Goal: Task Accomplishment & Management: Manage account settings

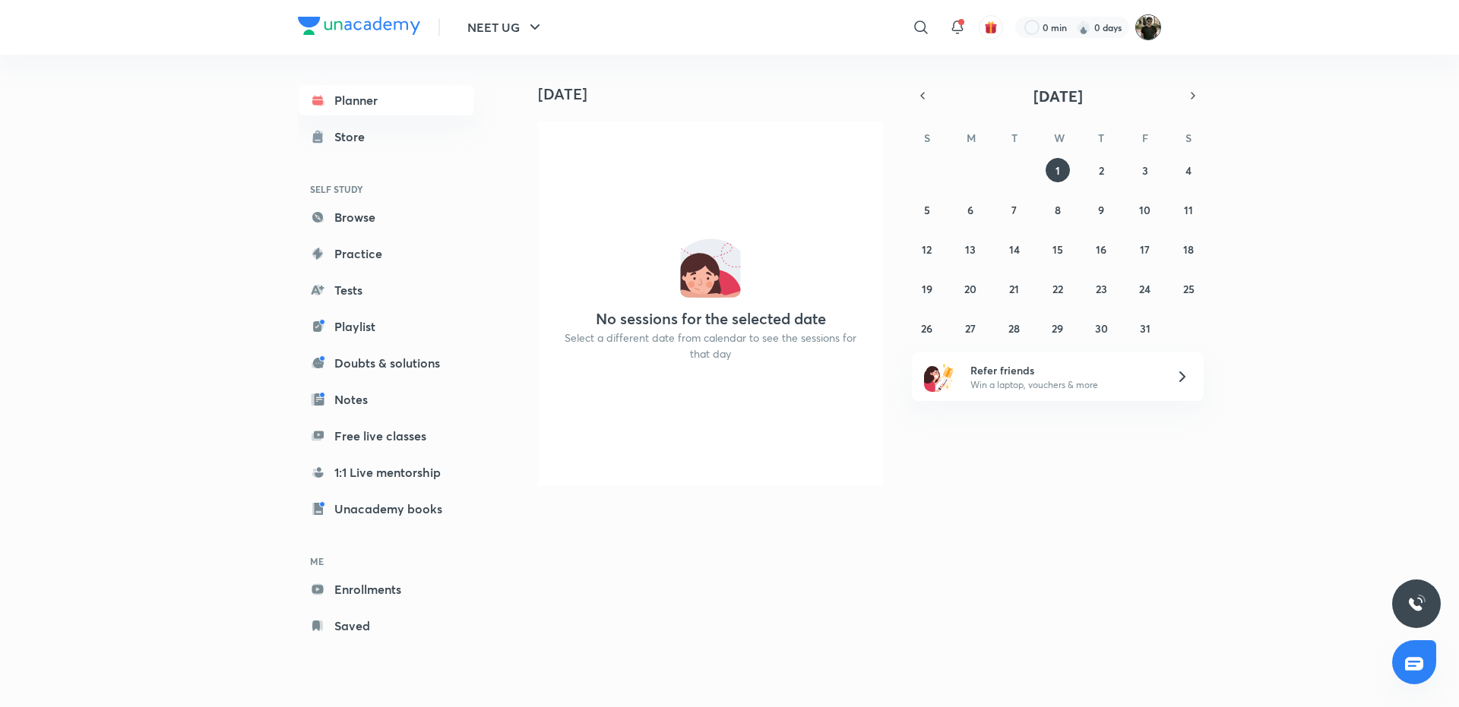
click at [1154, 28] on img at bounding box center [1148, 27] width 26 height 26
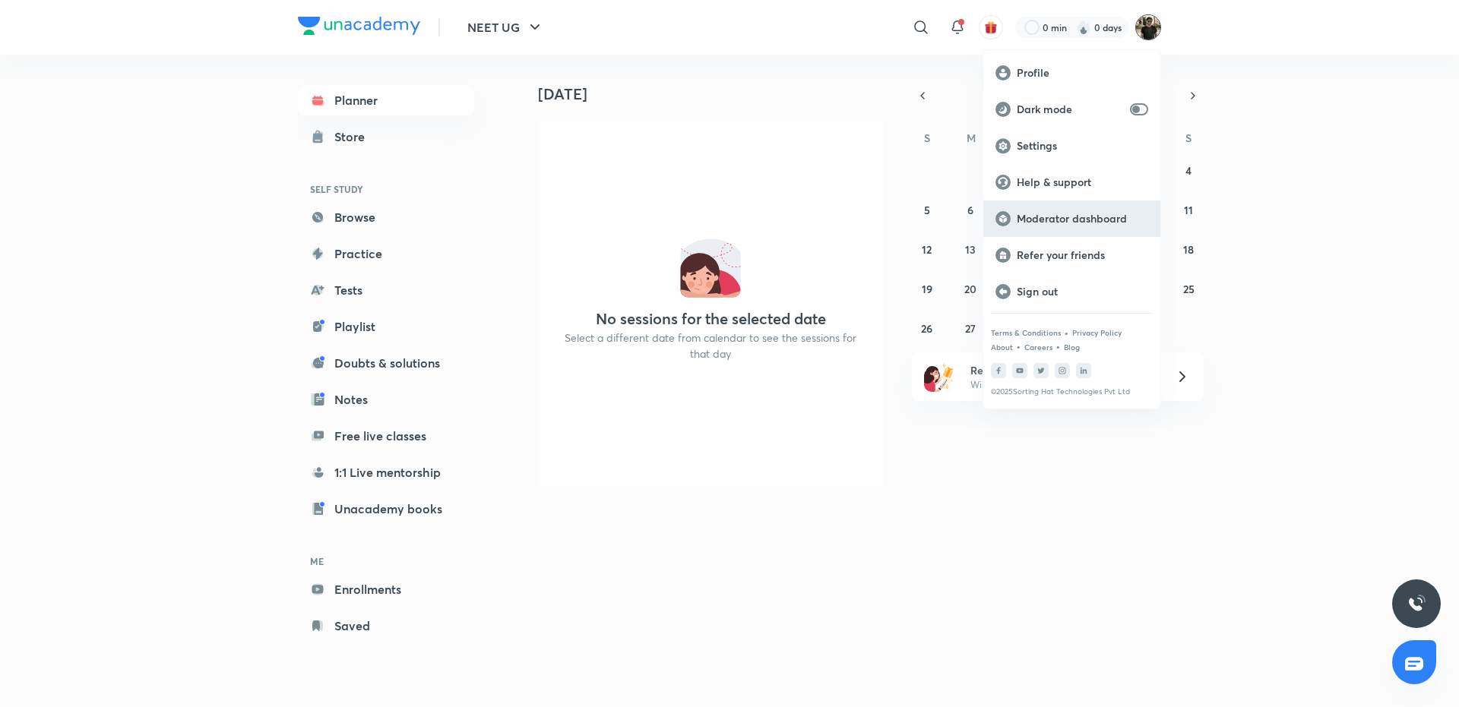
click at [1074, 220] on p "Moderator dashboard" at bounding box center [1082, 219] width 131 height 14
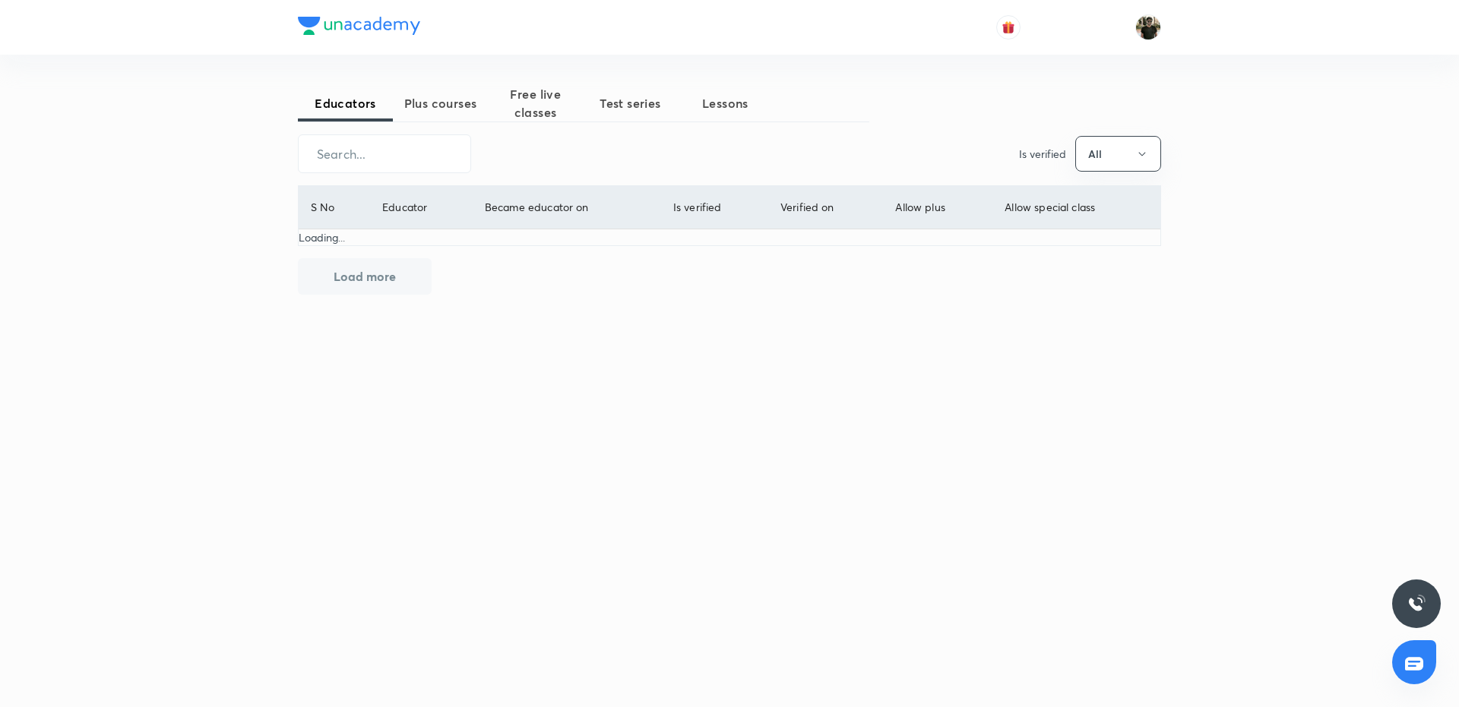
click at [372, 283] on button "Load more" at bounding box center [365, 276] width 134 height 36
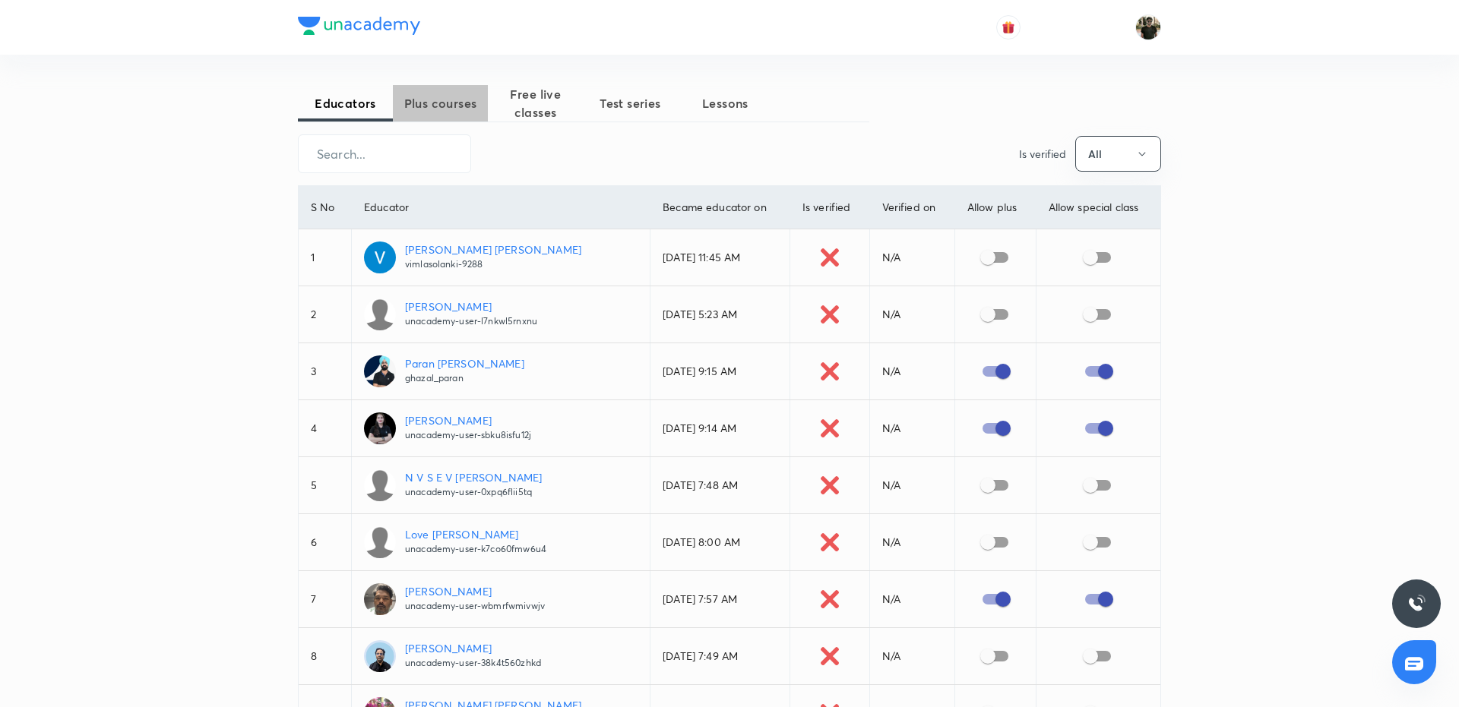
click at [445, 98] on span "Plus courses" at bounding box center [440, 103] width 95 height 18
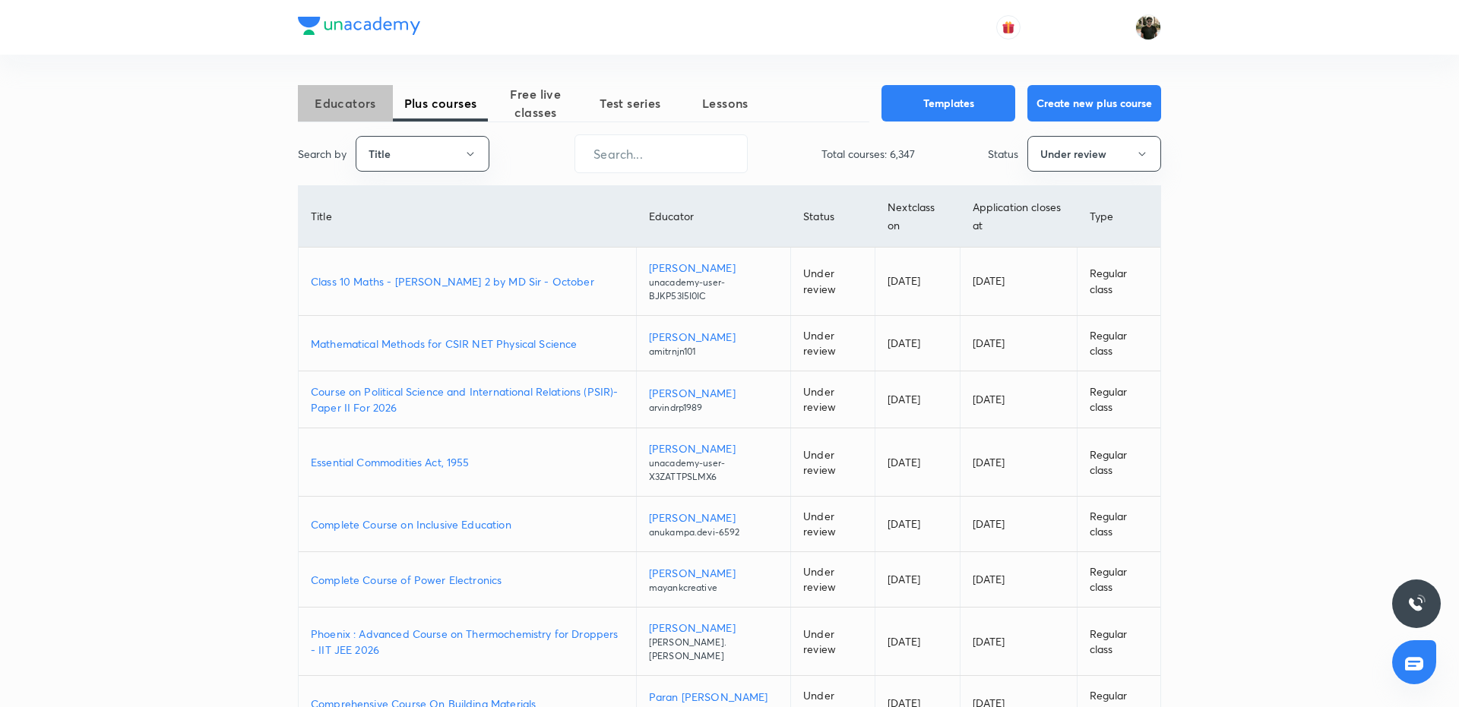
click at [337, 104] on span "Educators" at bounding box center [345, 103] width 95 height 18
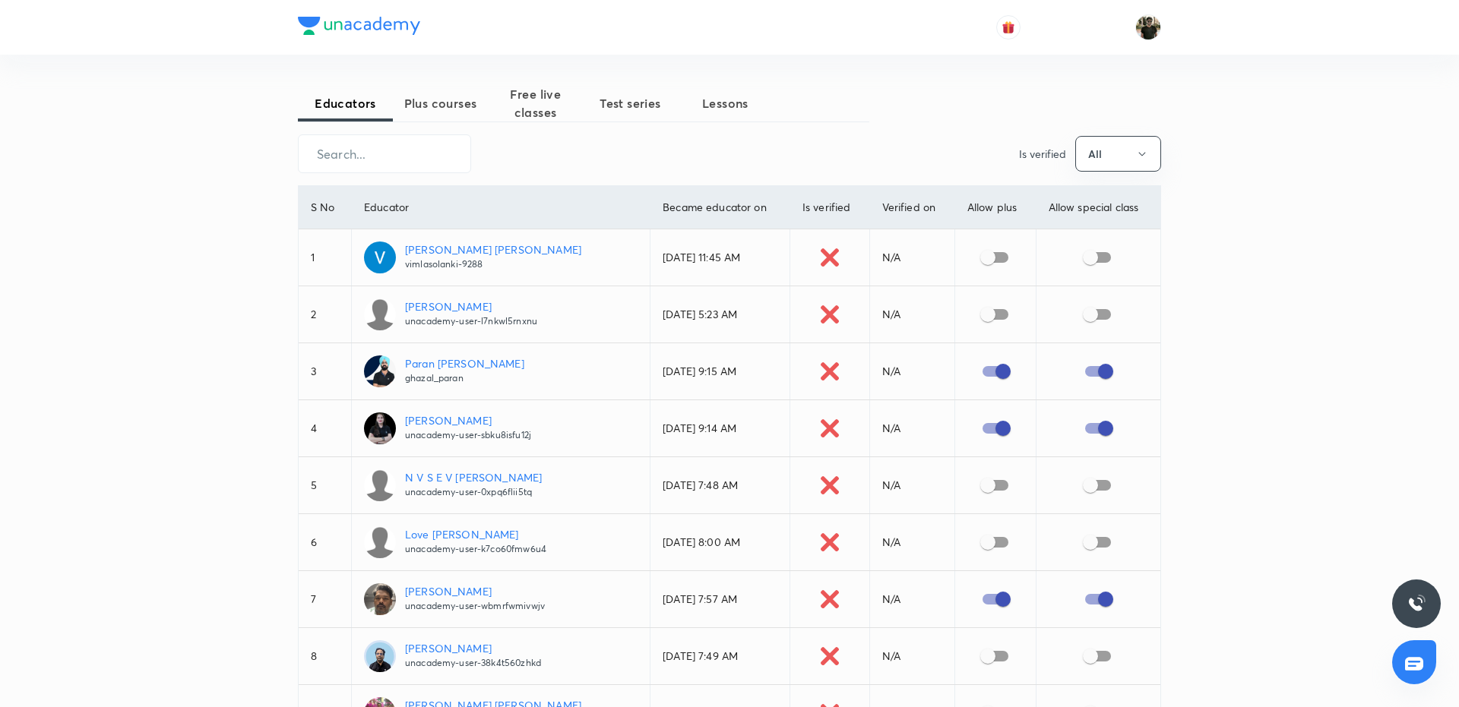
click at [985, 259] on input "checkbox" at bounding box center [987, 257] width 87 height 29
checkbox input "true"
click at [985, 313] on input "checkbox" at bounding box center [987, 314] width 87 height 29
checkbox input "true"
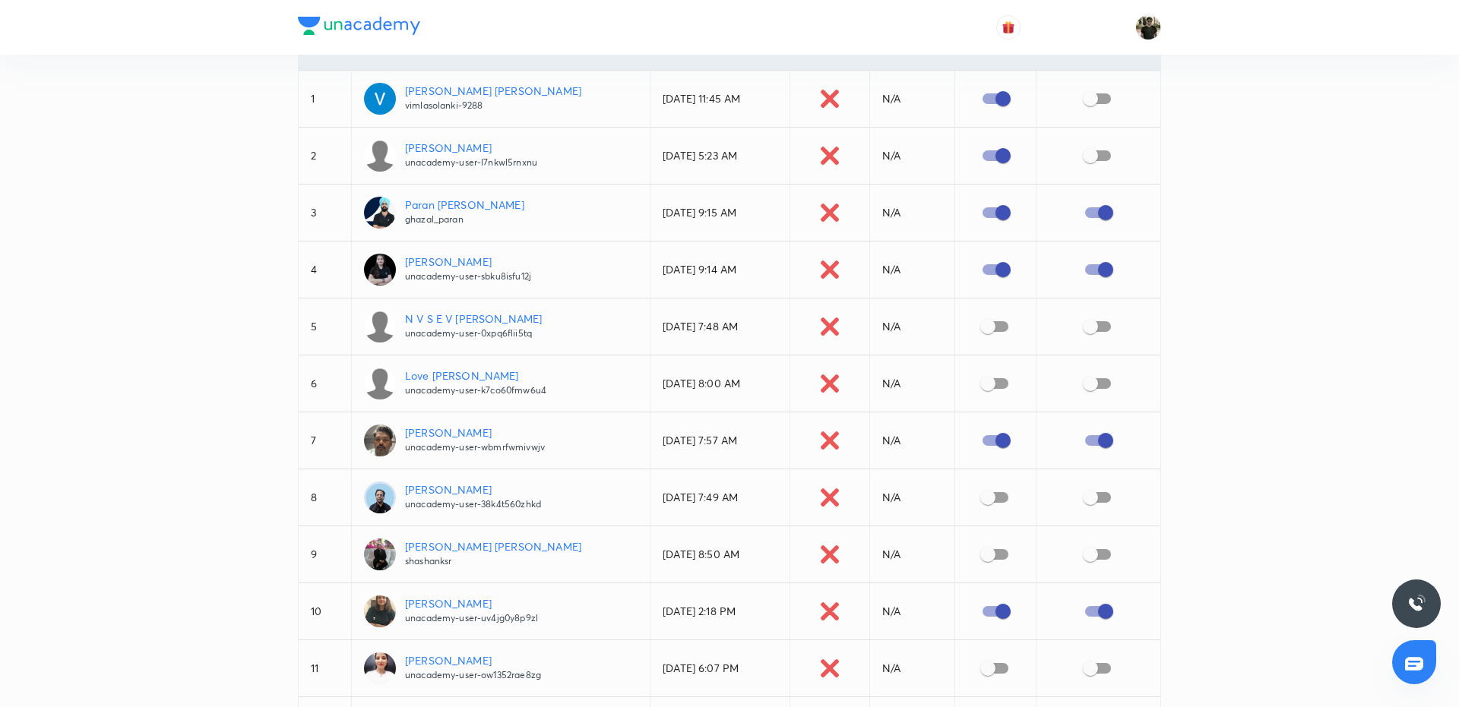
scroll to position [170, 0]
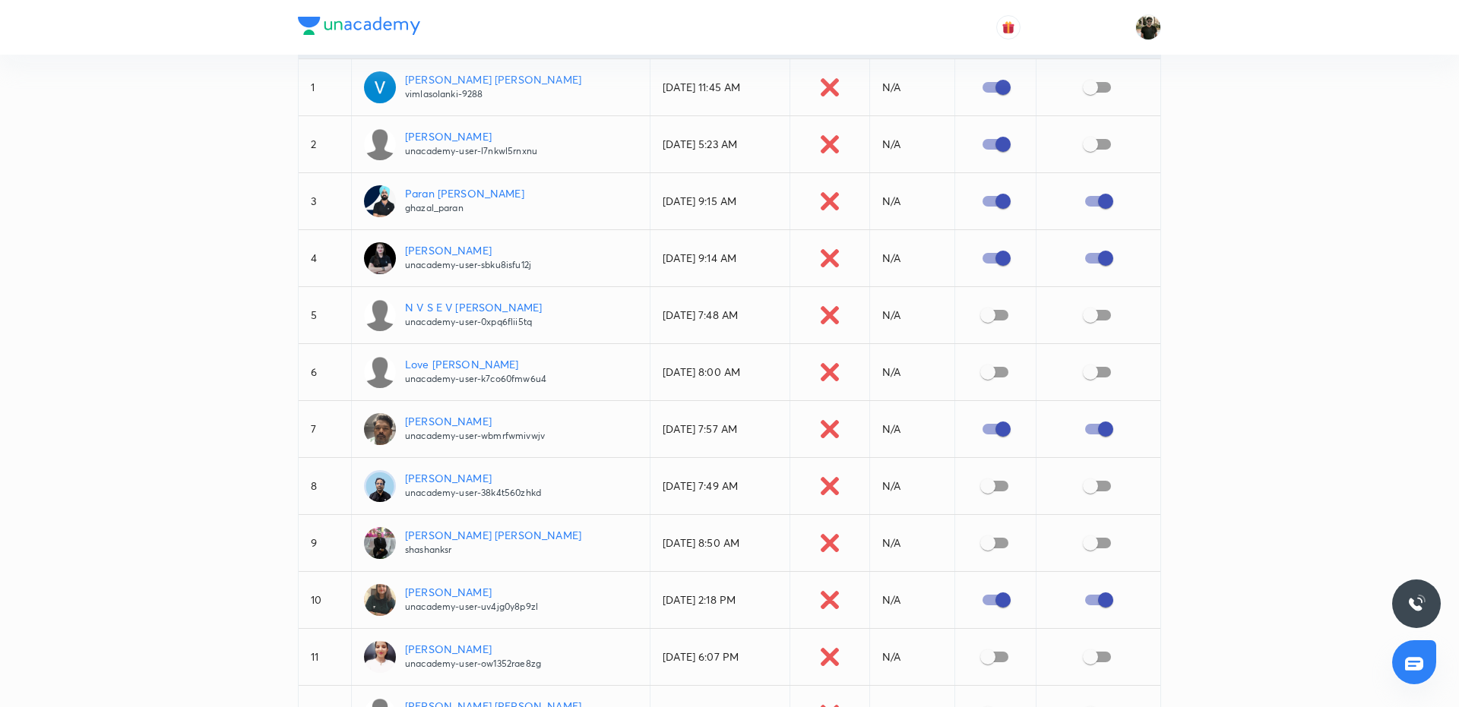
click at [981, 317] on input "checkbox" at bounding box center [987, 315] width 87 height 29
checkbox input "true"
click at [991, 375] on input "checkbox" at bounding box center [987, 372] width 87 height 29
checkbox input "true"
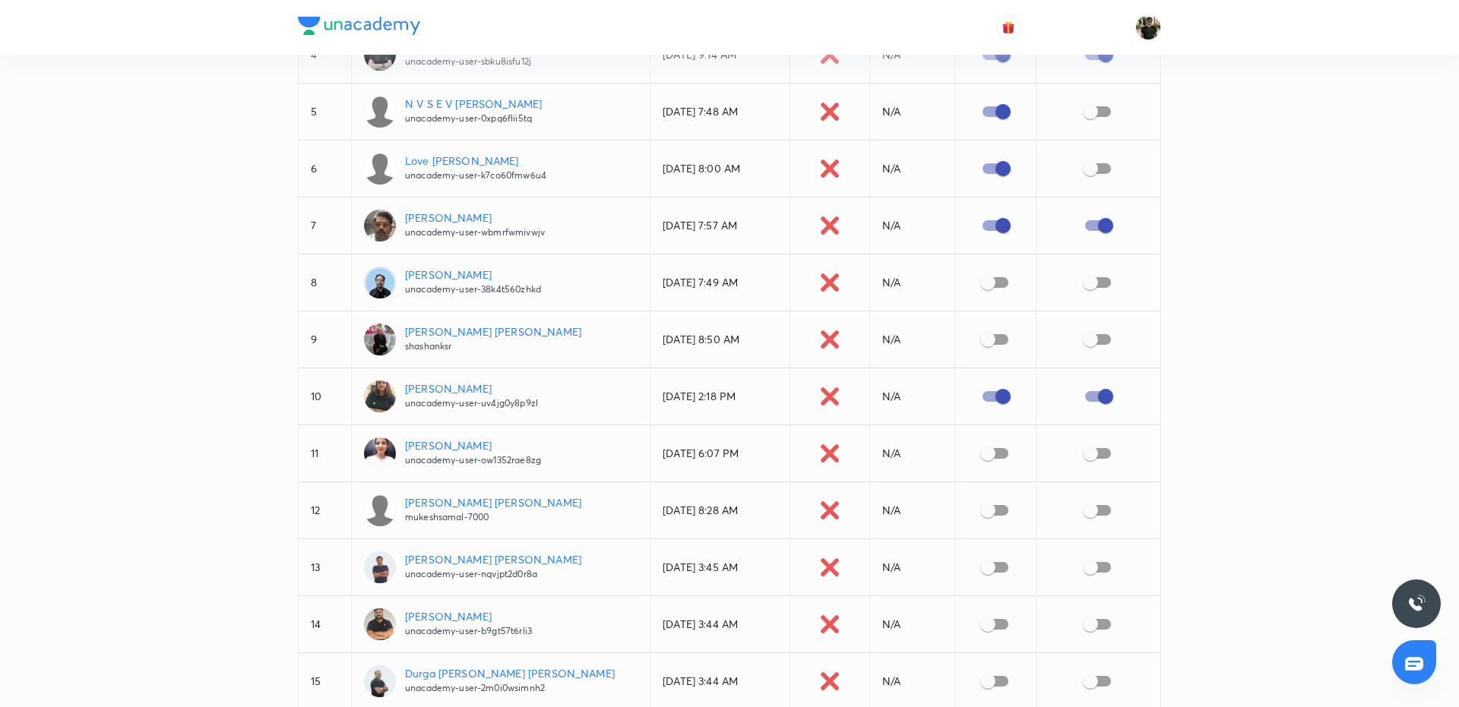
scroll to position [0, 0]
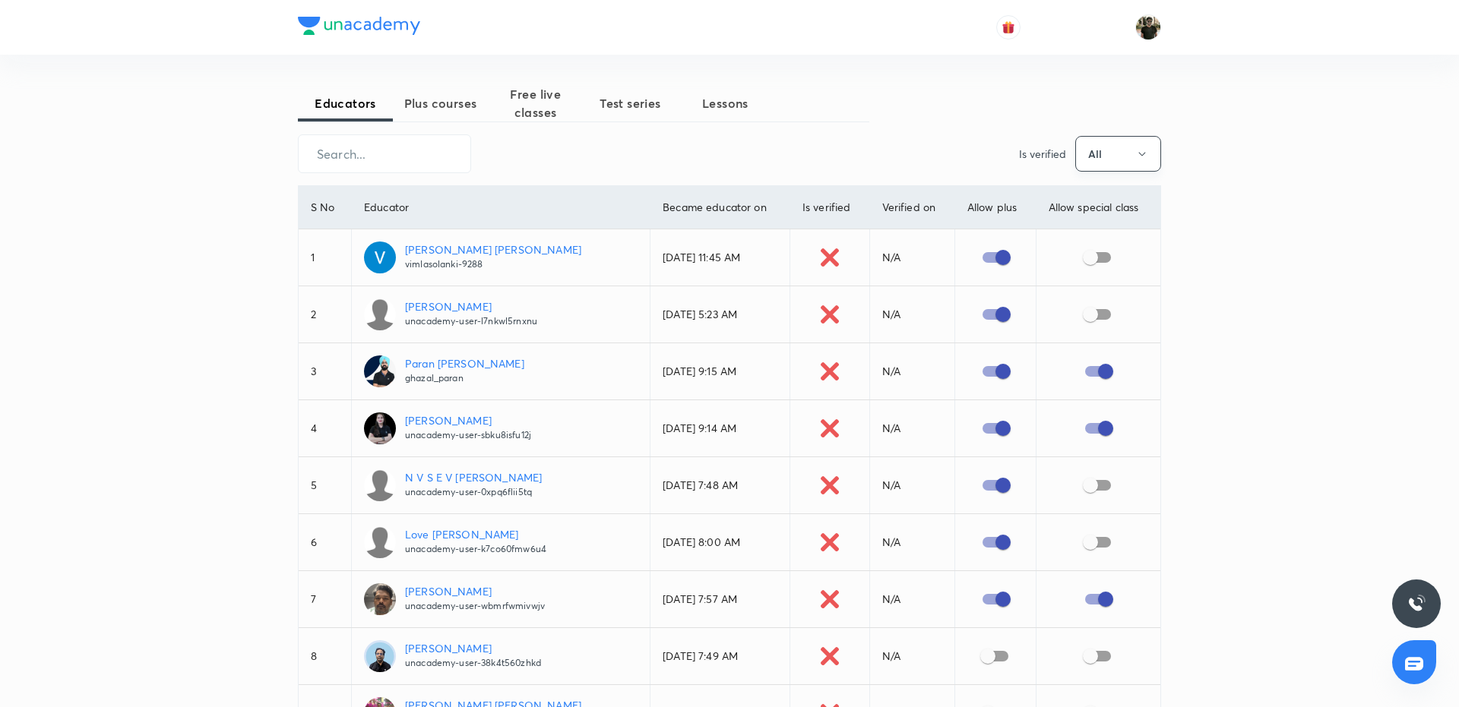
click at [1112, 150] on button "All" at bounding box center [1118, 154] width 86 height 36
click at [1105, 231] on span "Yes" at bounding box center [1118, 228] width 66 height 16
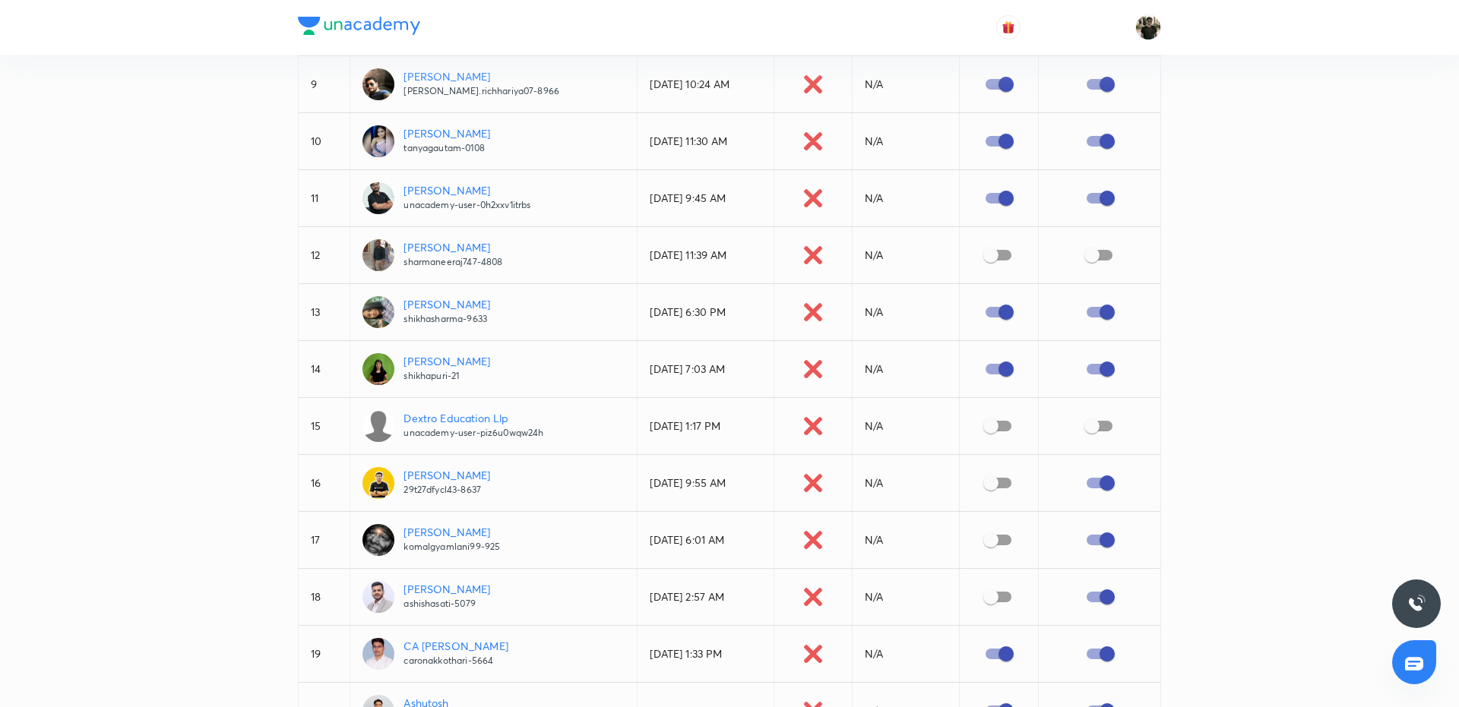
scroll to position [642, 0]
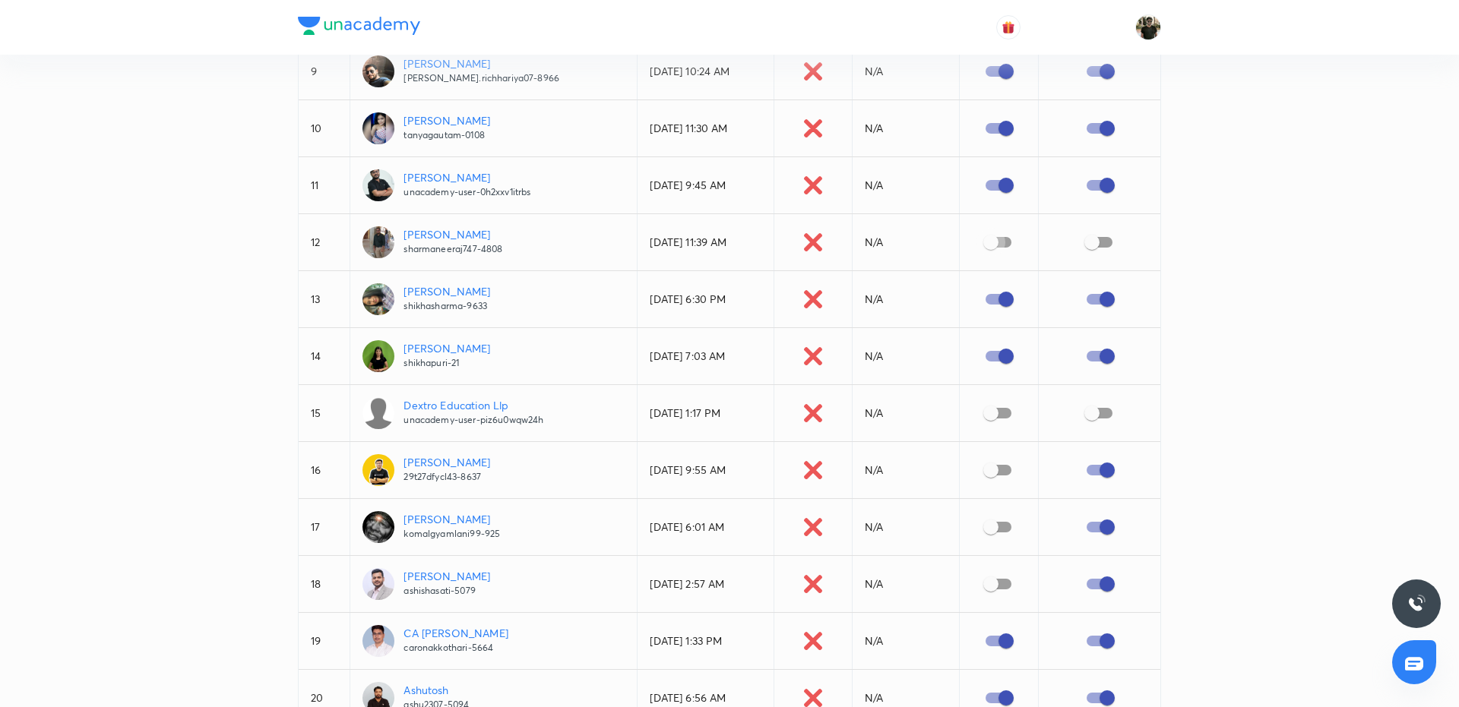
click at [988, 242] on input "checkbox" at bounding box center [990, 242] width 87 height 29
checkbox input "true"
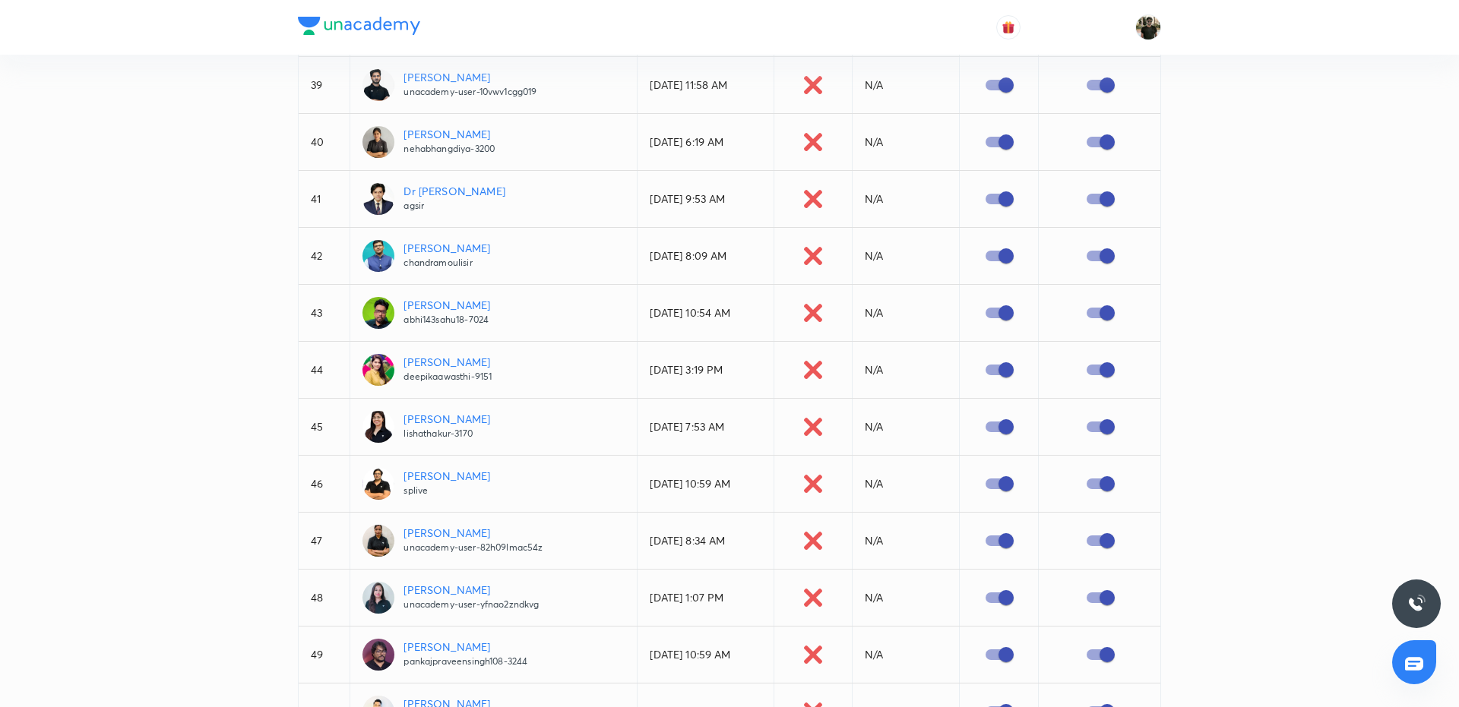
scroll to position [2434, 0]
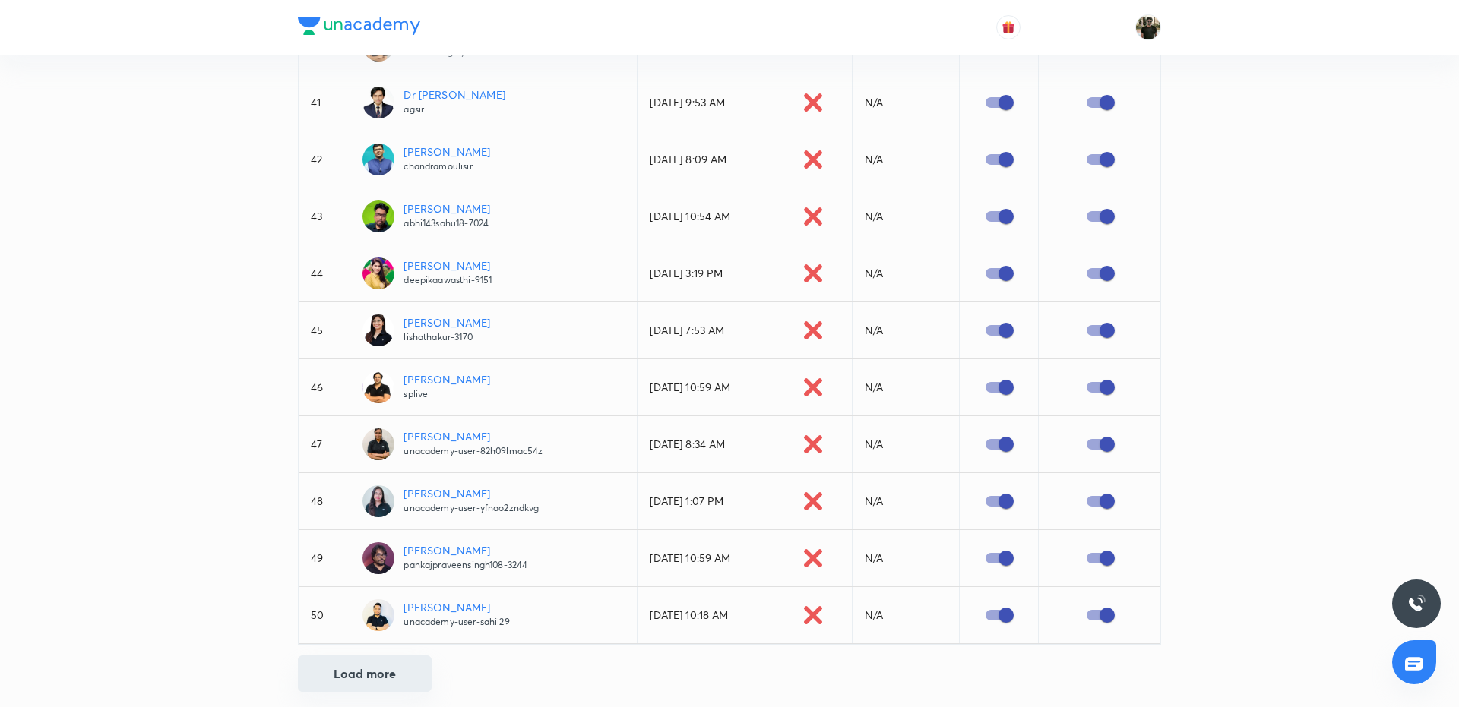
click at [369, 656] on button "Load more" at bounding box center [365, 674] width 134 height 36
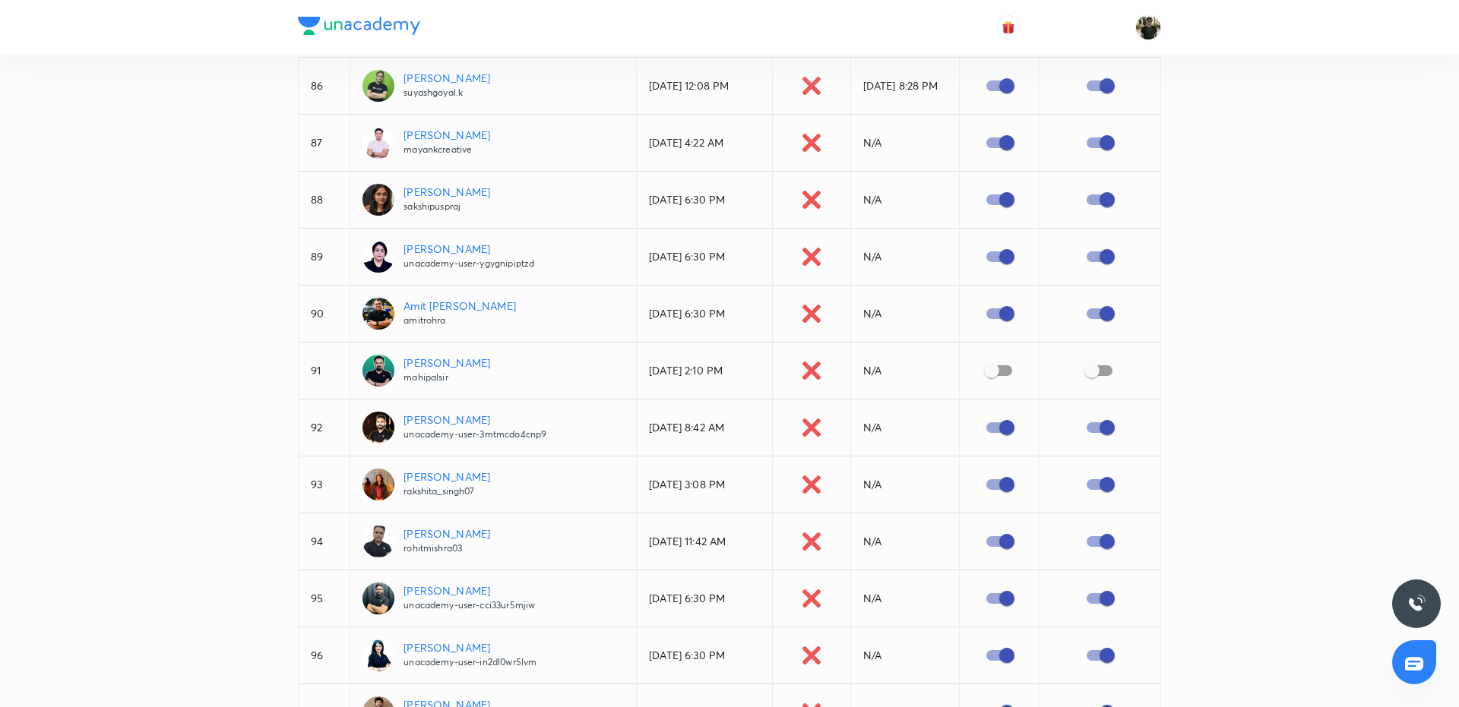
scroll to position [5017, 0]
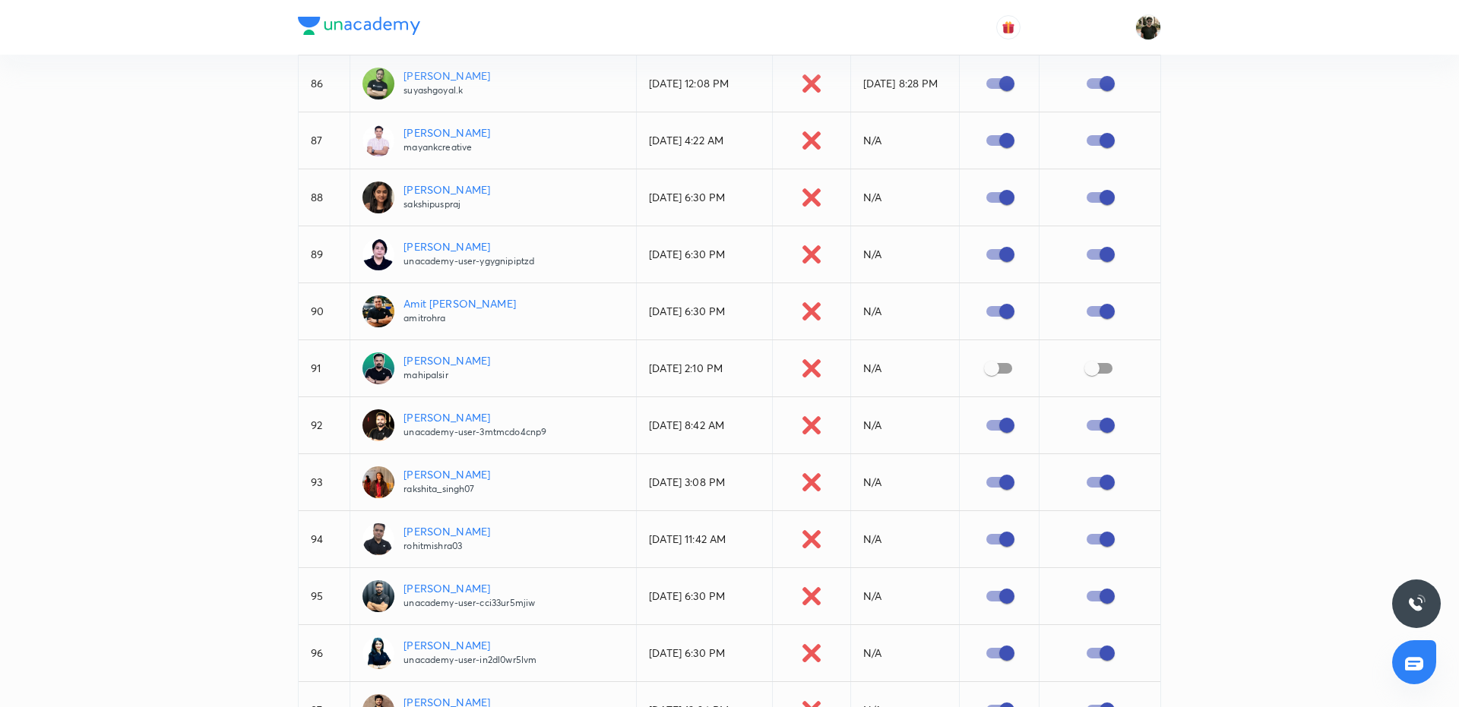
click at [986, 354] on input "checkbox" at bounding box center [991, 368] width 87 height 29
checkbox input "true"
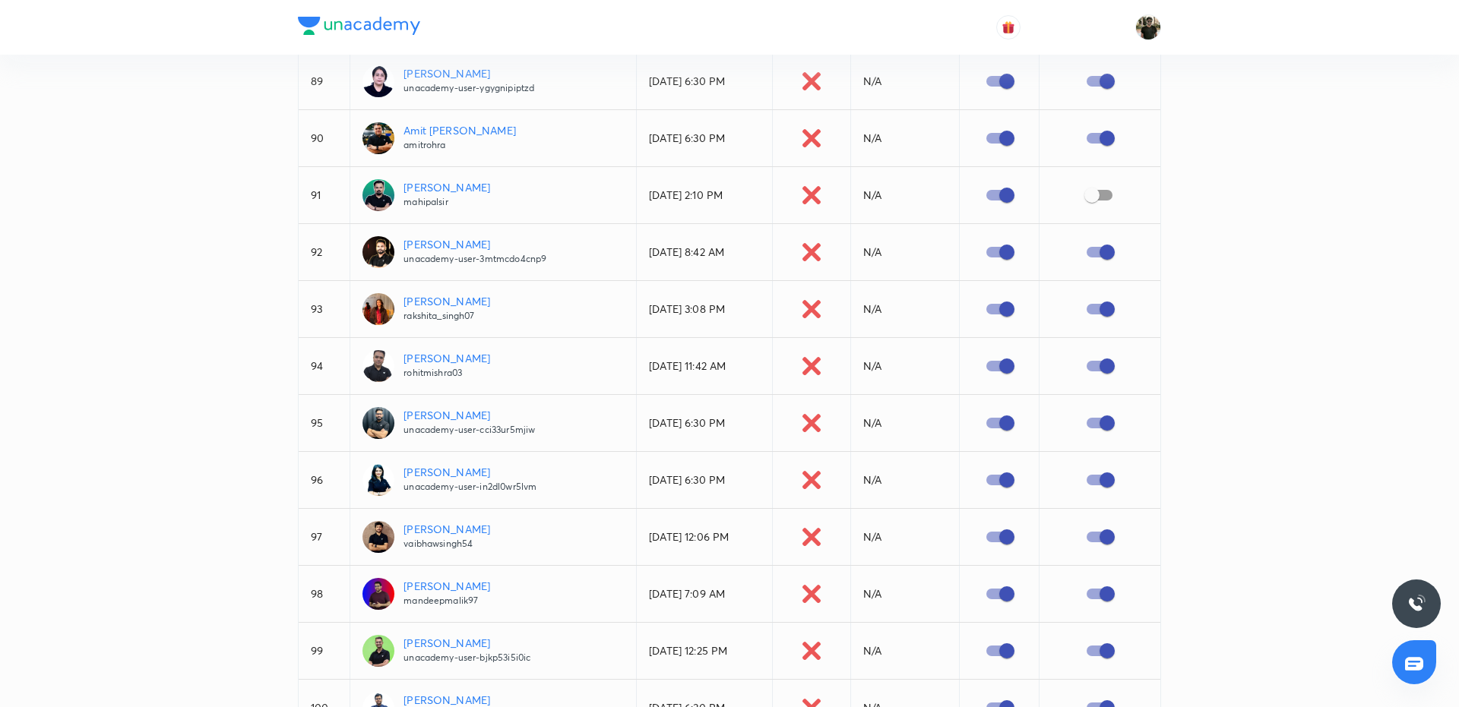
scroll to position [5271, 0]
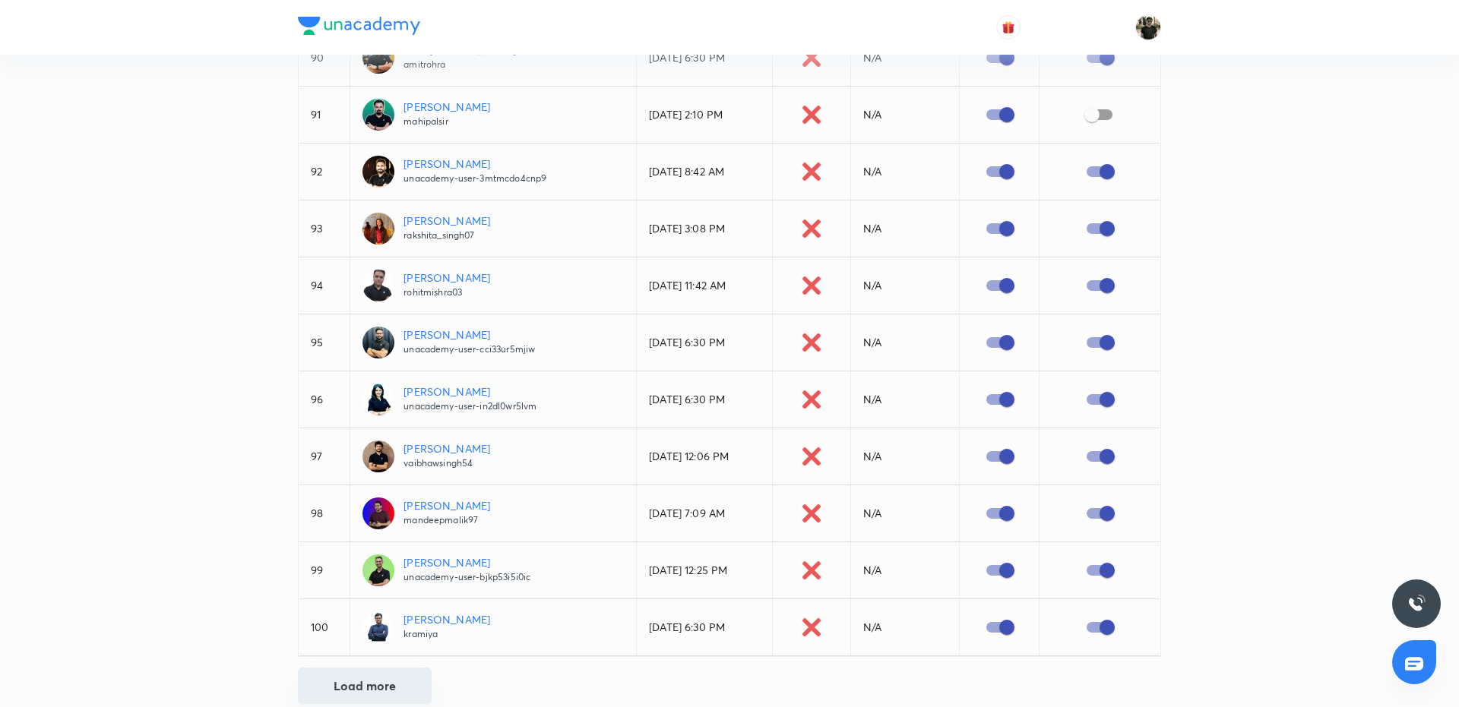
click at [365, 668] on button "Load more" at bounding box center [365, 686] width 134 height 36
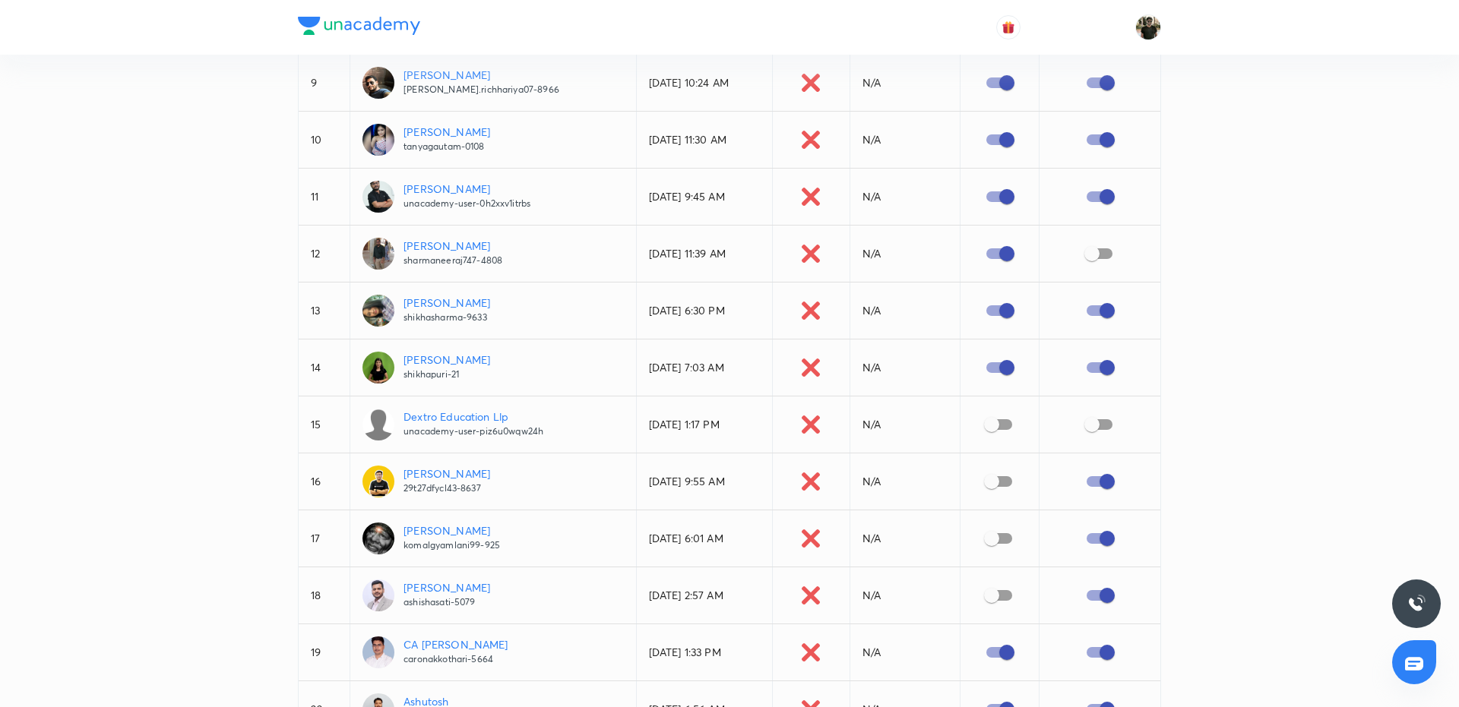
scroll to position [0, 0]
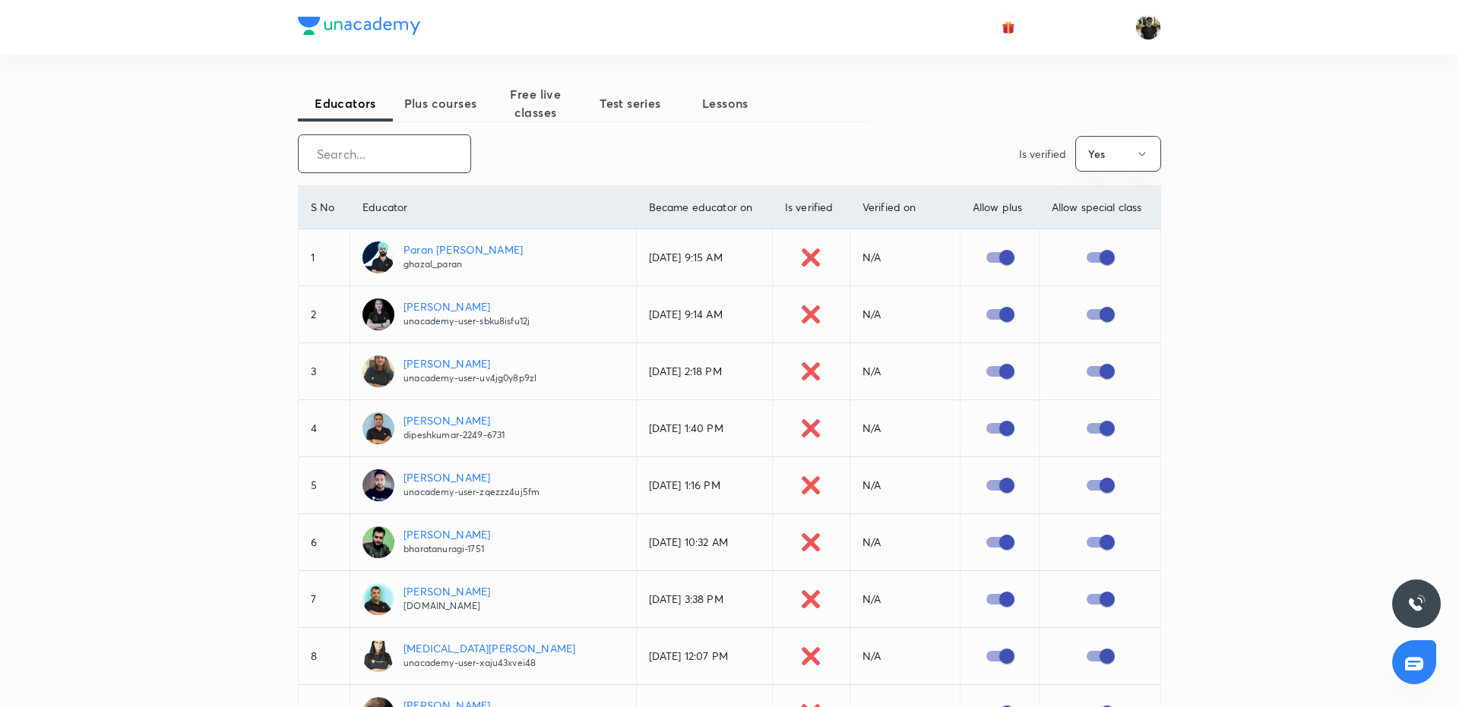
click at [384, 156] on input "text" at bounding box center [385, 153] width 172 height 39
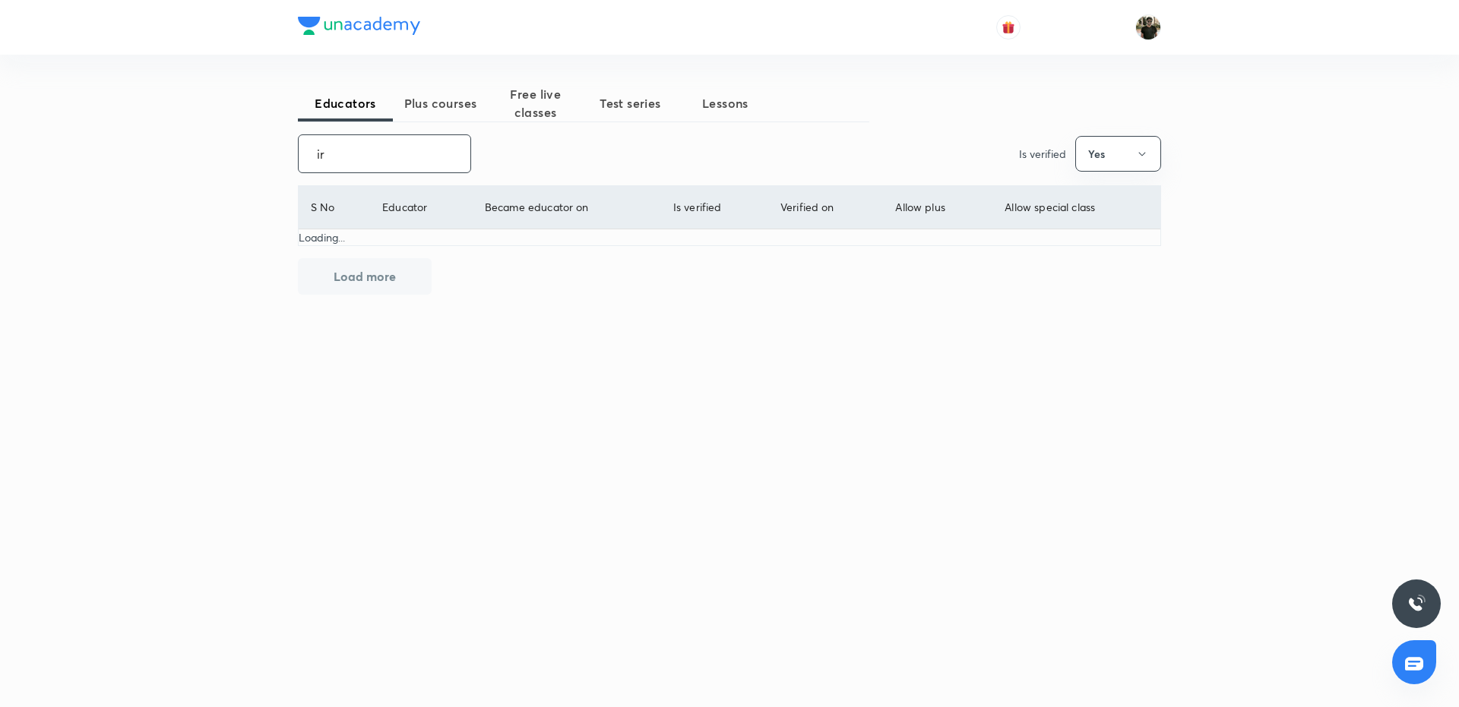
type input "i"
click at [368, 270] on button "Load more" at bounding box center [365, 276] width 134 height 36
drag, startPoint x: 347, startPoint y: 163, endPoint x: 313, endPoint y: 162, distance: 34.2
click at [312, 163] on input "Irsh" at bounding box center [385, 153] width 172 height 39
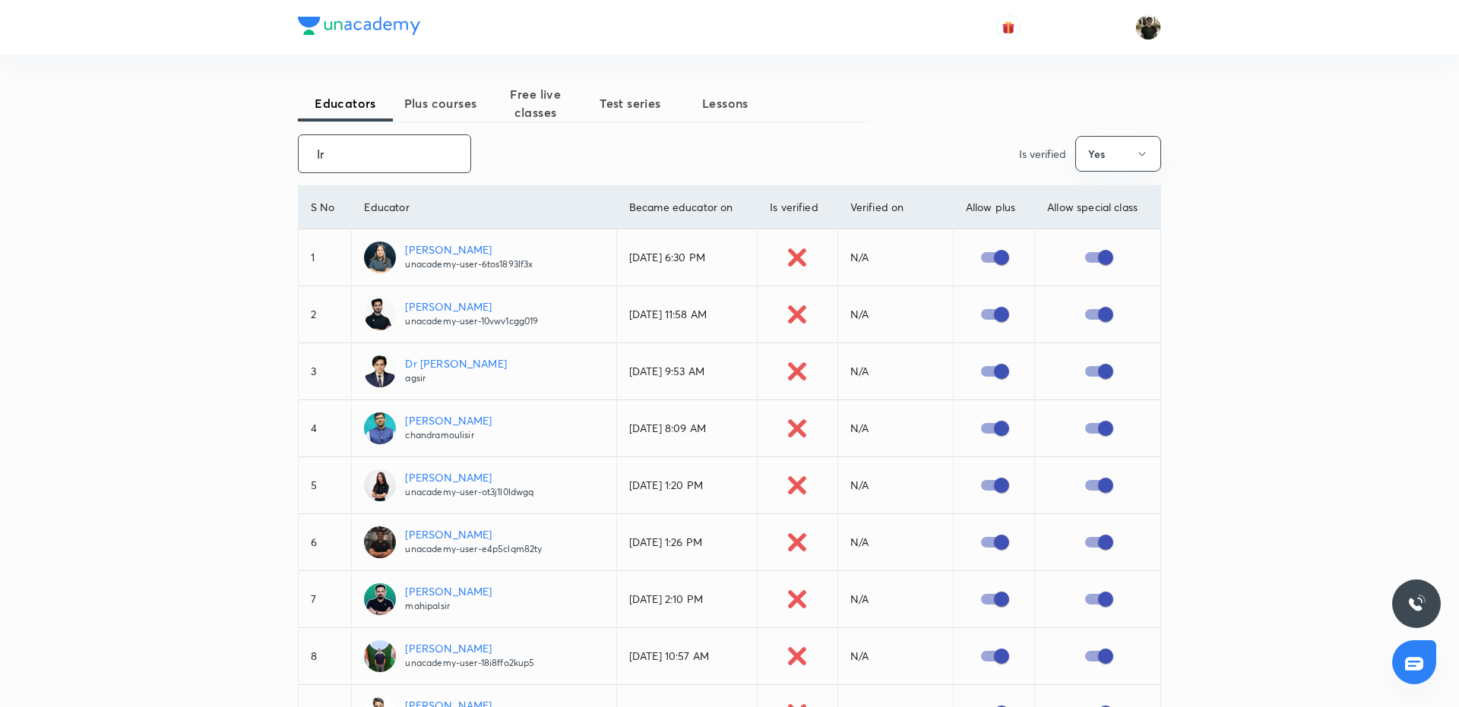
type input "I"
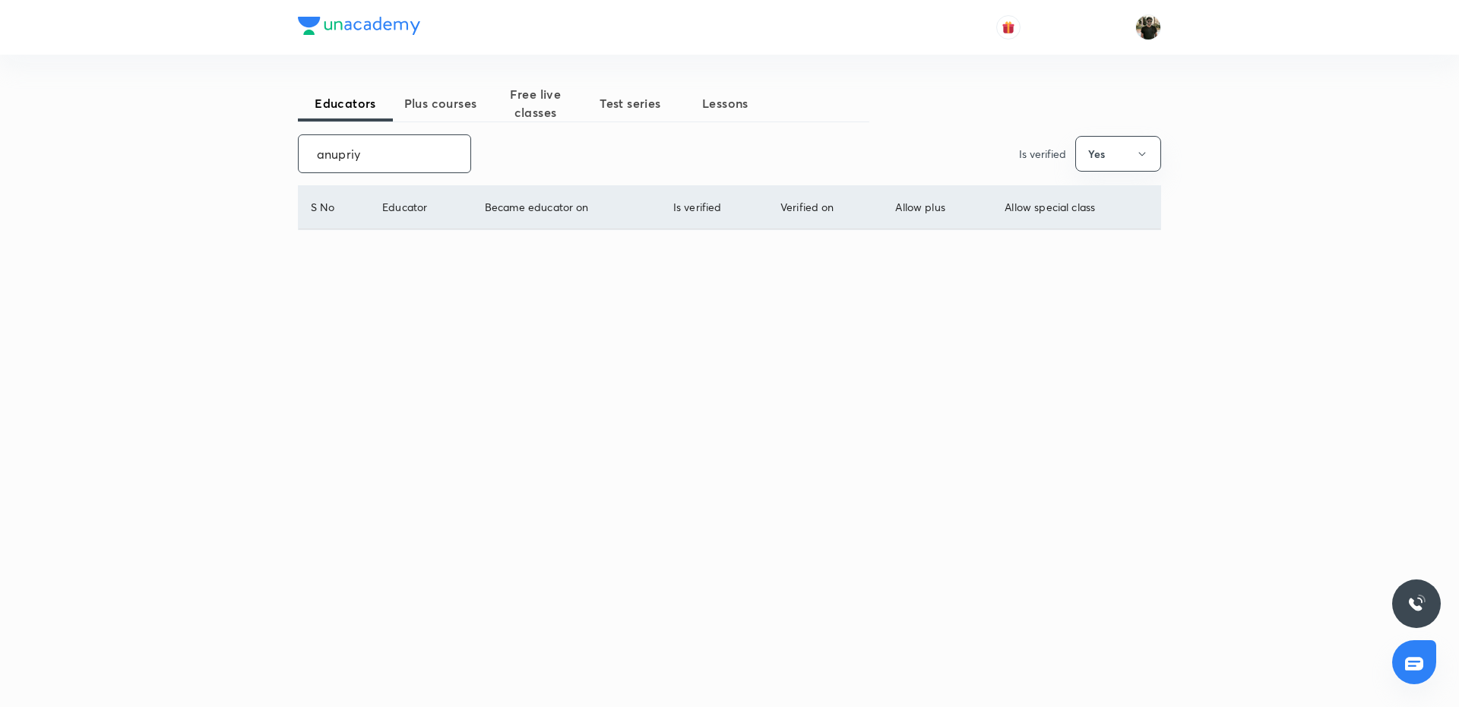
type input "[PERSON_NAME]"
drag, startPoint x: 375, startPoint y: 154, endPoint x: 296, endPoint y: 156, distance: 79.8
click at [296, 157] on div "Educators Plus courses Free live classes Test series Lessons [PERSON_NAME] ​ Is…" at bounding box center [729, 353] width 1459 height 707
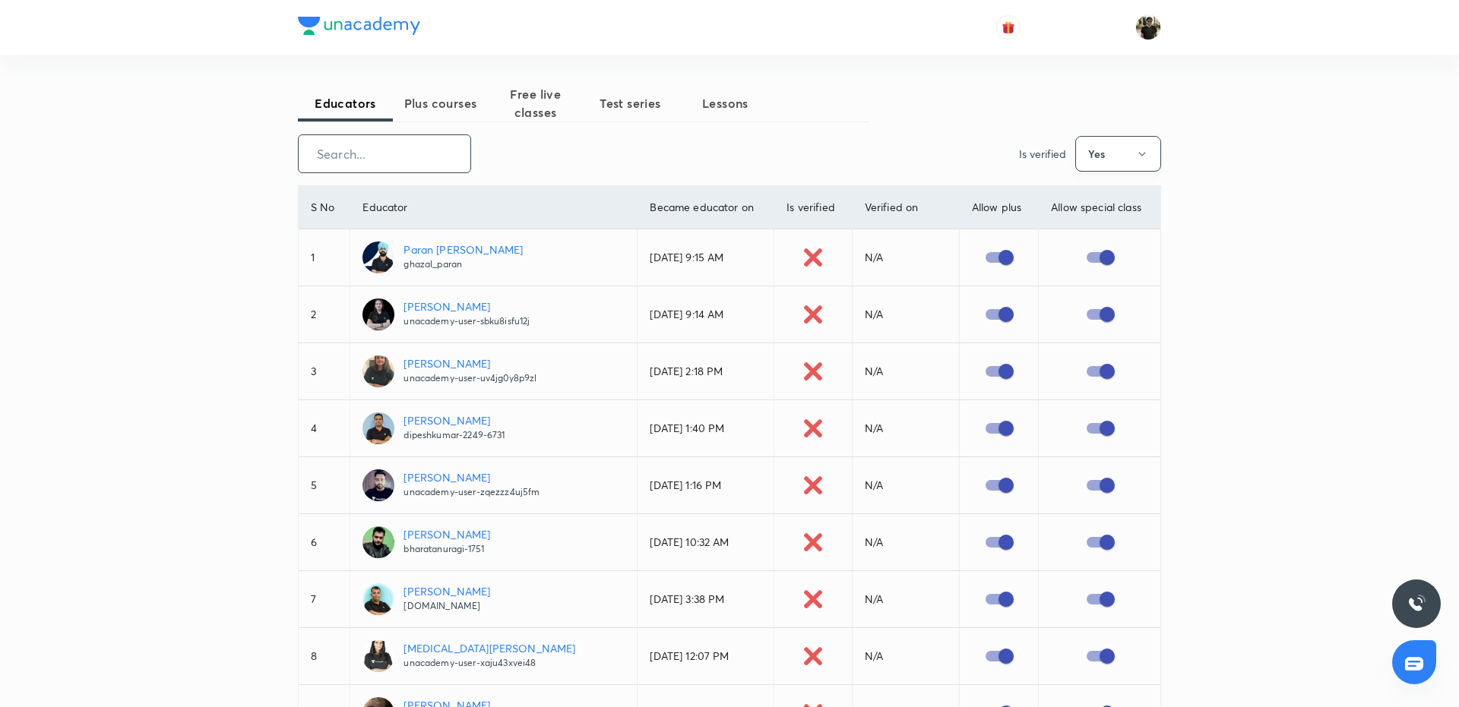
click at [1125, 157] on button "Yes" at bounding box center [1118, 154] width 86 height 36
click at [1088, 189] on li "All" at bounding box center [1118, 199] width 84 height 28
checkbox input "false"
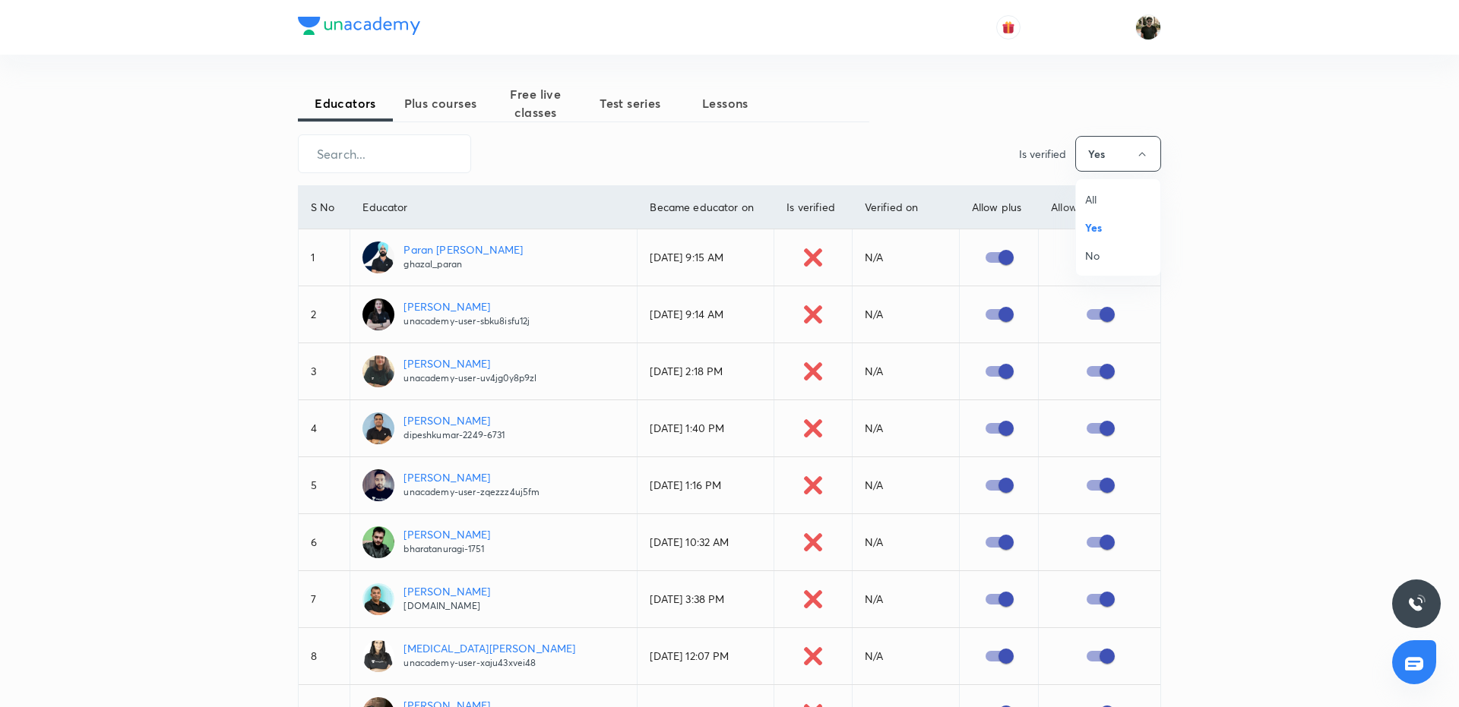
checkbox input "false"
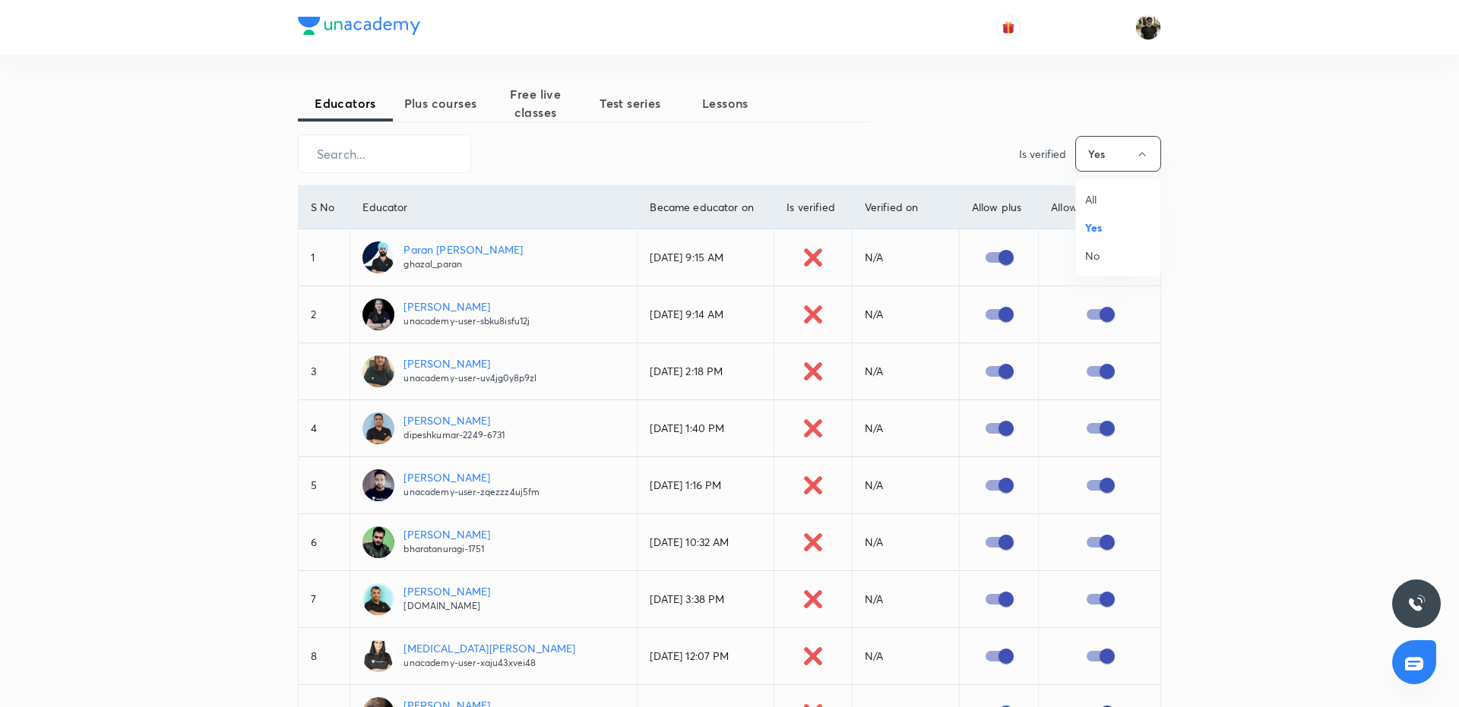
checkbox input "false"
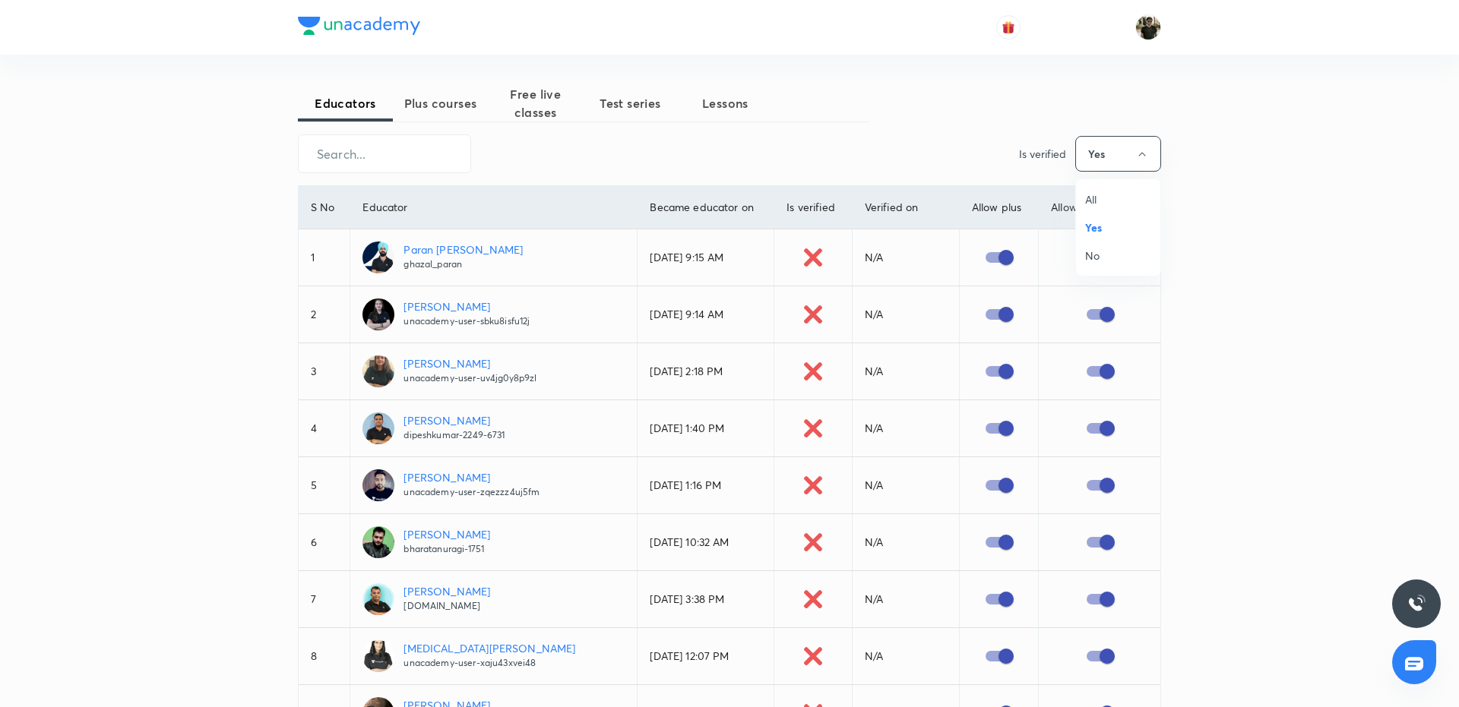
checkbox input "false"
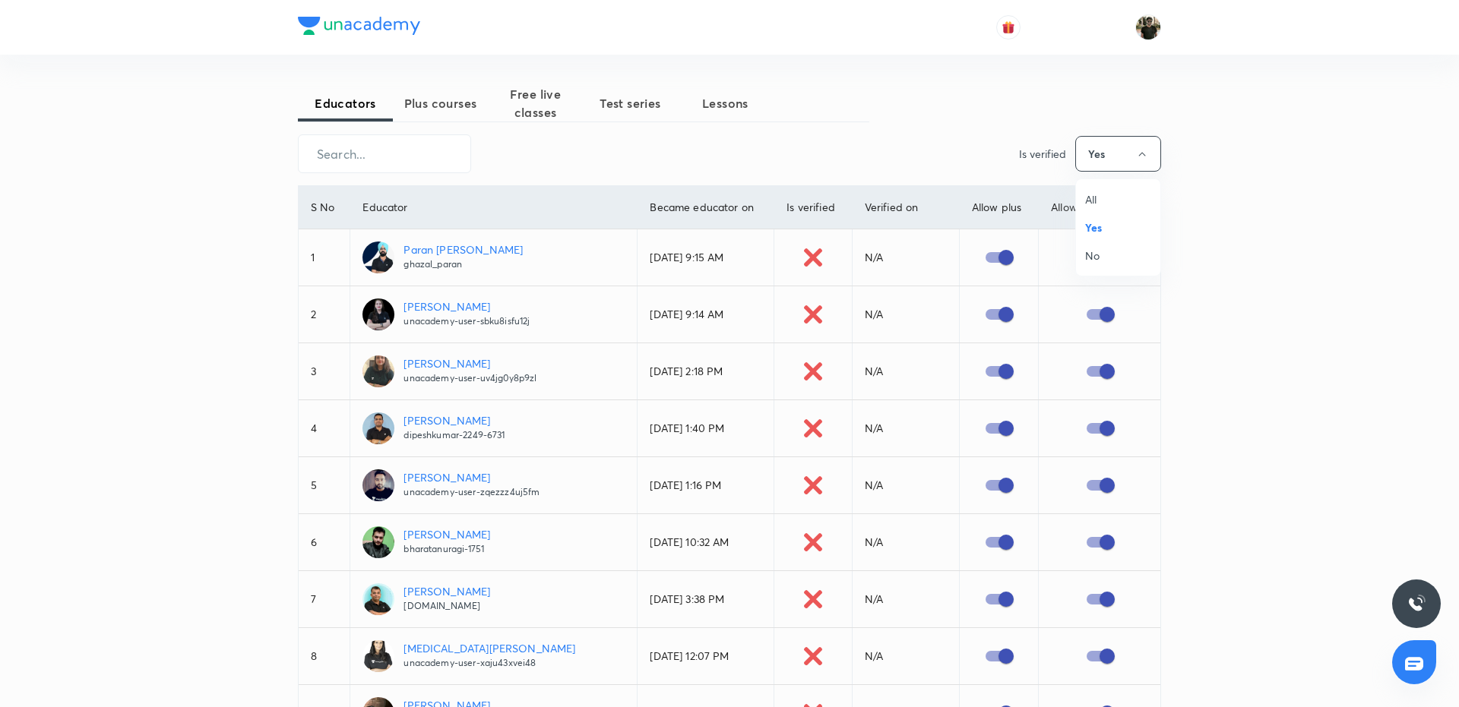
checkbox input "false"
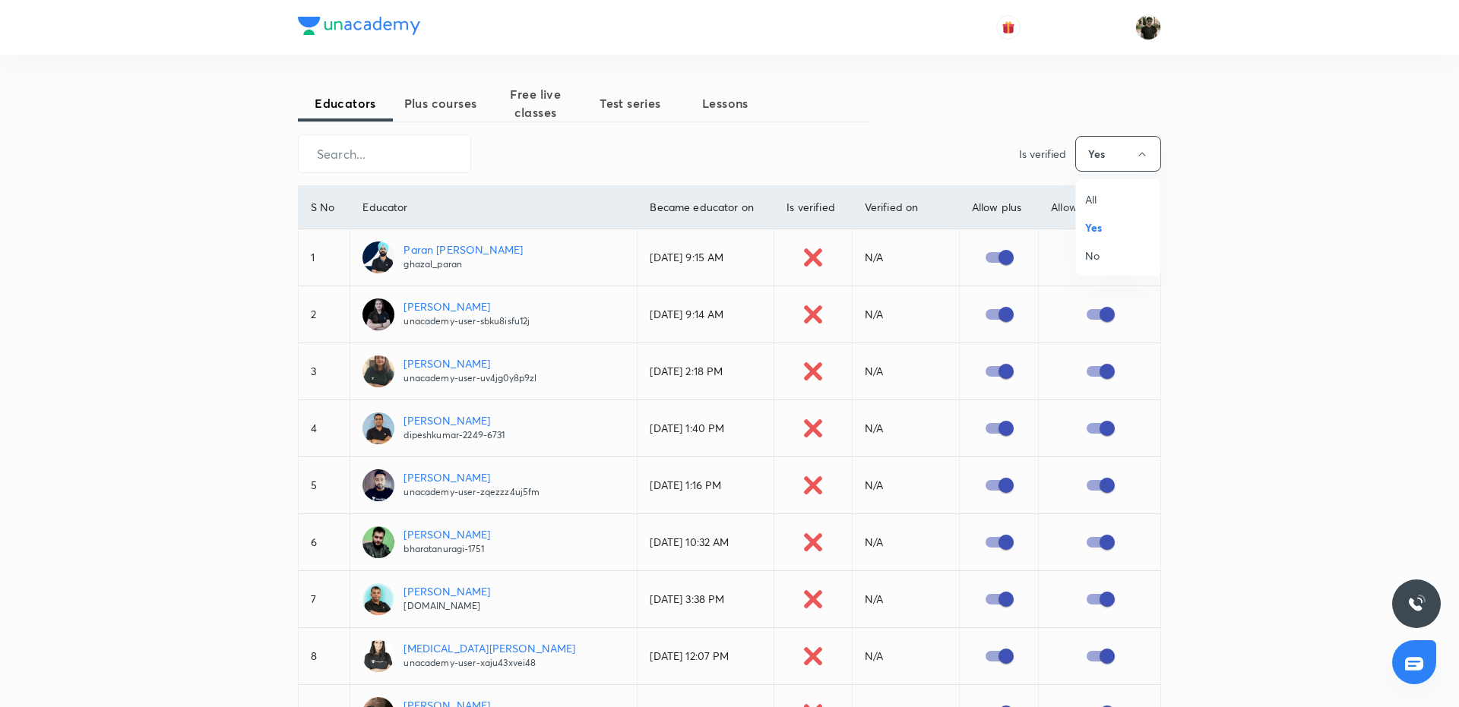
checkbox input "false"
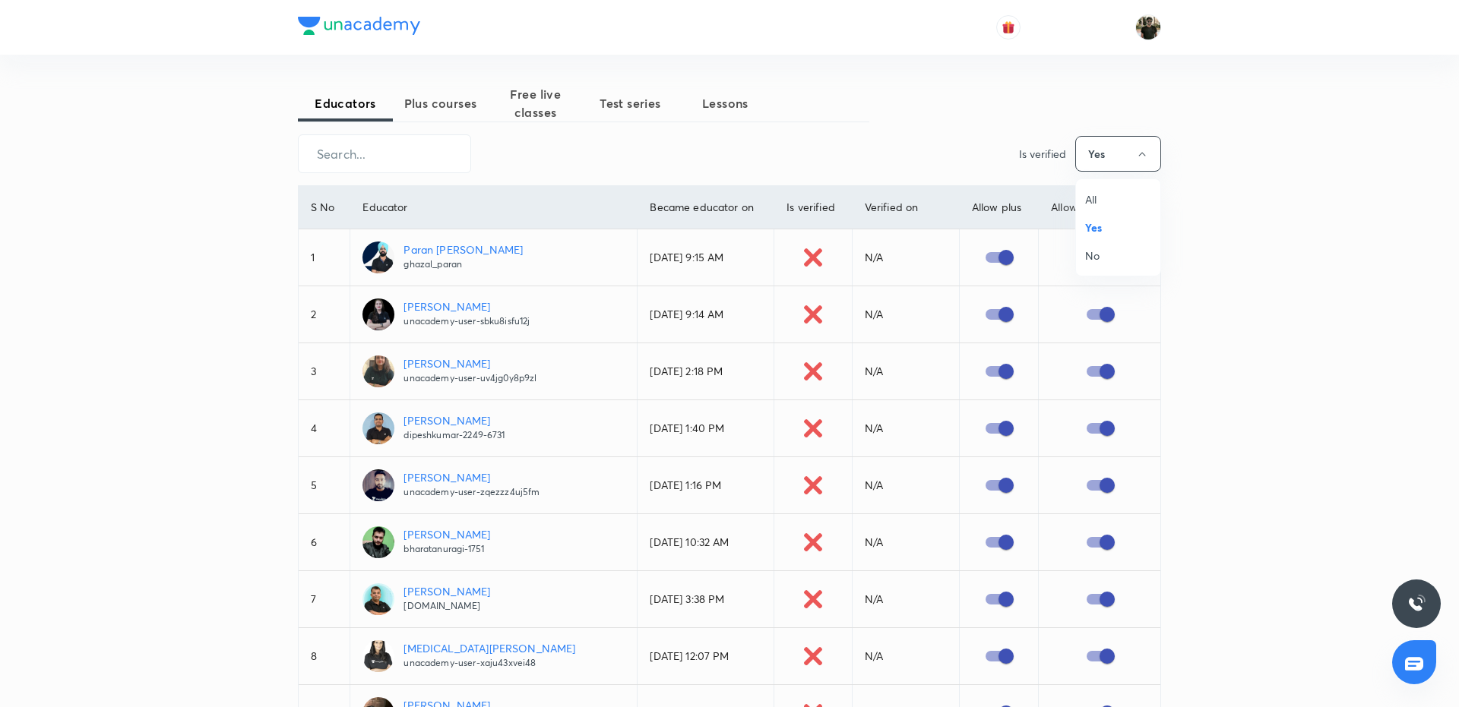
checkbox input "false"
checkbox input "true"
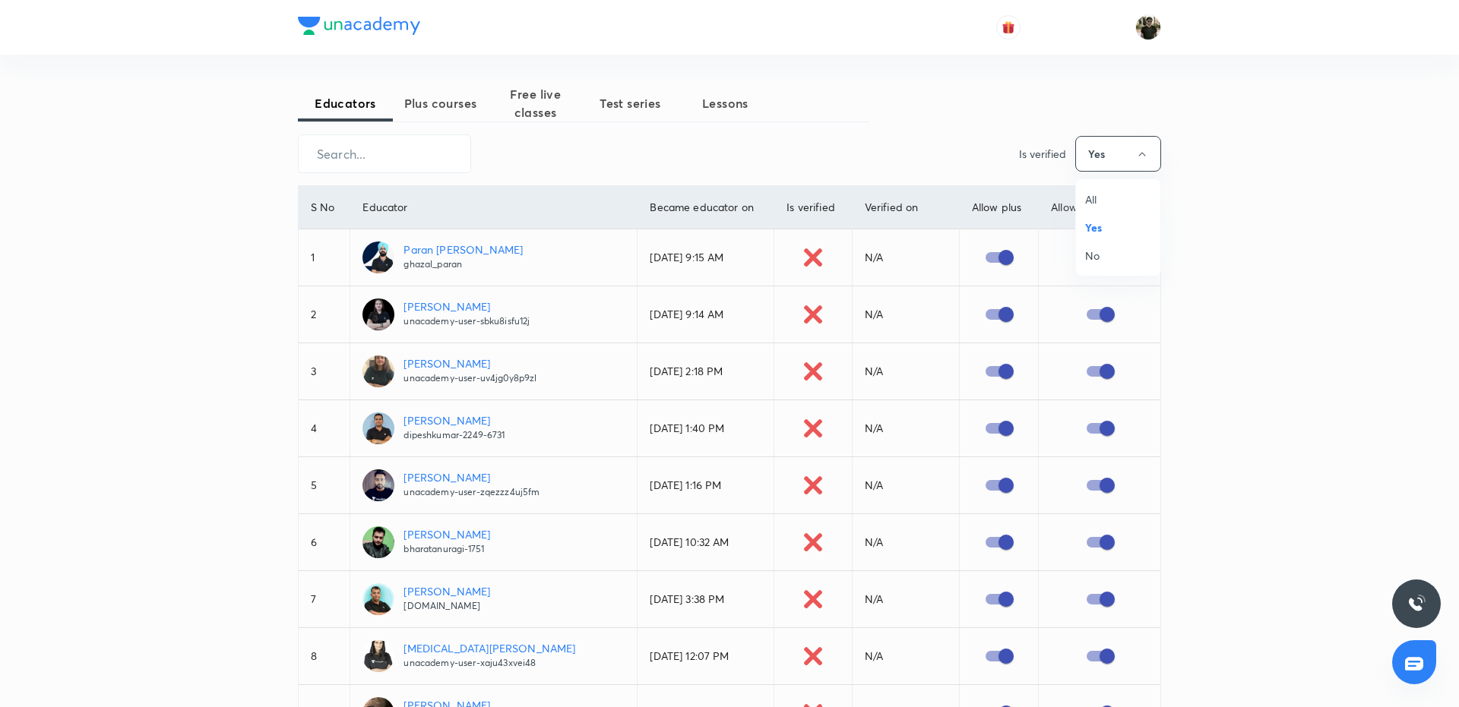
checkbox input "false"
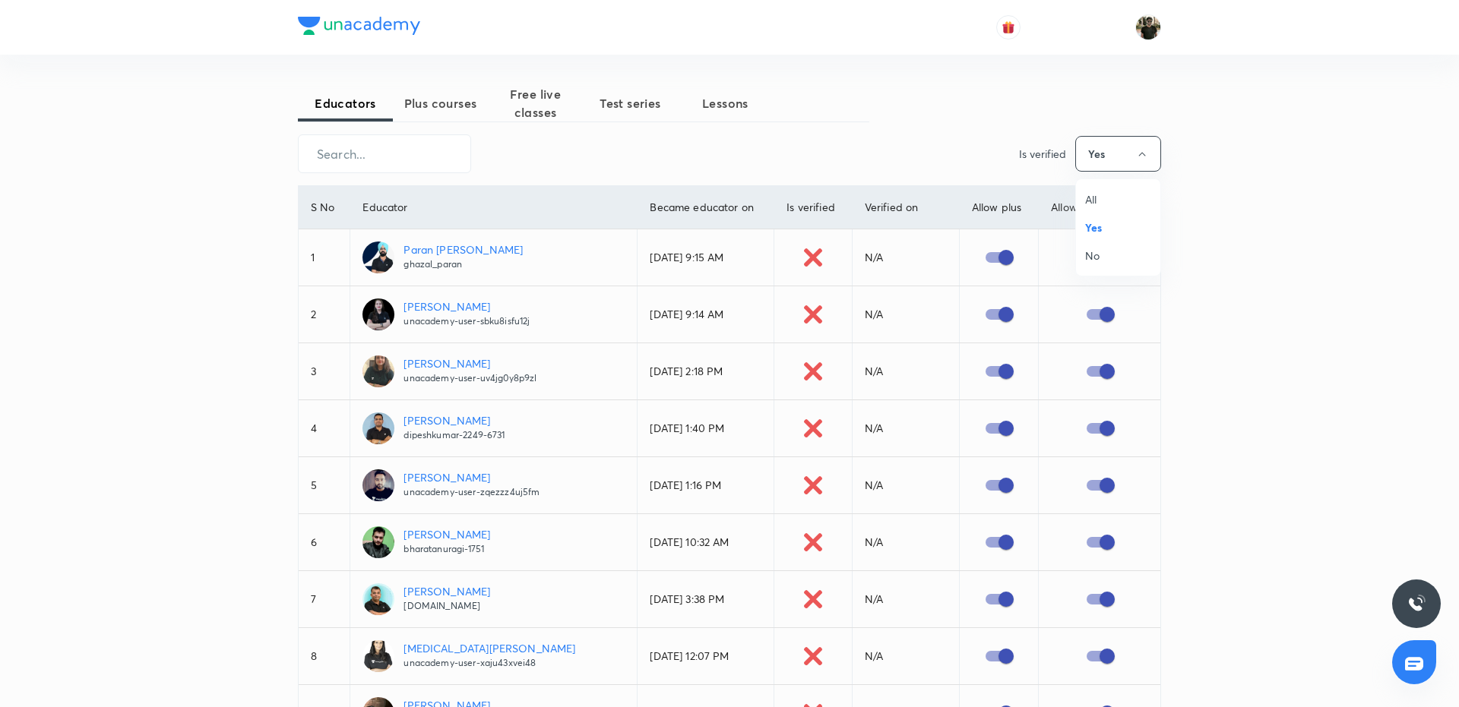
checkbox input "false"
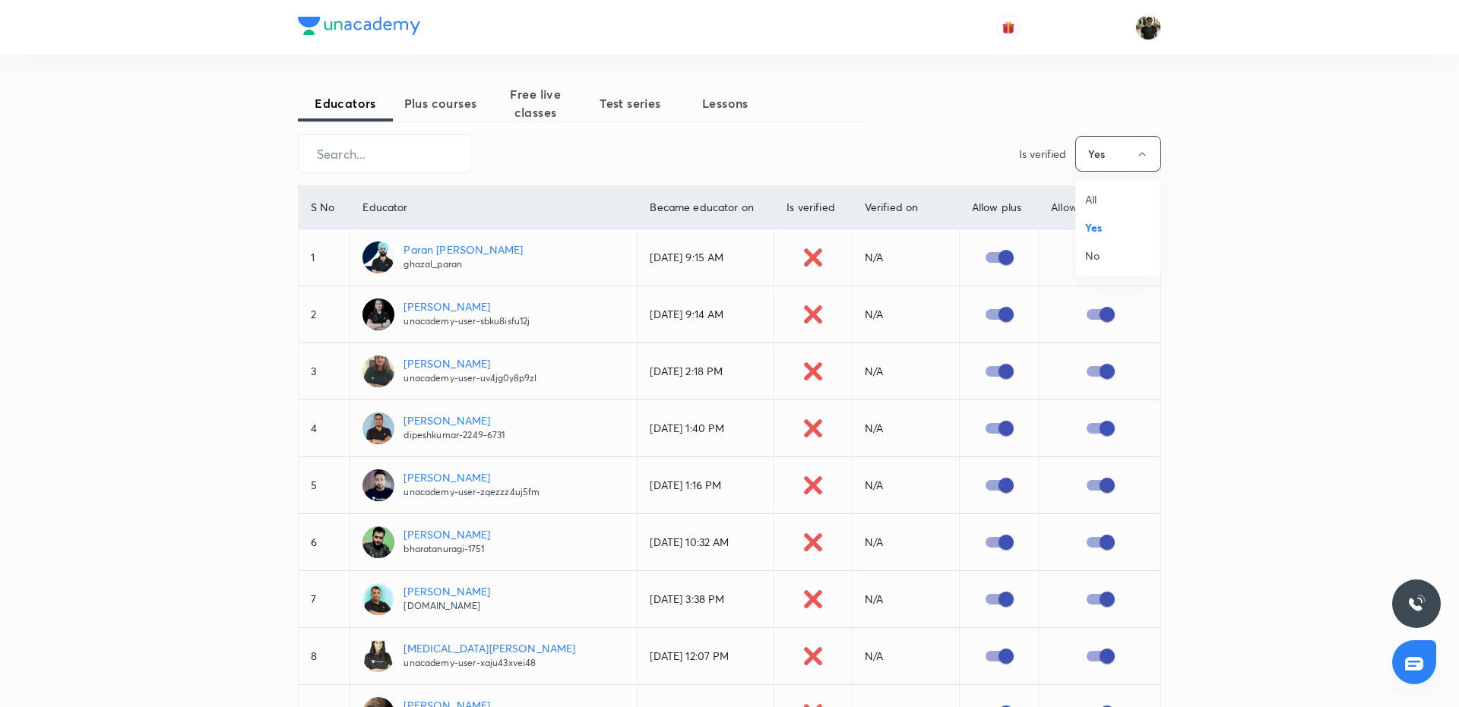
checkbox input "false"
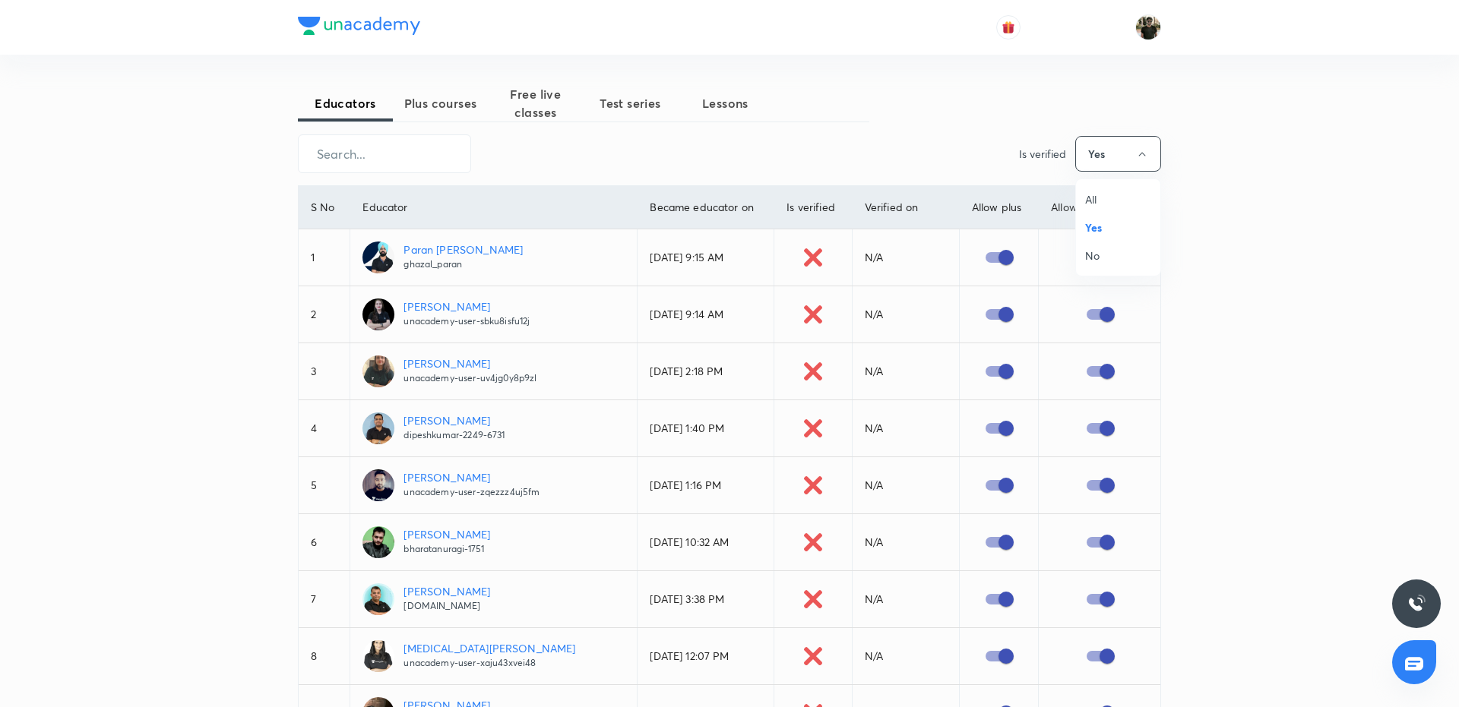
checkbox input "false"
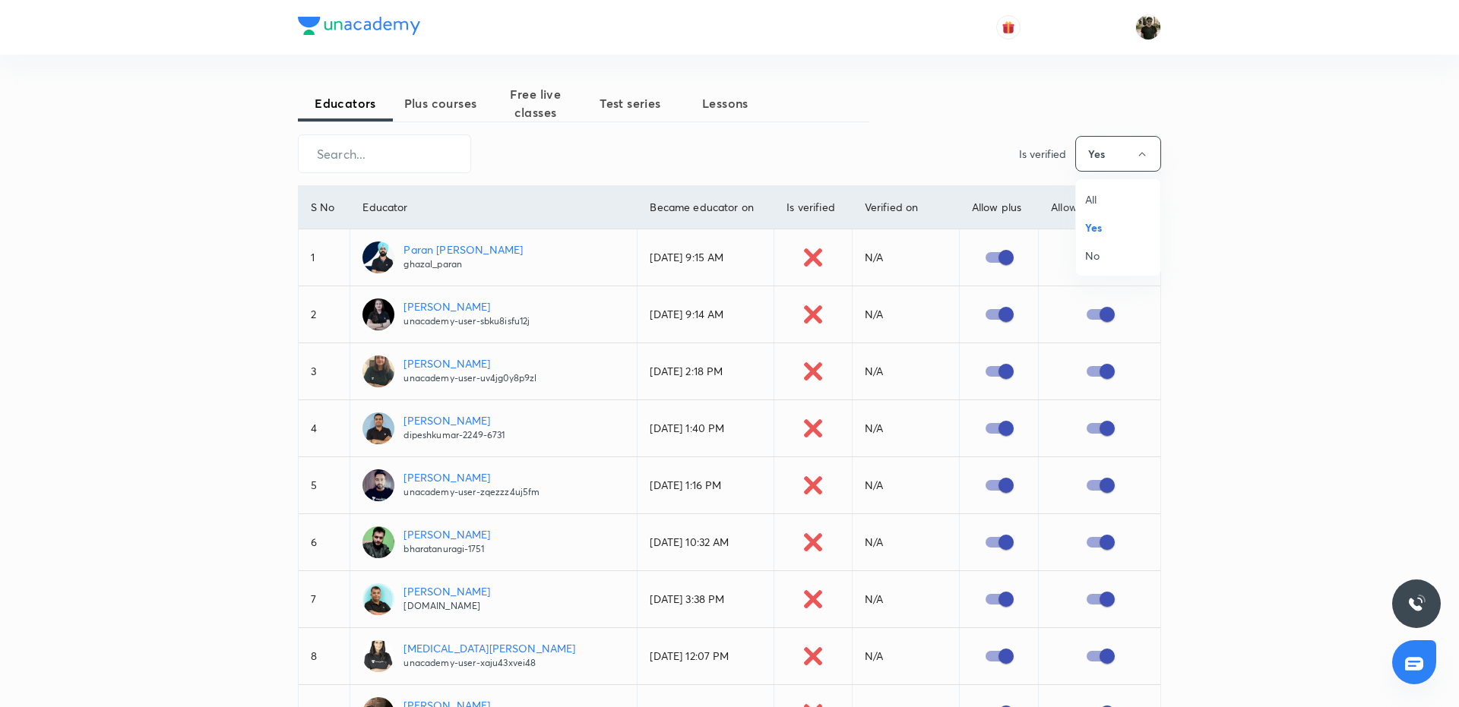
checkbox input "false"
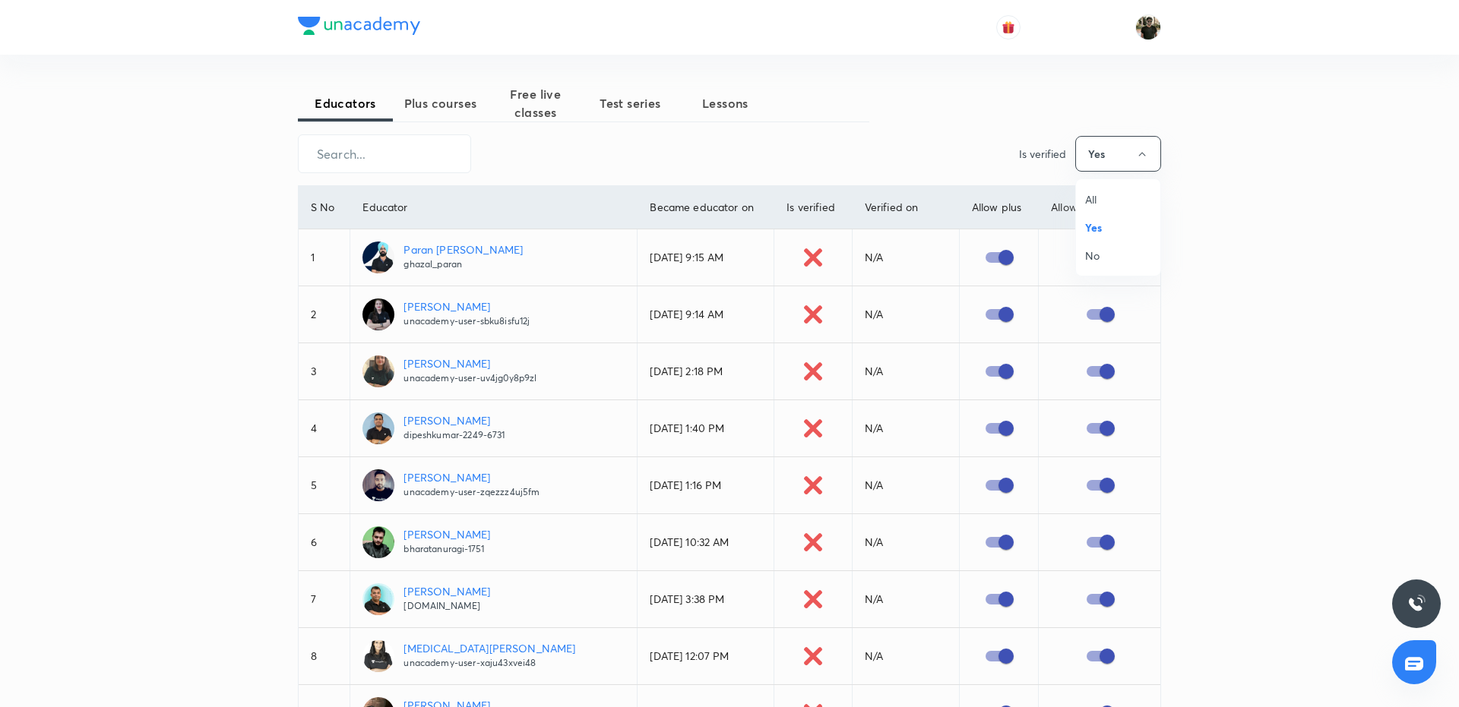
checkbox input "false"
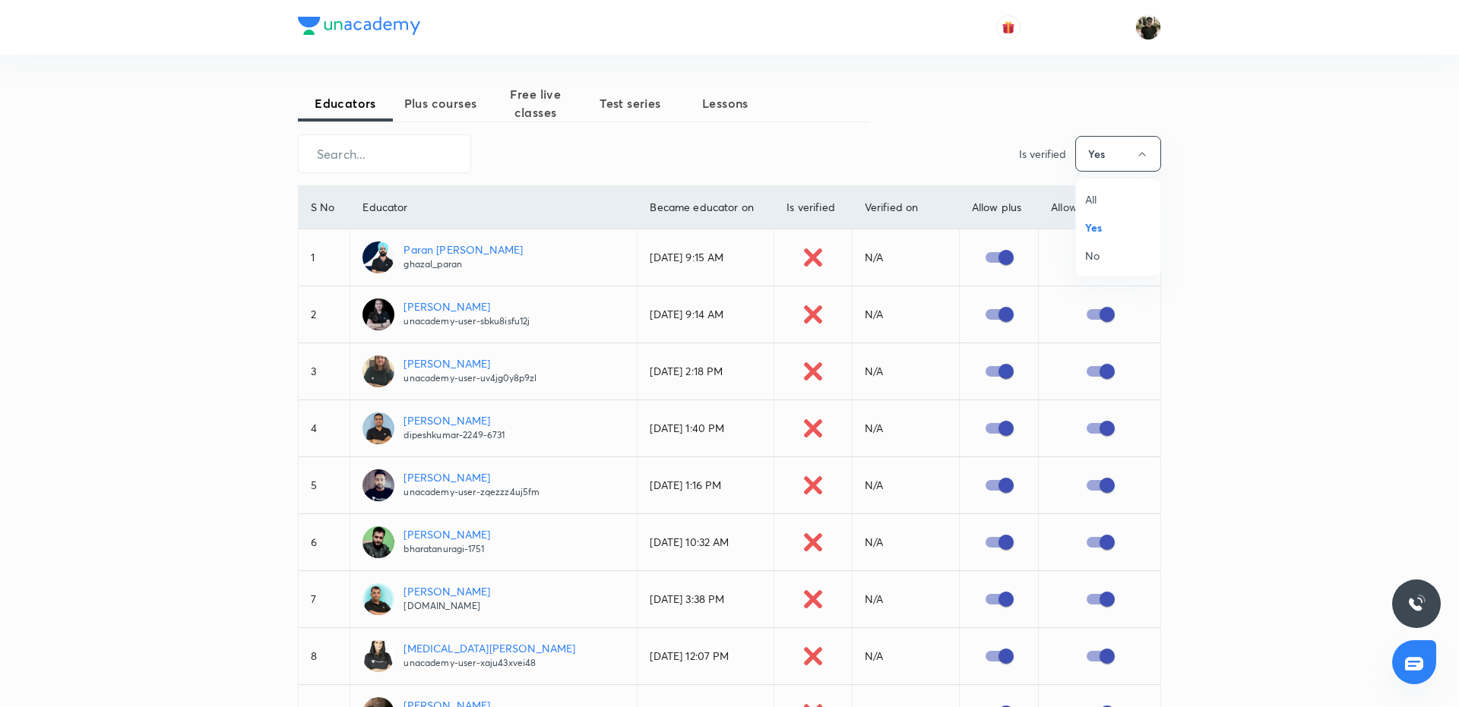
checkbox input "false"
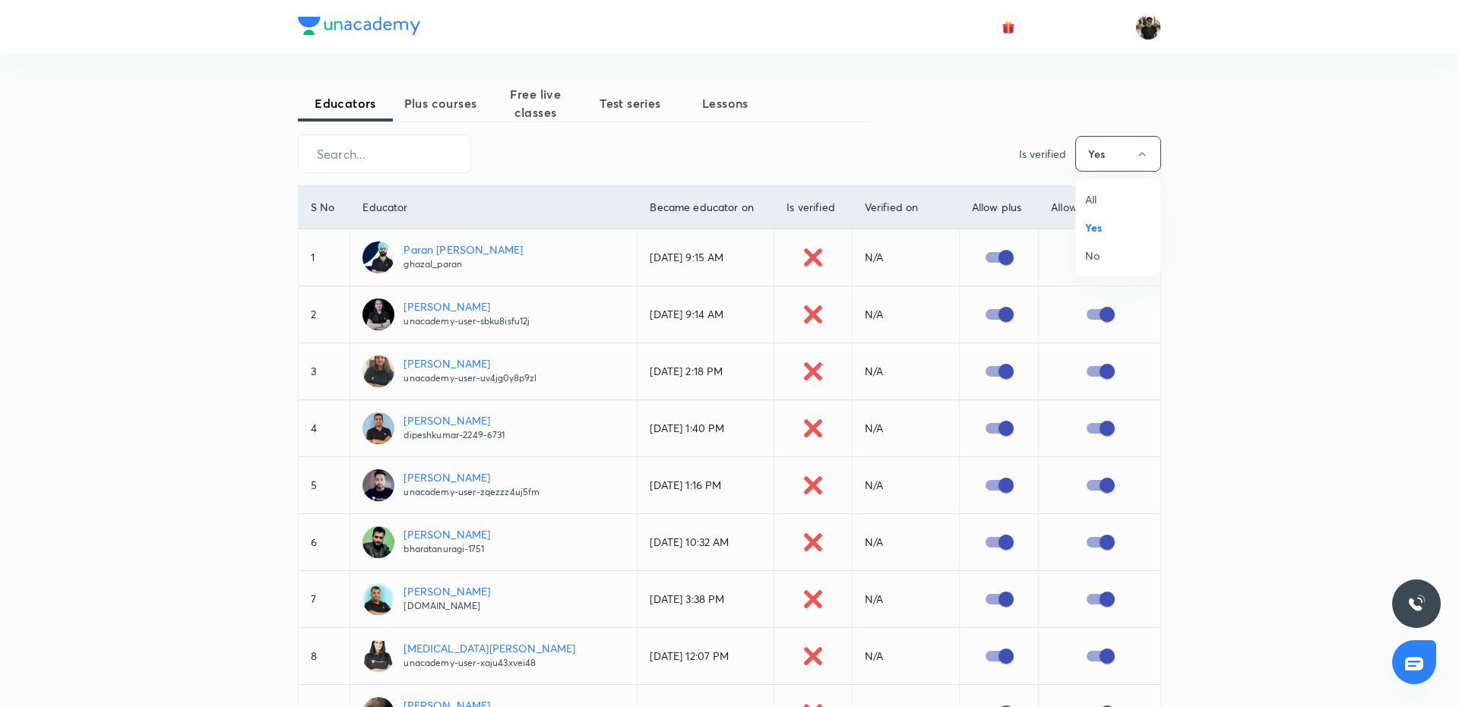
checkbox input "false"
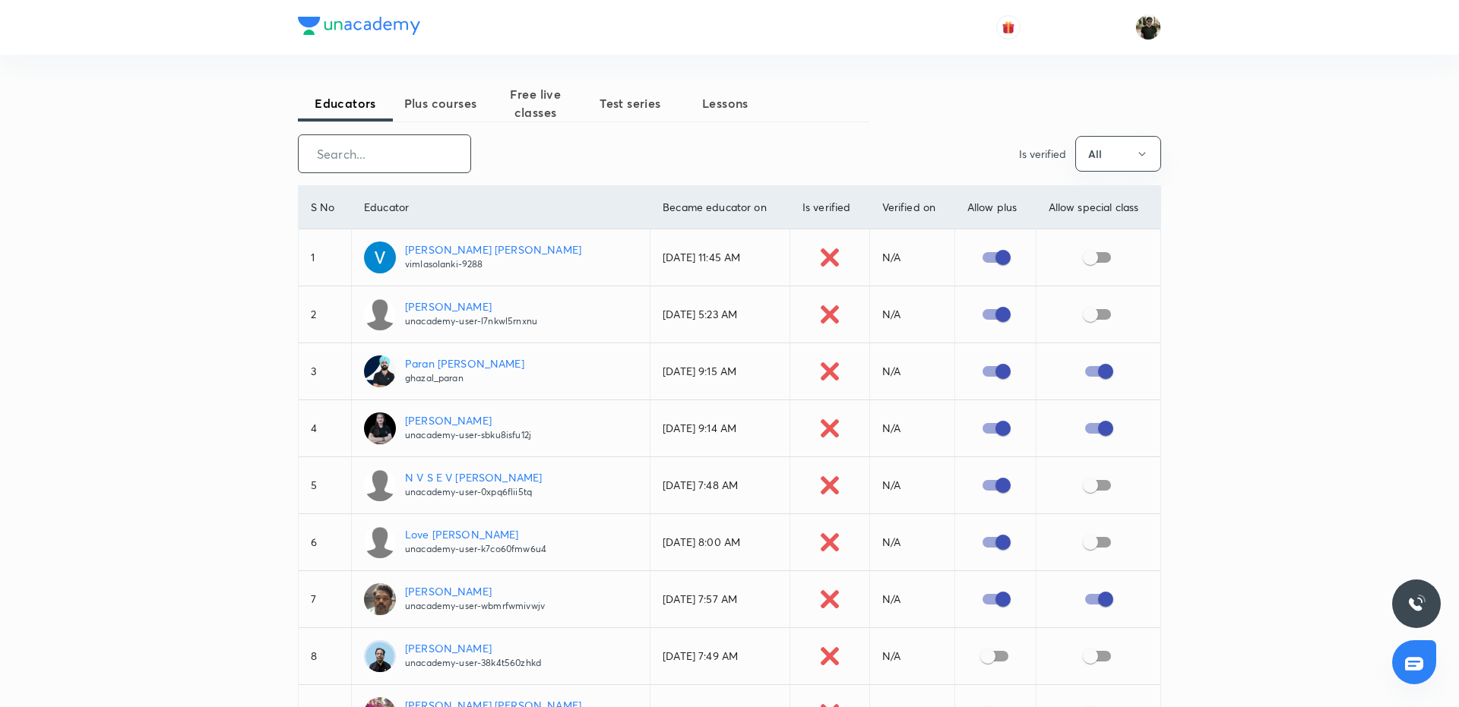
click at [363, 155] on input "text" at bounding box center [385, 153] width 172 height 39
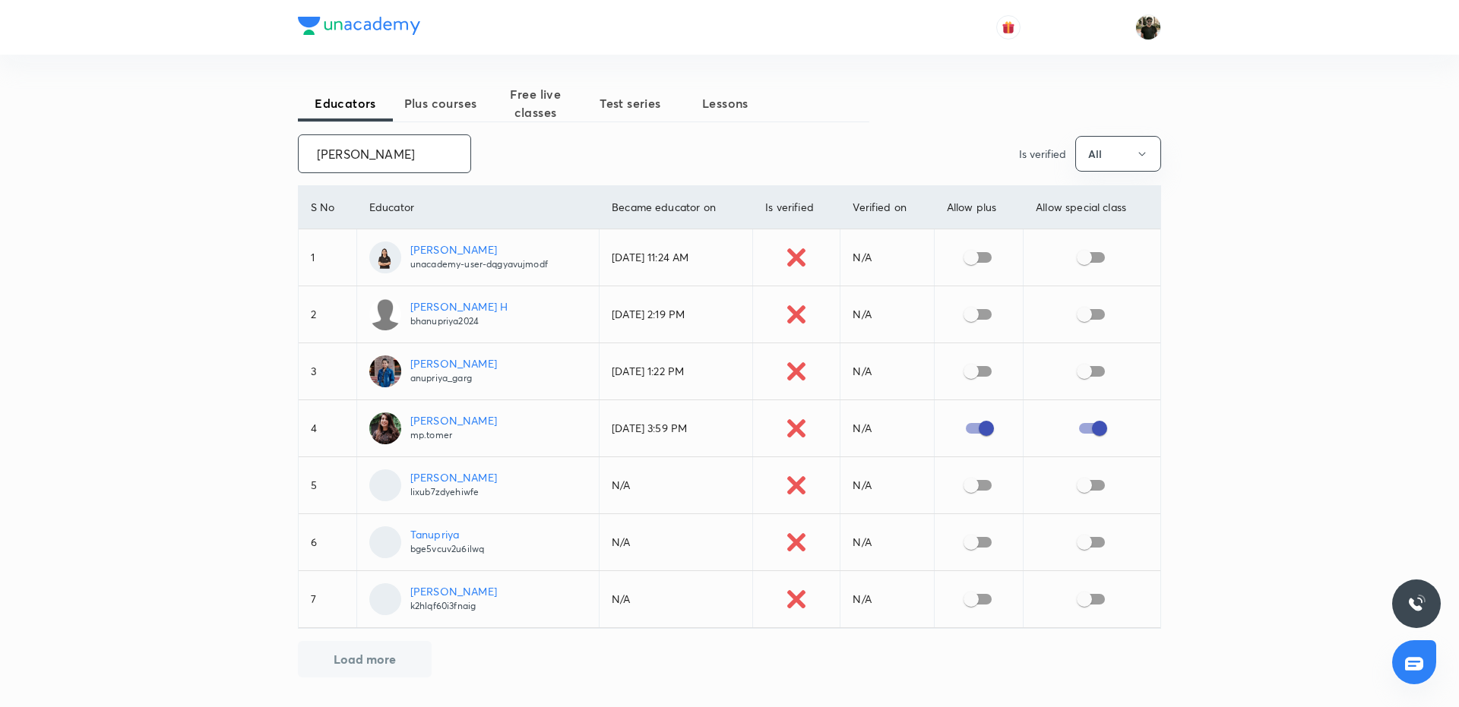
type input "[PERSON_NAME]"
click at [979, 375] on input "checkbox" at bounding box center [971, 371] width 87 height 29
checkbox input "true"
drag, startPoint x: 375, startPoint y: 160, endPoint x: 308, endPoint y: 157, distance: 67.7
click at [308, 157] on input "[PERSON_NAME]" at bounding box center [385, 153] width 172 height 39
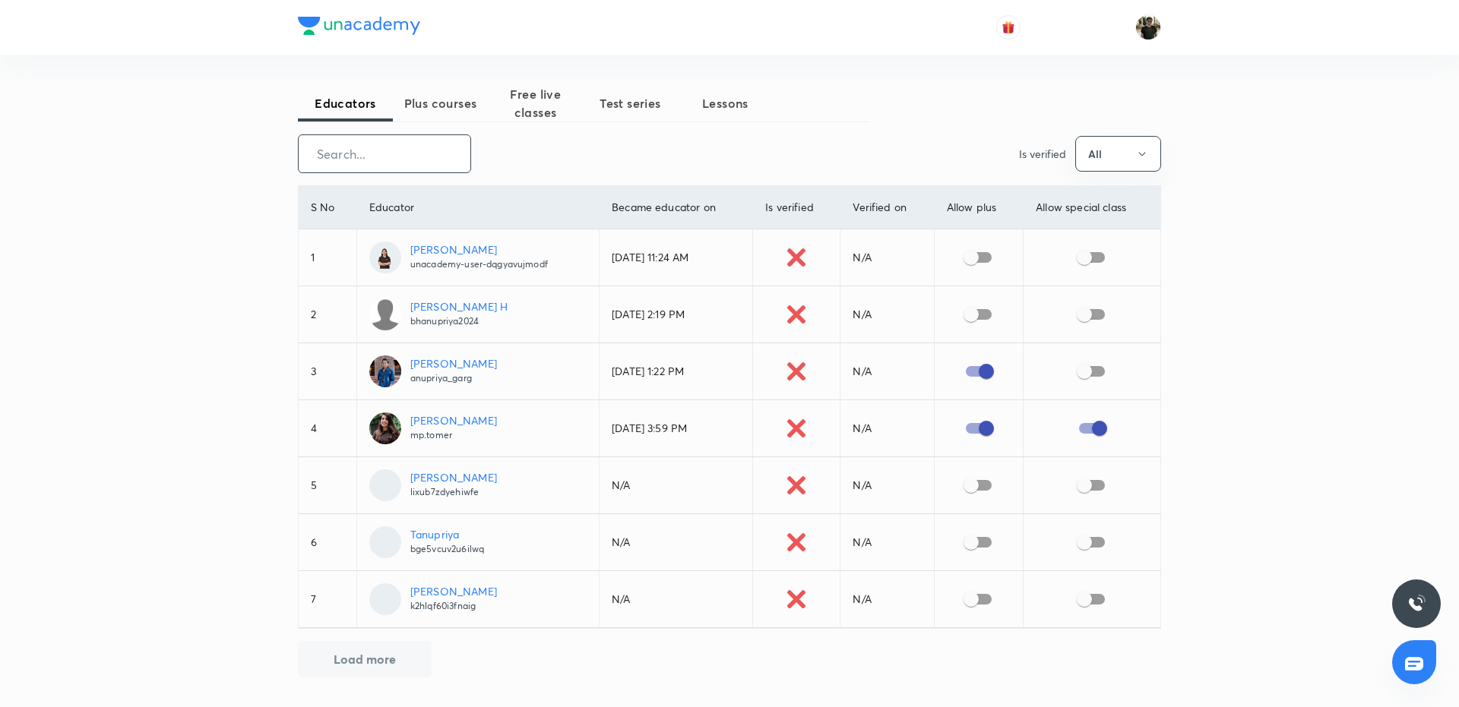
checkbox input "true"
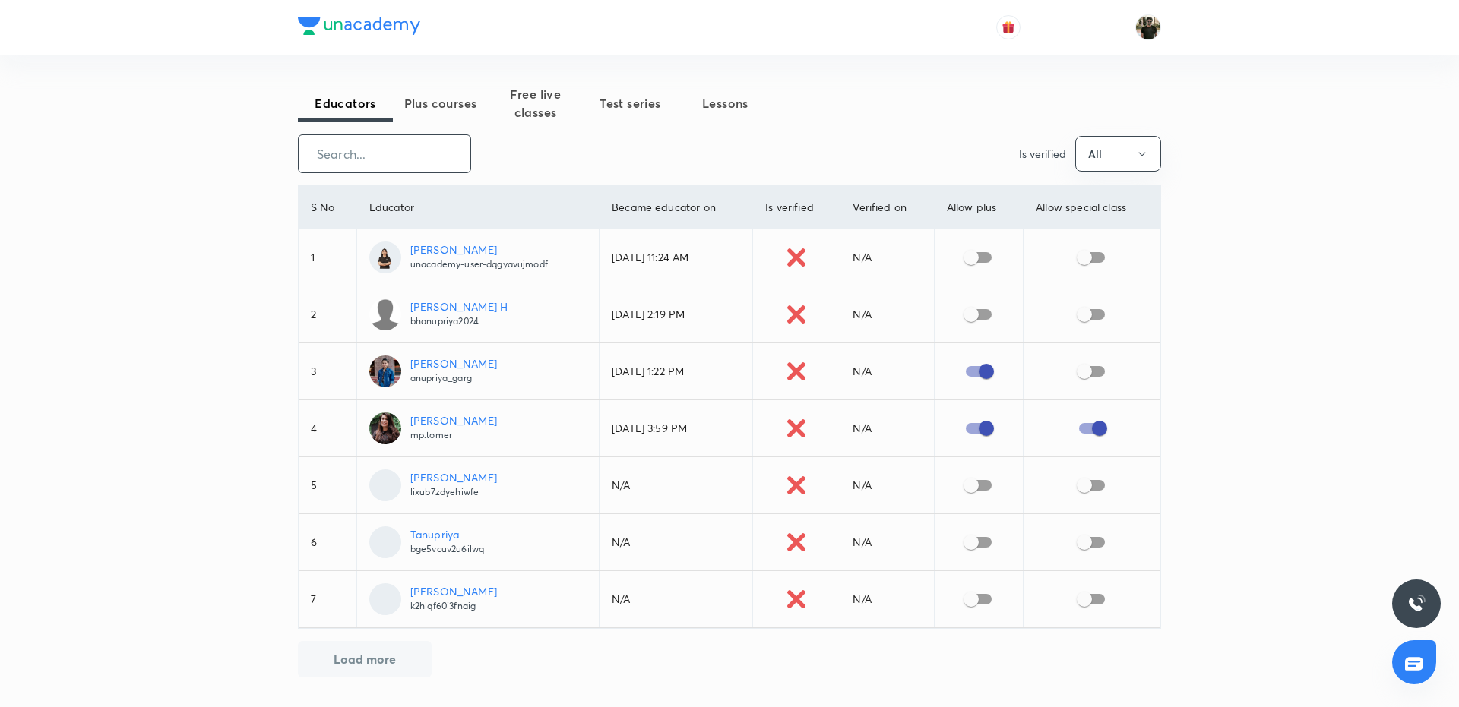
checkbox input "true"
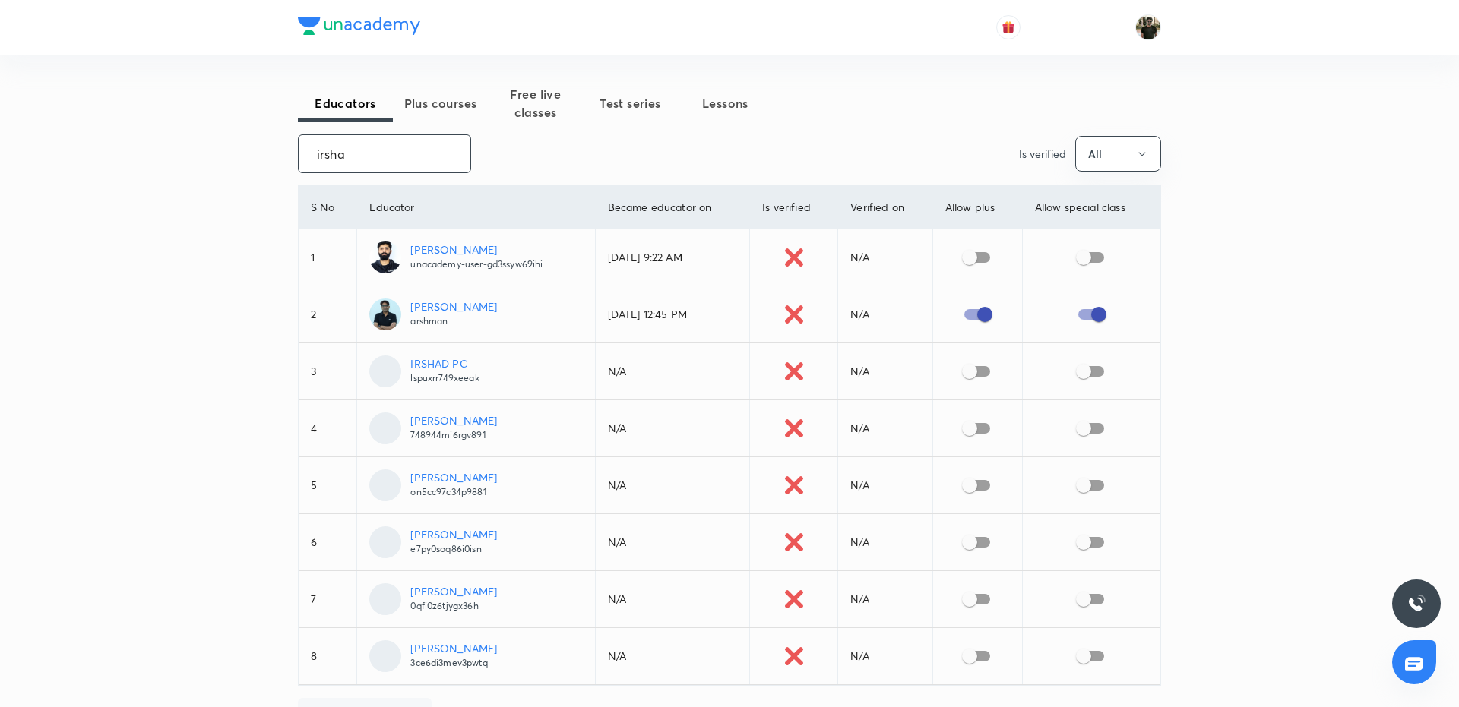
type input "irsha"
click at [975, 260] on input "checkbox" at bounding box center [969, 257] width 87 height 29
checkbox input "true"
drag, startPoint x: 353, startPoint y: 166, endPoint x: 296, endPoint y: 166, distance: 57.7
click at [296, 166] on div "Educators Plus courses Free live classes Test series Lessons irsha ​ Is verifie…" at bounding box center [729, 381] width 1459 height 762
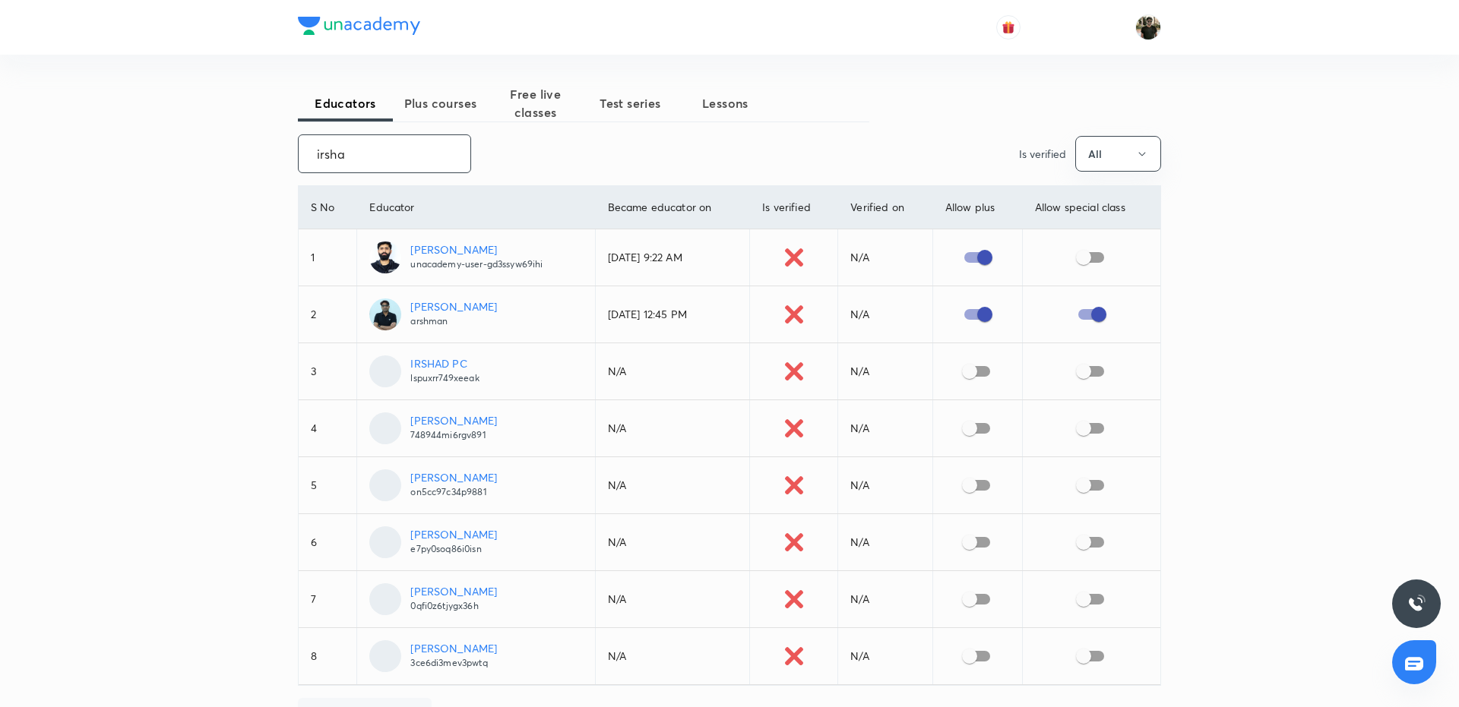
drag, startPoint x: 344, startPoint y: 157, endPoint x: 303, endPoint y: 155, distance: 41.1
click at [303, 155] on input "irsha" at bounding box center [385, 153] width 172 height 39
checkbox input "true"
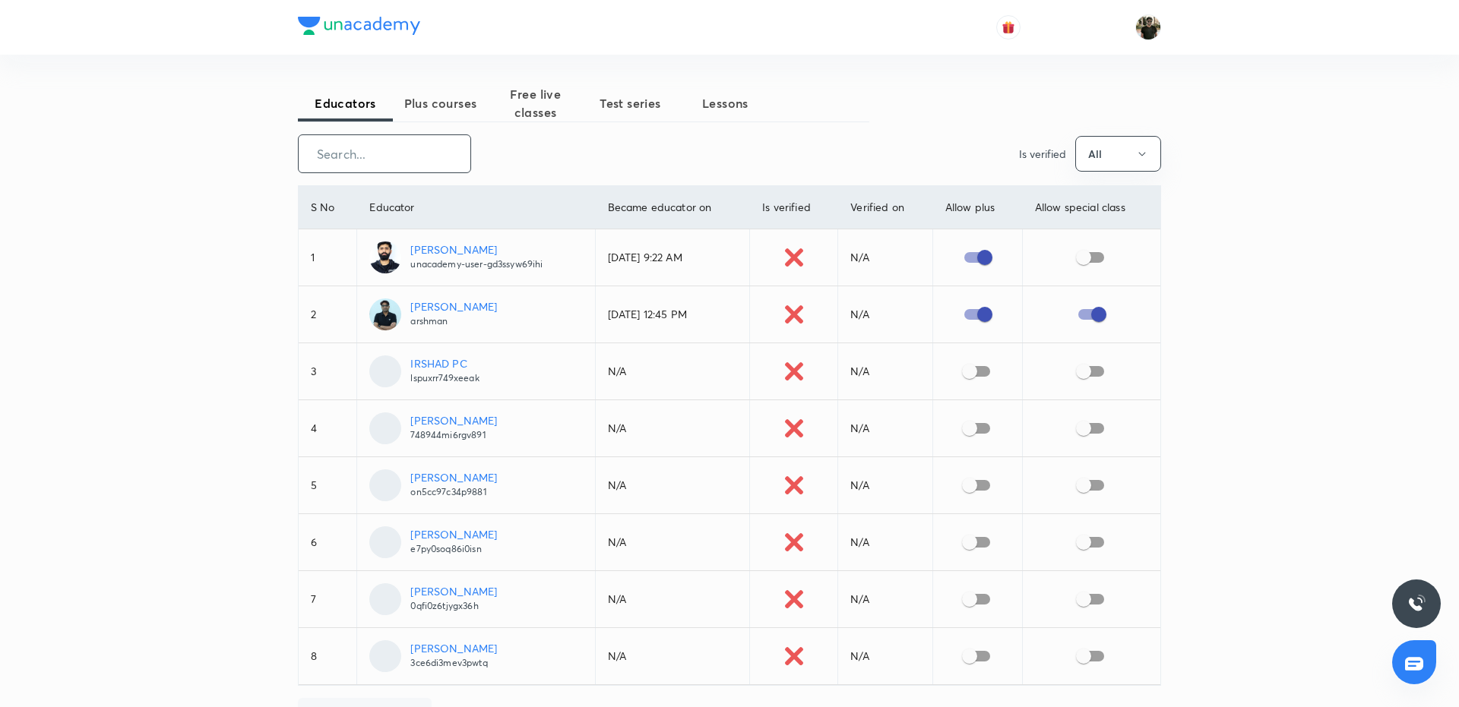
checkbox input "true"
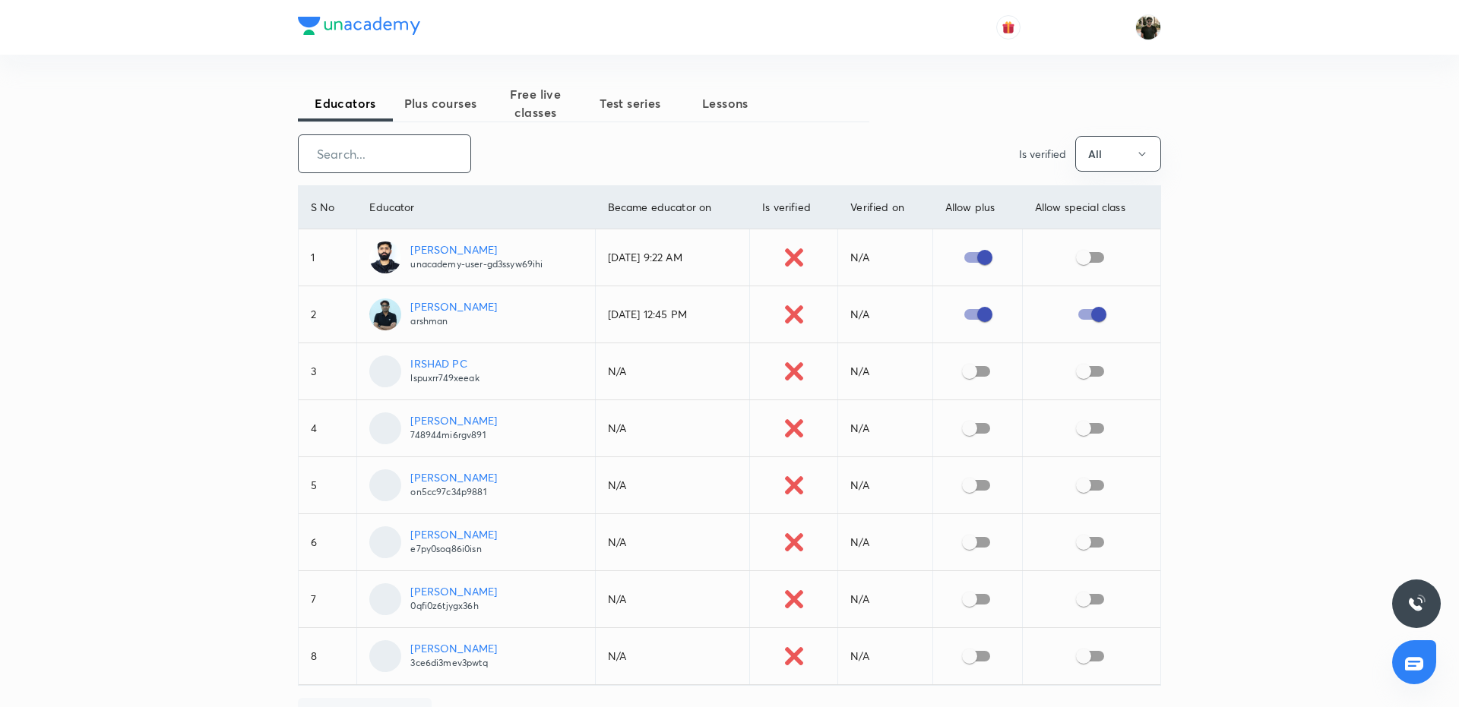
checkbox input "true"
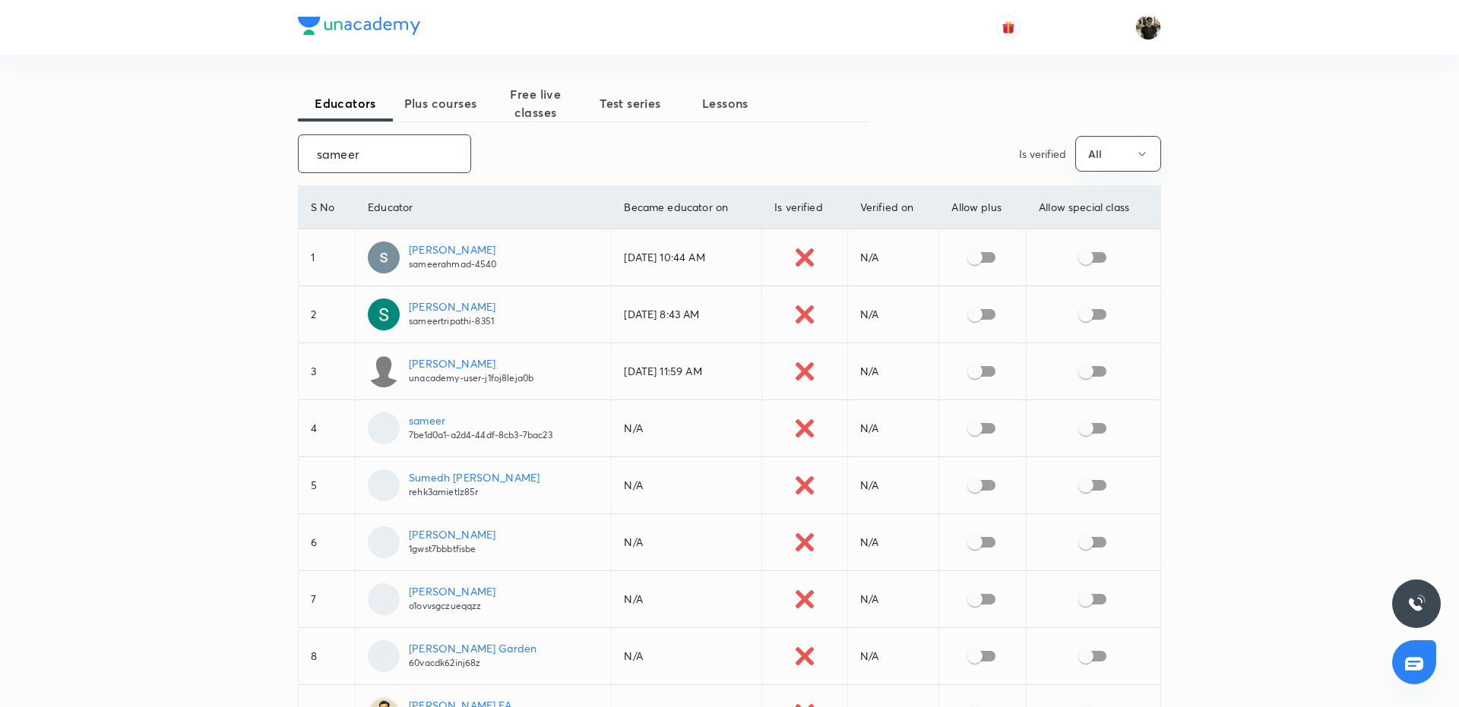
type input "sameer"
click at [981, 255] on input "checkbox" at bounding box center [974, 257] width 87 height 29
checkbox input "true"
click at [839, 117] on div "Educators Plus courses Free live classes Test series Lessons" at bounding box center [583, 103] width 571 height 36
drag, startPoint x: 381, startPoint y: 157, endPoint x: 292, endPoint y: 150, distance: 88.4
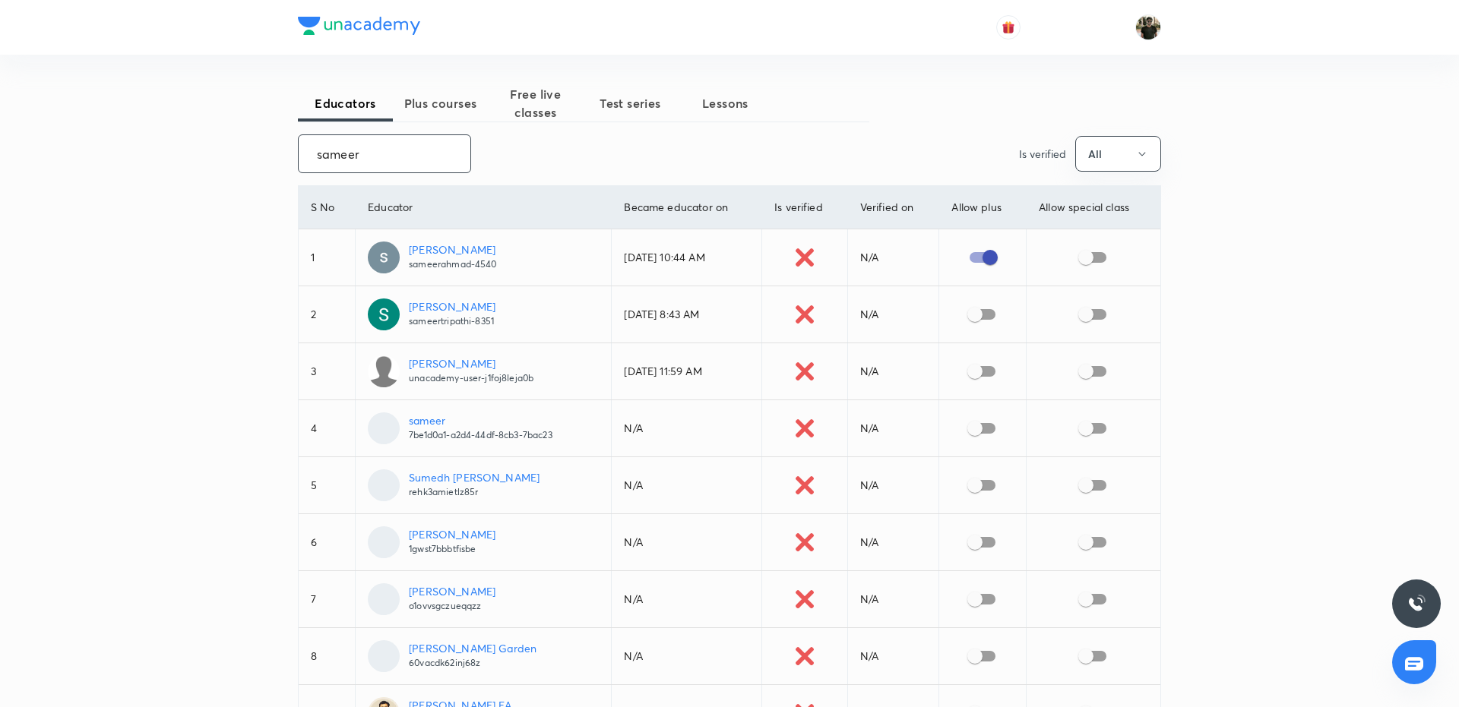
checkbox input "true"
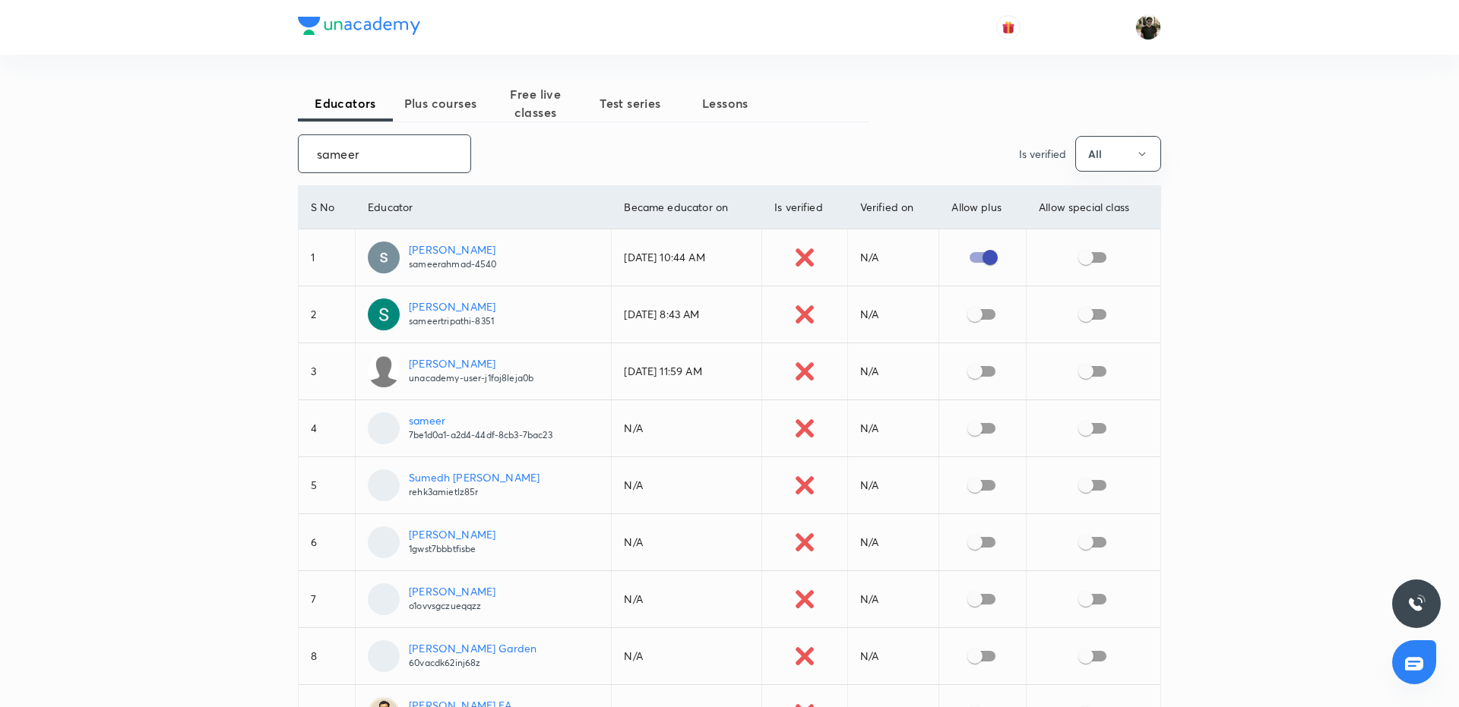
checkbox input "true"
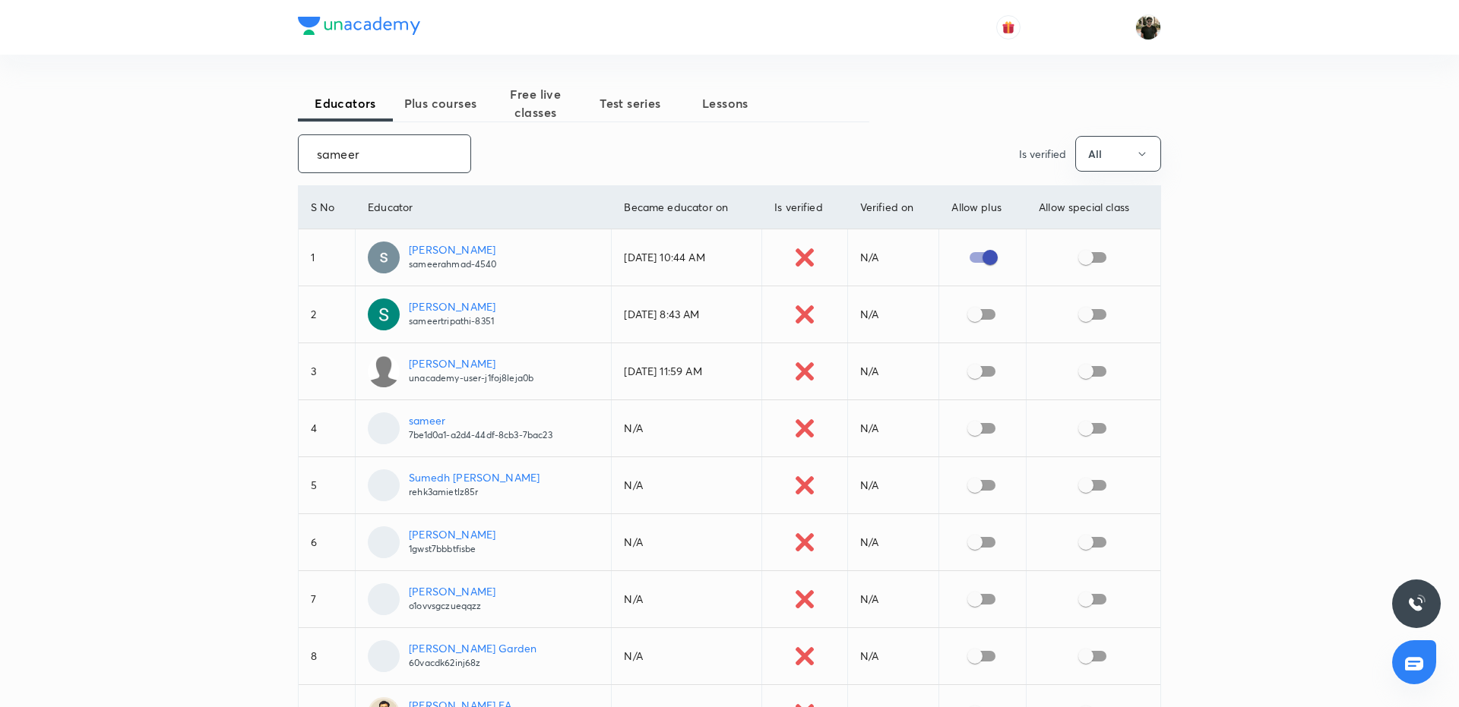
checkbox input "true"
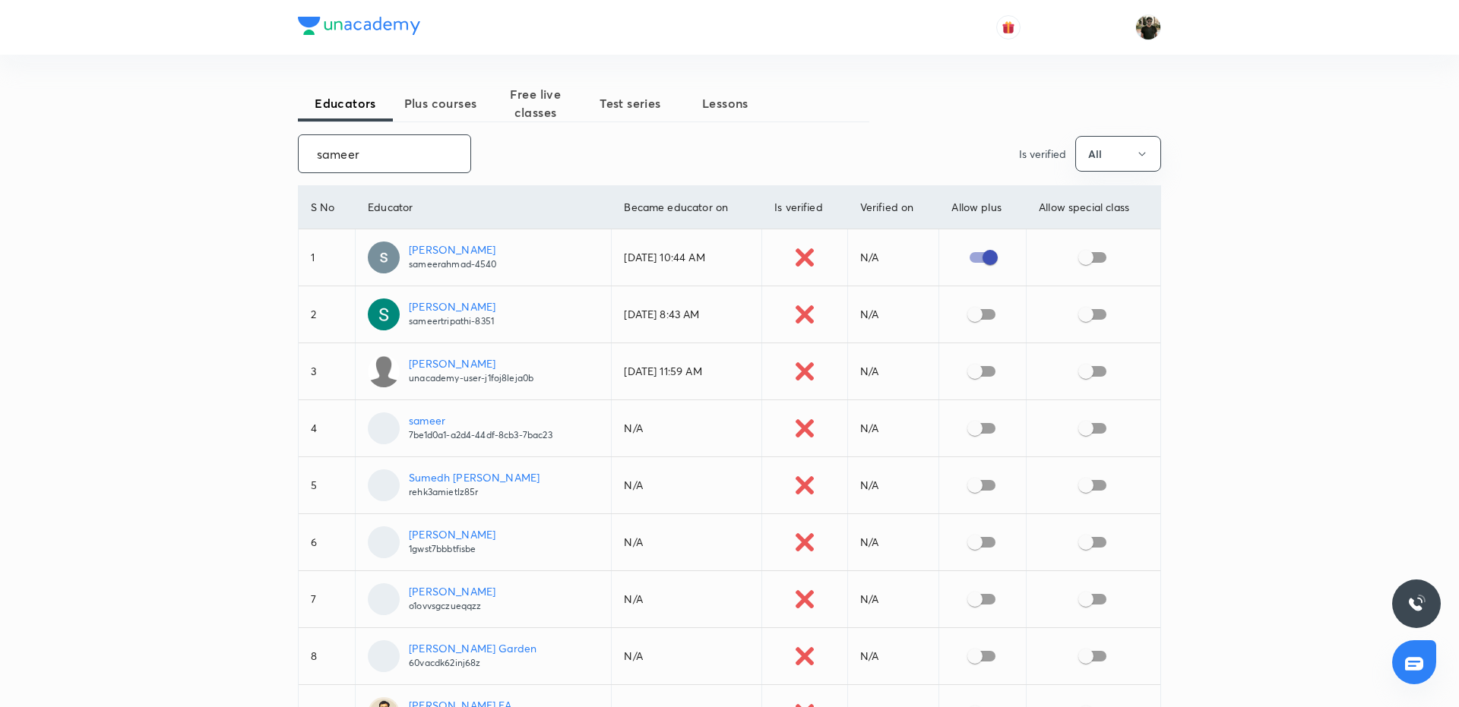
checkbox input "true"
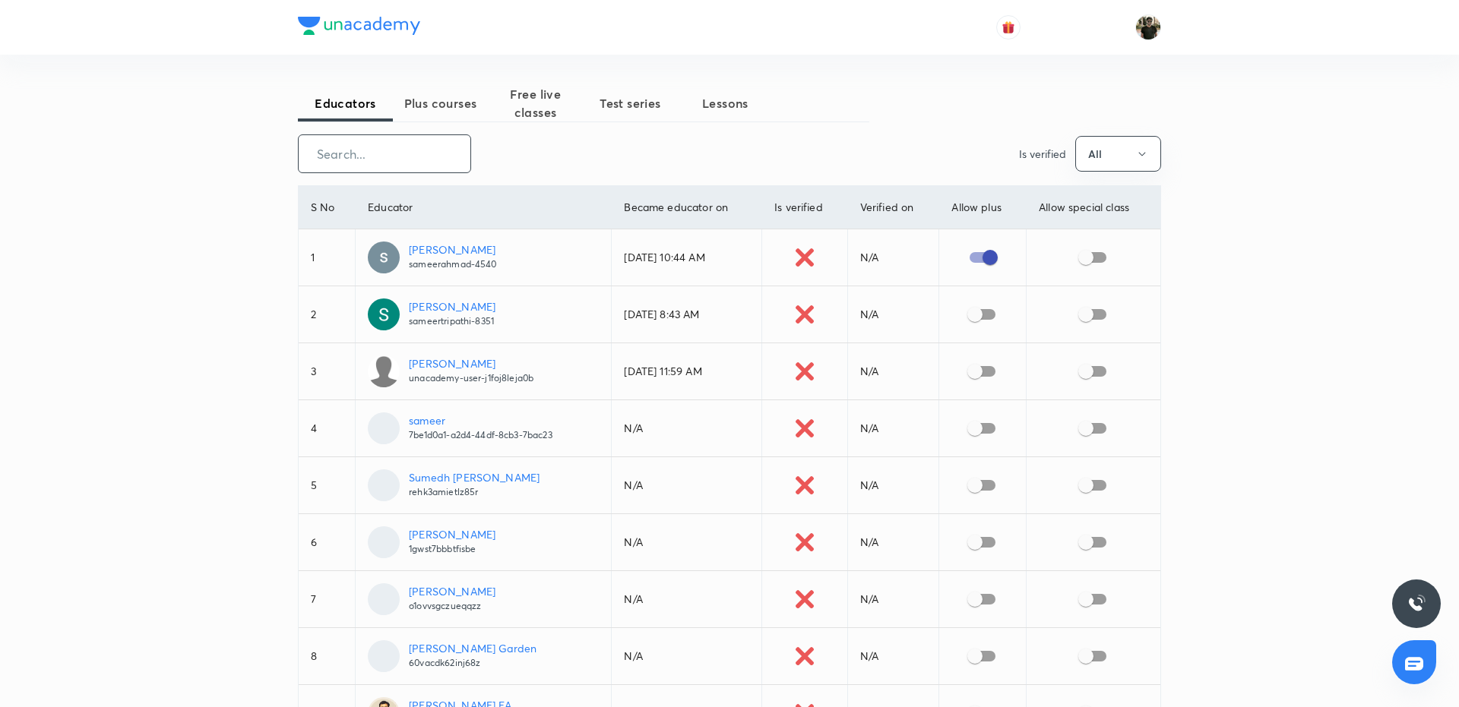
checkbox input "true"
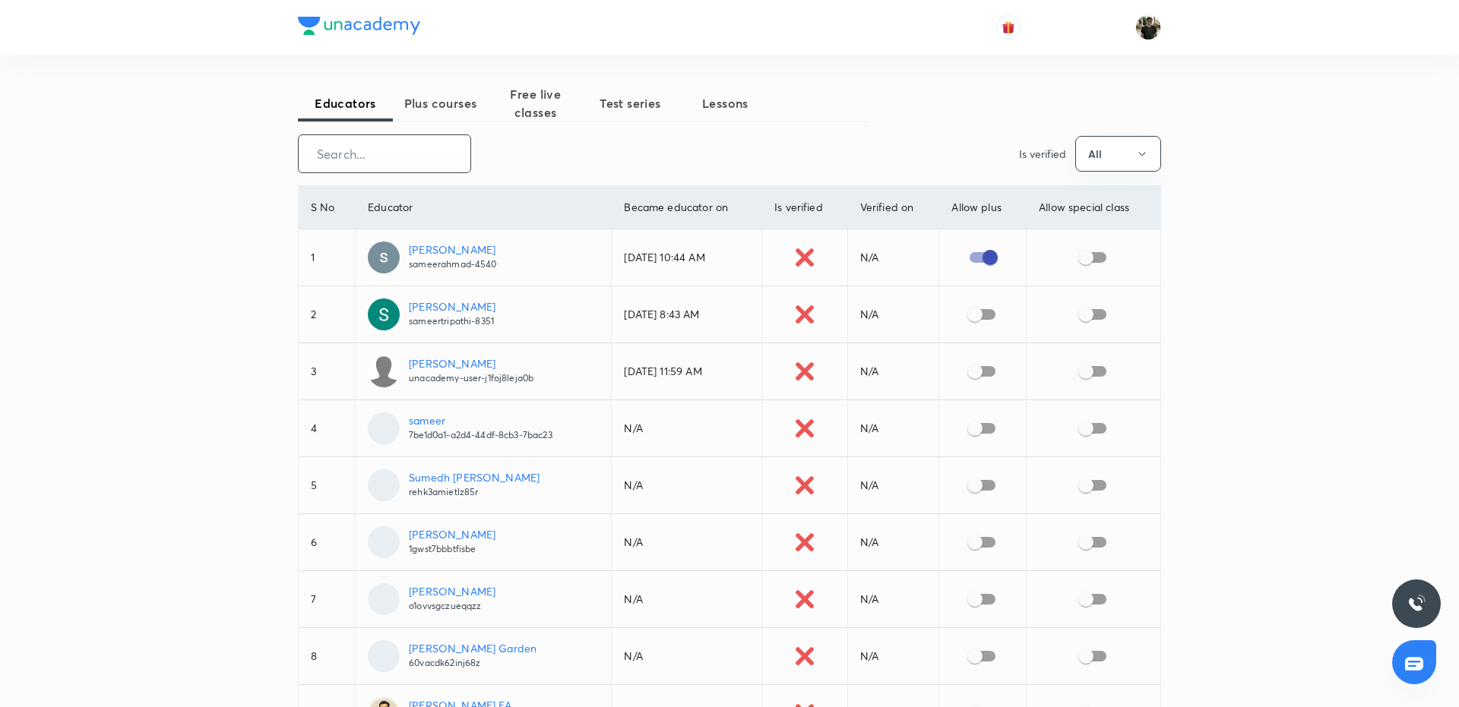
checkbox input "true"
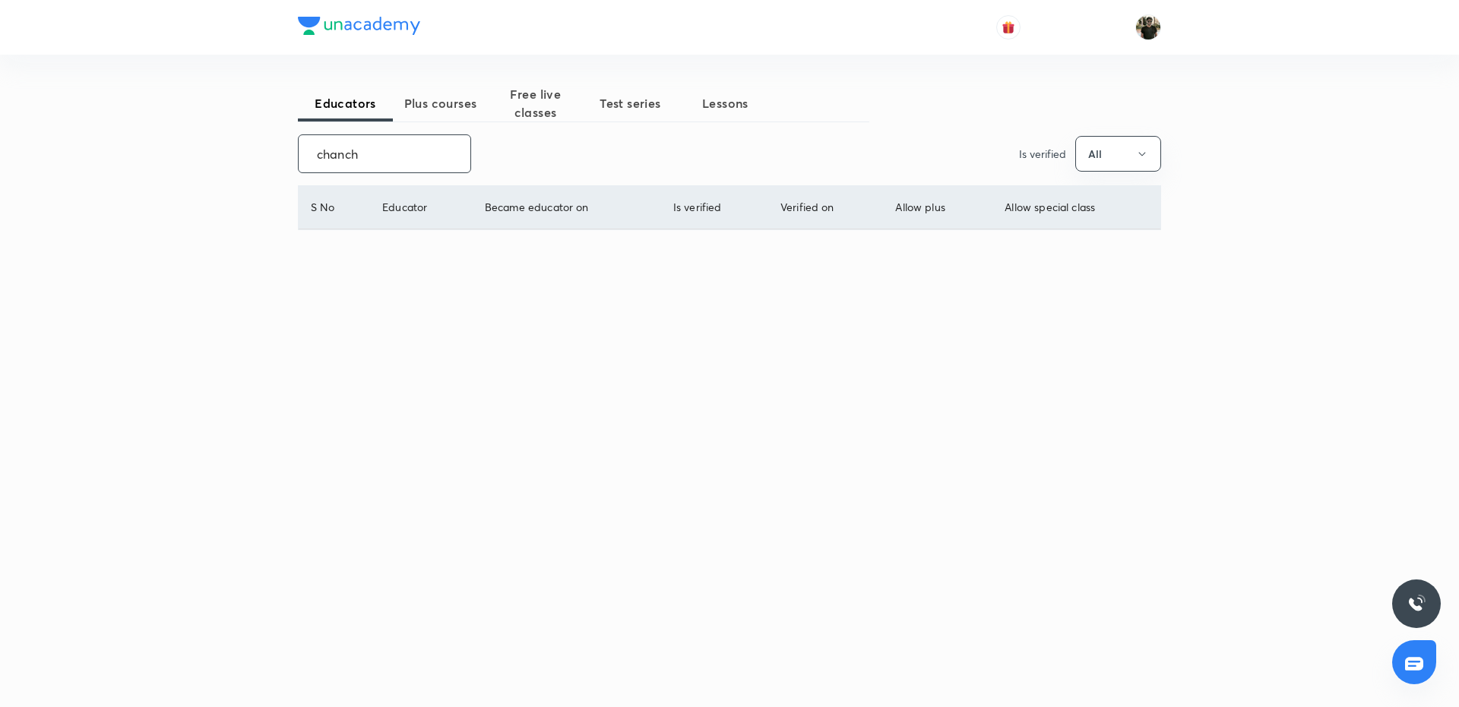
type input "chancha"
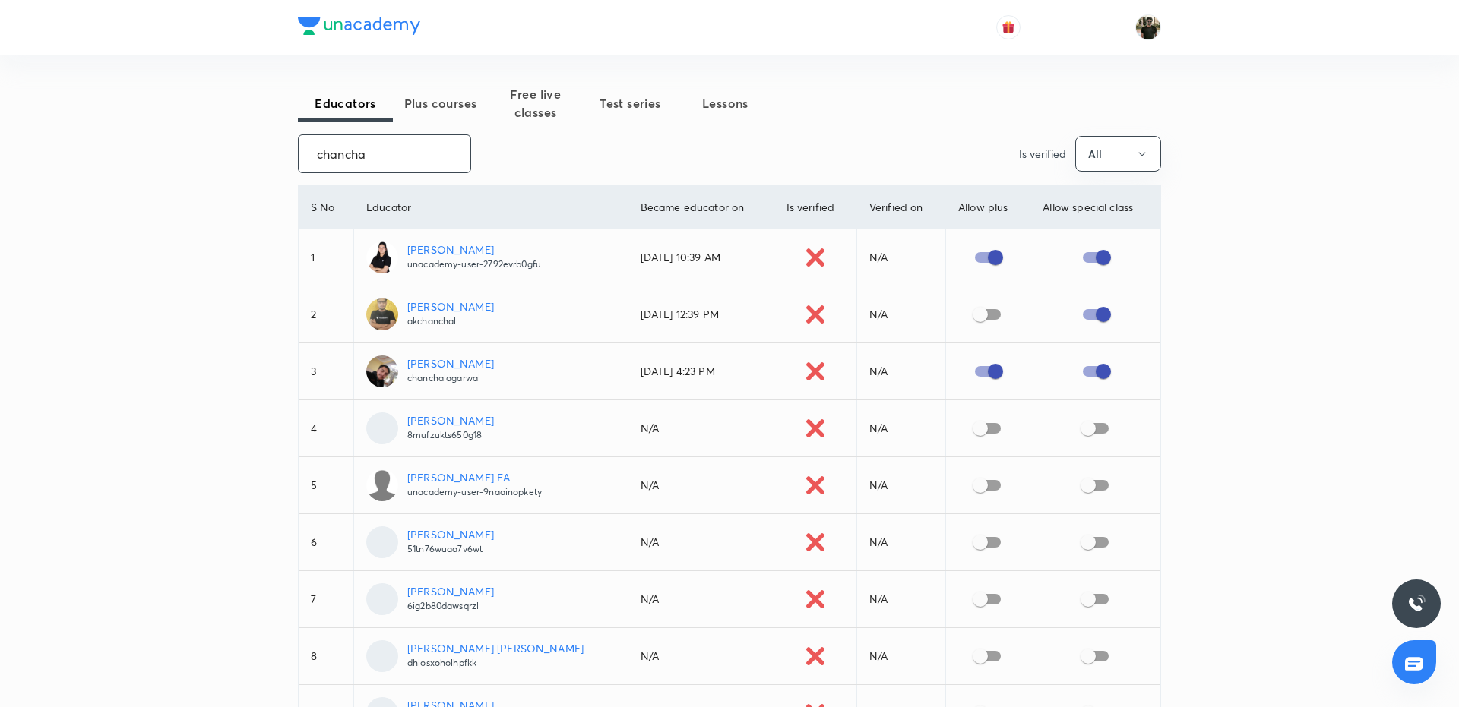
drag, startPoint x: 371, startPoint y: 145, endPoint x: 315, endPoint y: 145, distance: 55.5
click at [315, 145] on input "chancha" at bounding box center [385, 153] width 172 height 39
drag, startPoint x: 375, startPoint y: 157, endPoint x: 287, endPoint y: 153, distance: 87.4
click at [287, 153] on div "Educators Plus courses Free live classes Test series Lessons chancha ​ Is verif…" at bounding box center [729, 580] width 1459 height 1161
checkbox input "true"
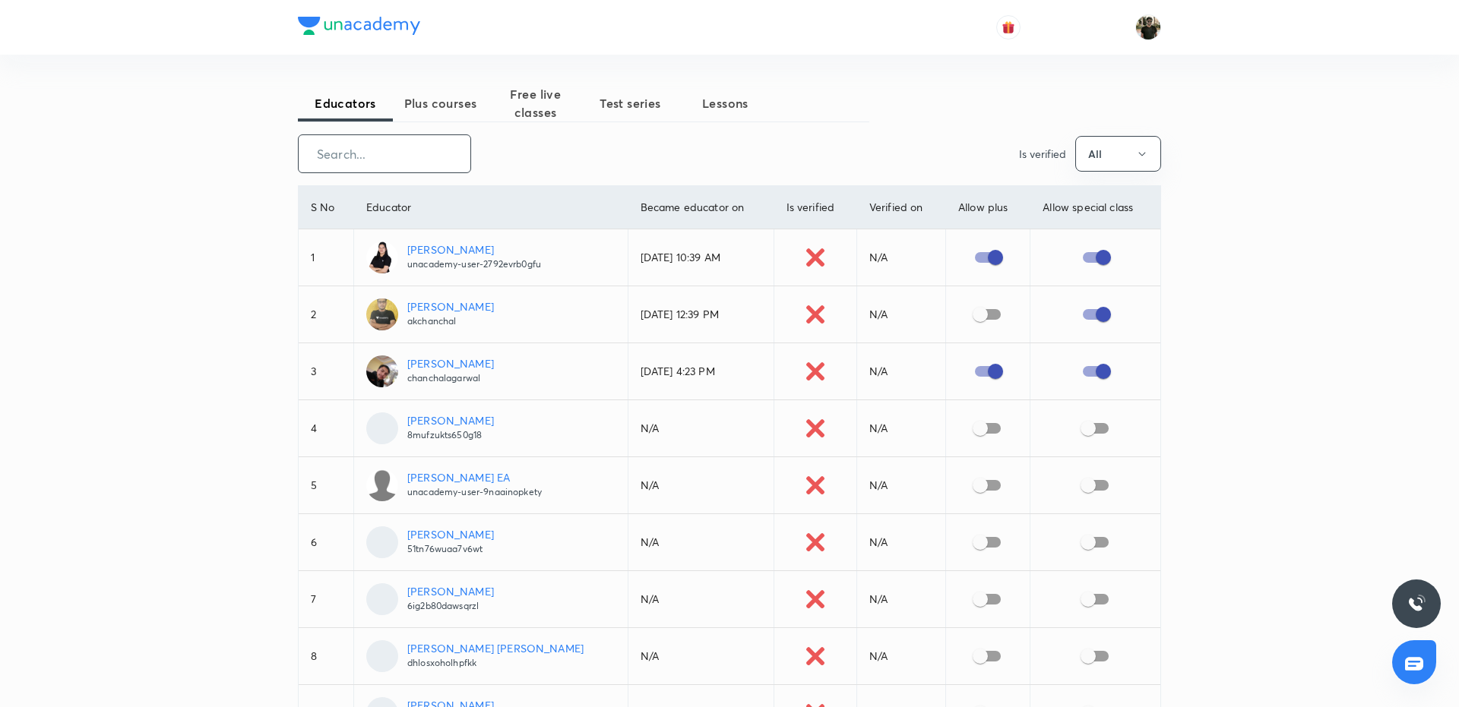
checkbox input "true"
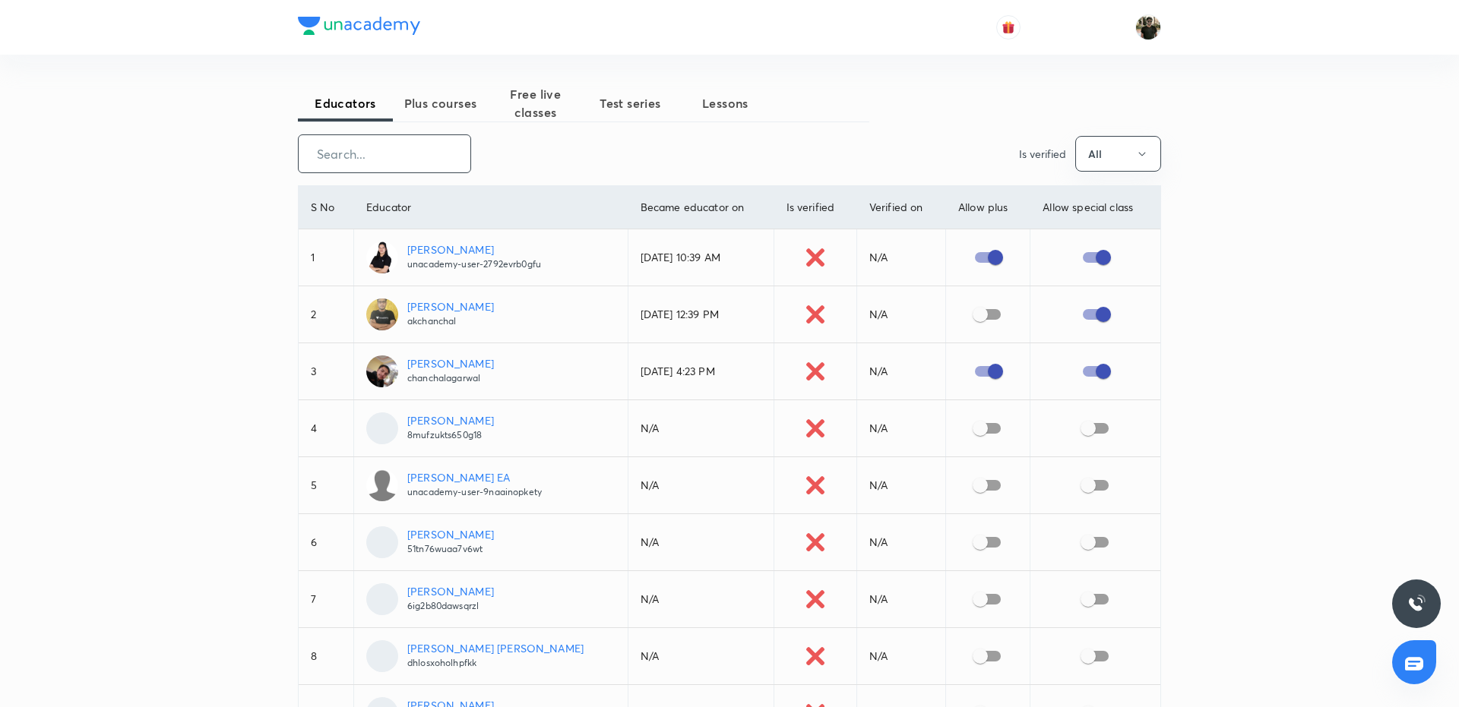
checkbox input "true"
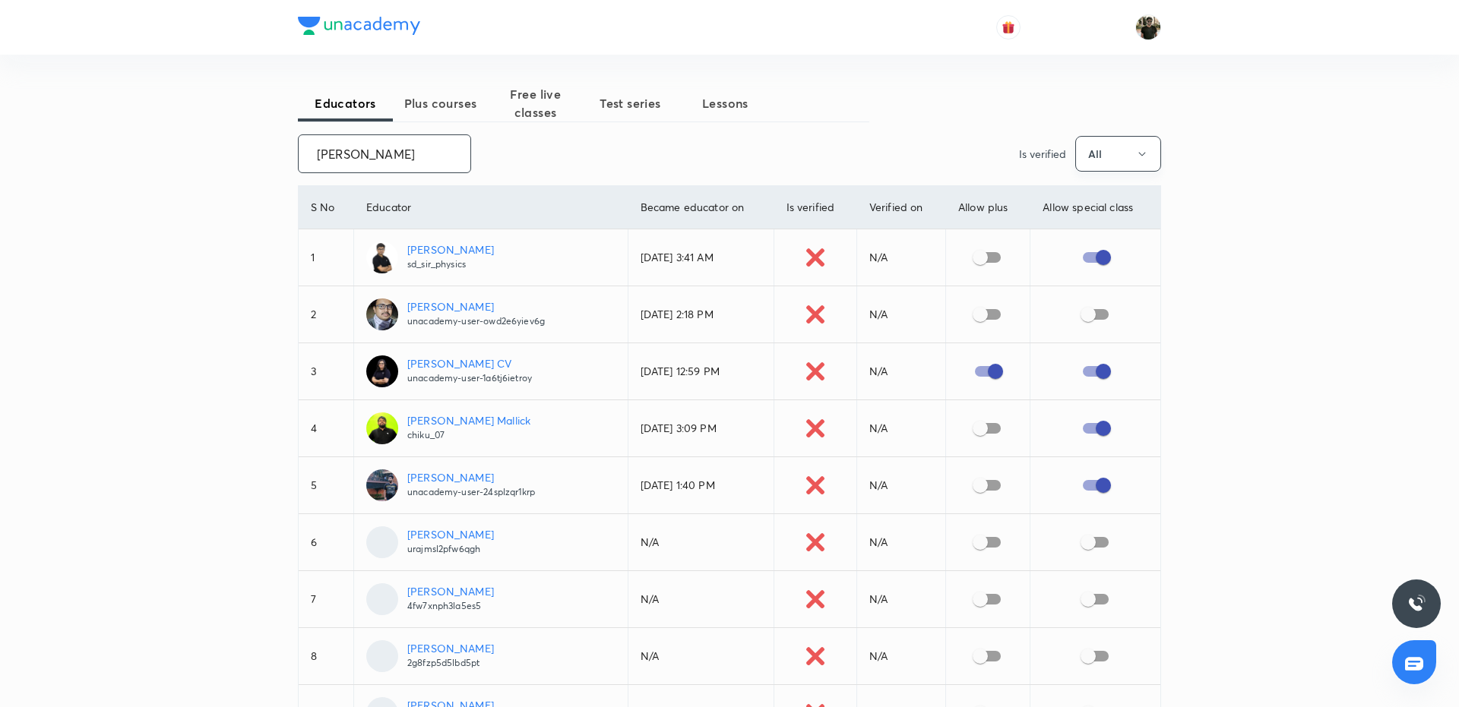
type input "[PERSON_NAME]"
click at [1118, 153] on button "All" at bounding box center [1118, 154] width 86 height 36
click at [1098, 253] on span "No" at bounding box center [1118, 256] width 66 height 16
drag, startPoint x: 374, startPoint y: 155, endPoint x: 300, endPoint y: 151, distance: 73.8
click at [300, 151] on input "[PERSON_NAME]" at bounding box center [385, 153] width 172 height 39
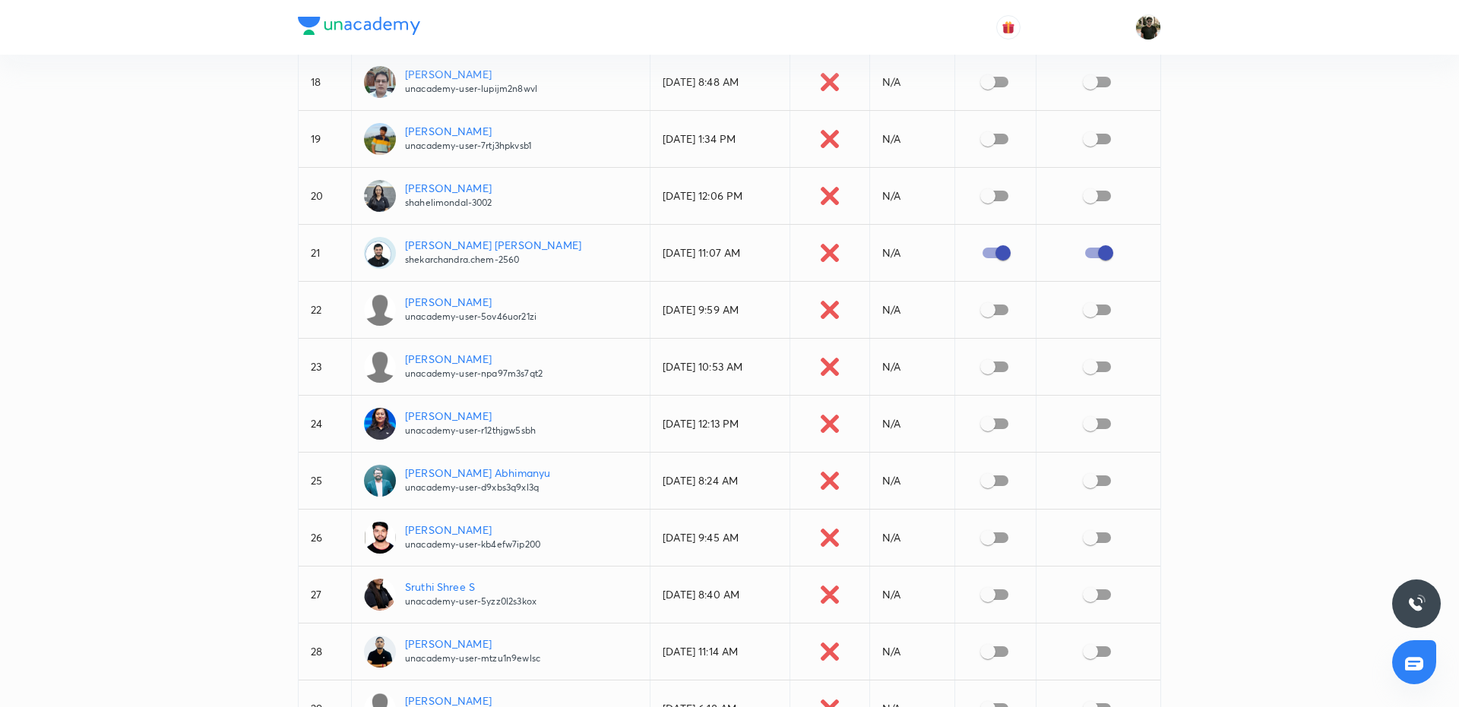
scroll to position [1146, 0]
click at [984, 414] on input "checkbox" at bounding box center [987, 422] width 87 height 29
checkbox input "true"
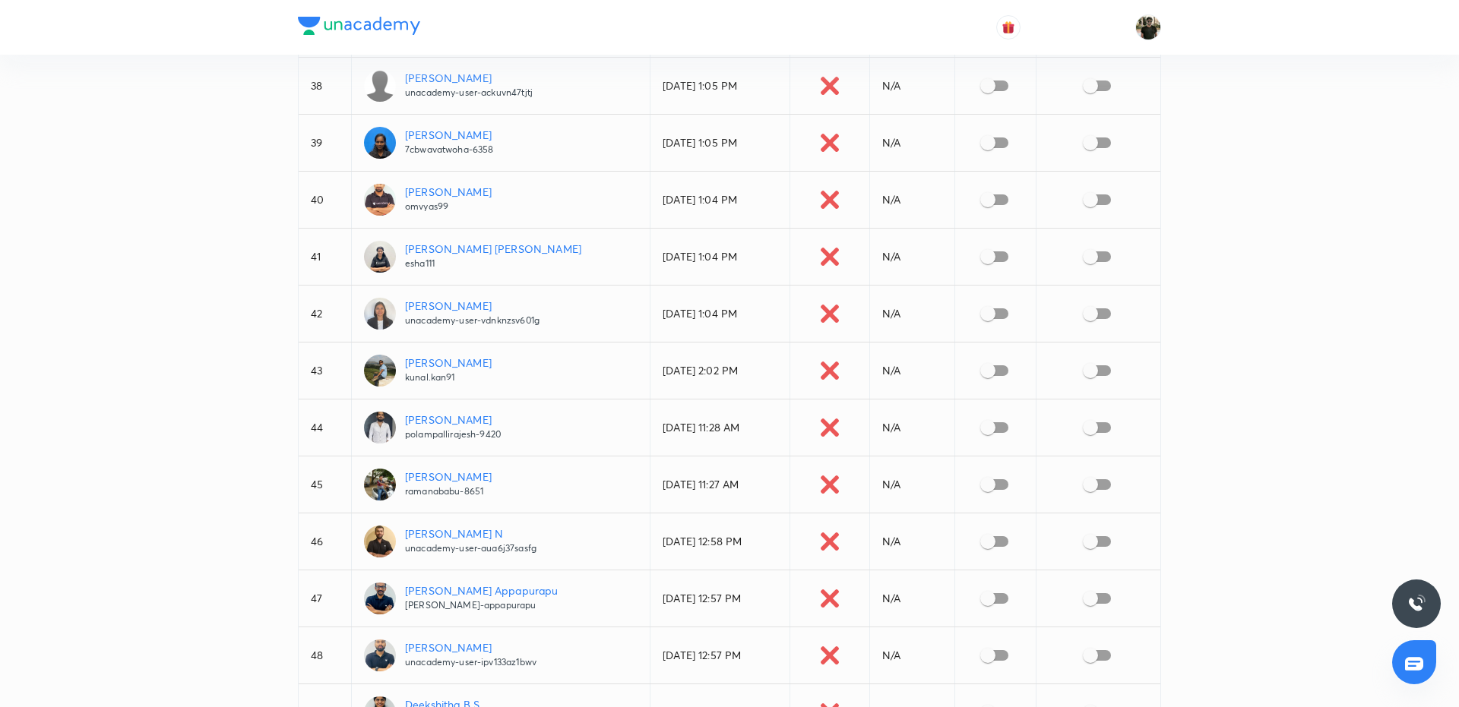
scroll to position [2282, 0]
click at [991, 415] on input "checkbox" at bounding box center [987, 425] width 87 height 29
checkbox input "true"
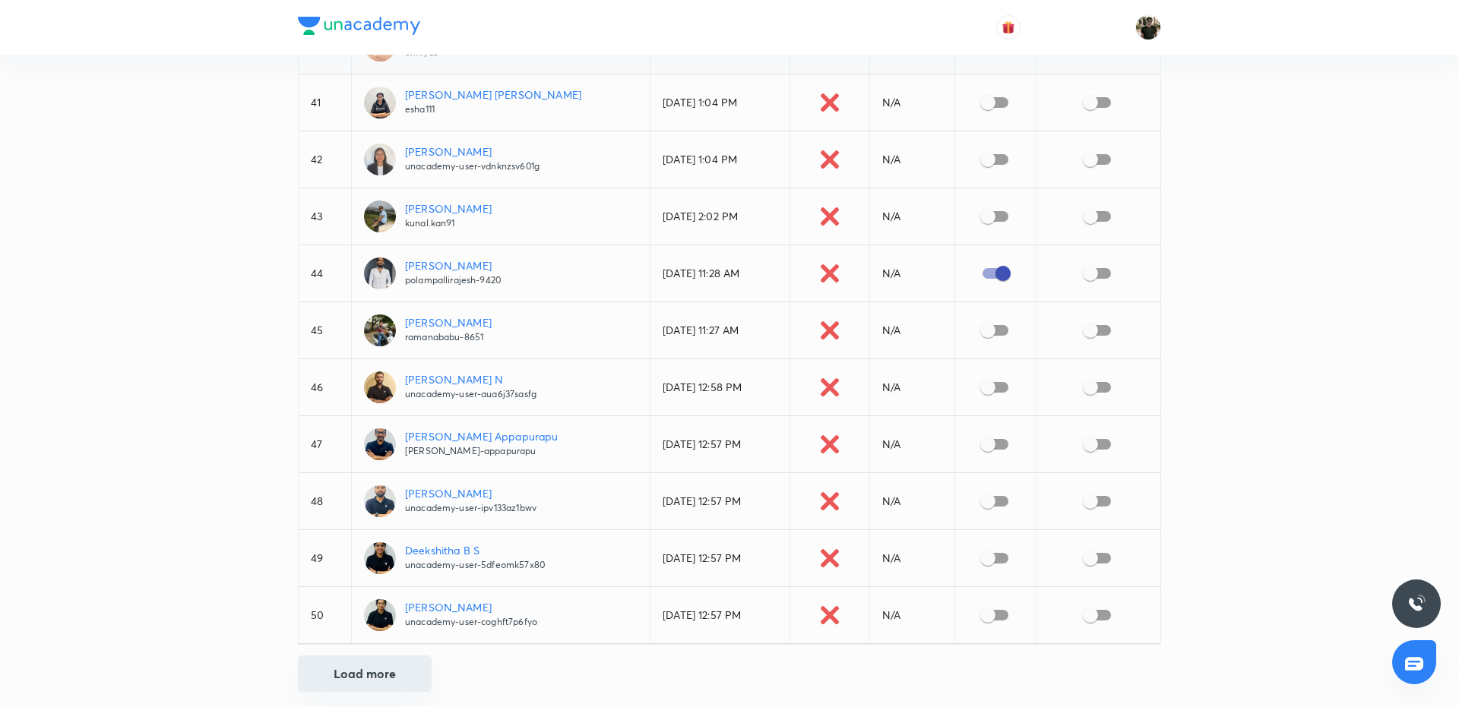
click at [369, 656] on button "Load more" at bounding box center [365, 674] width 134 height 36
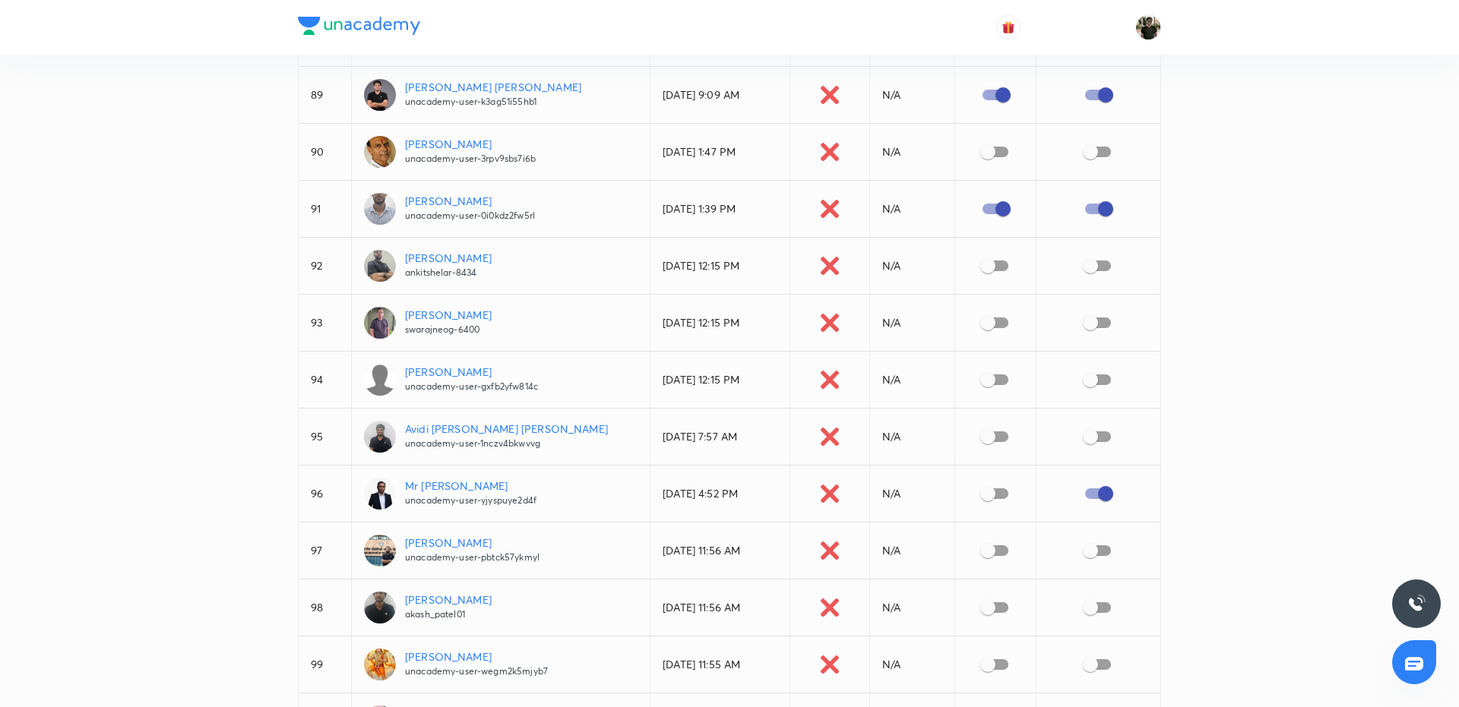
scroll to position [5271, 0]
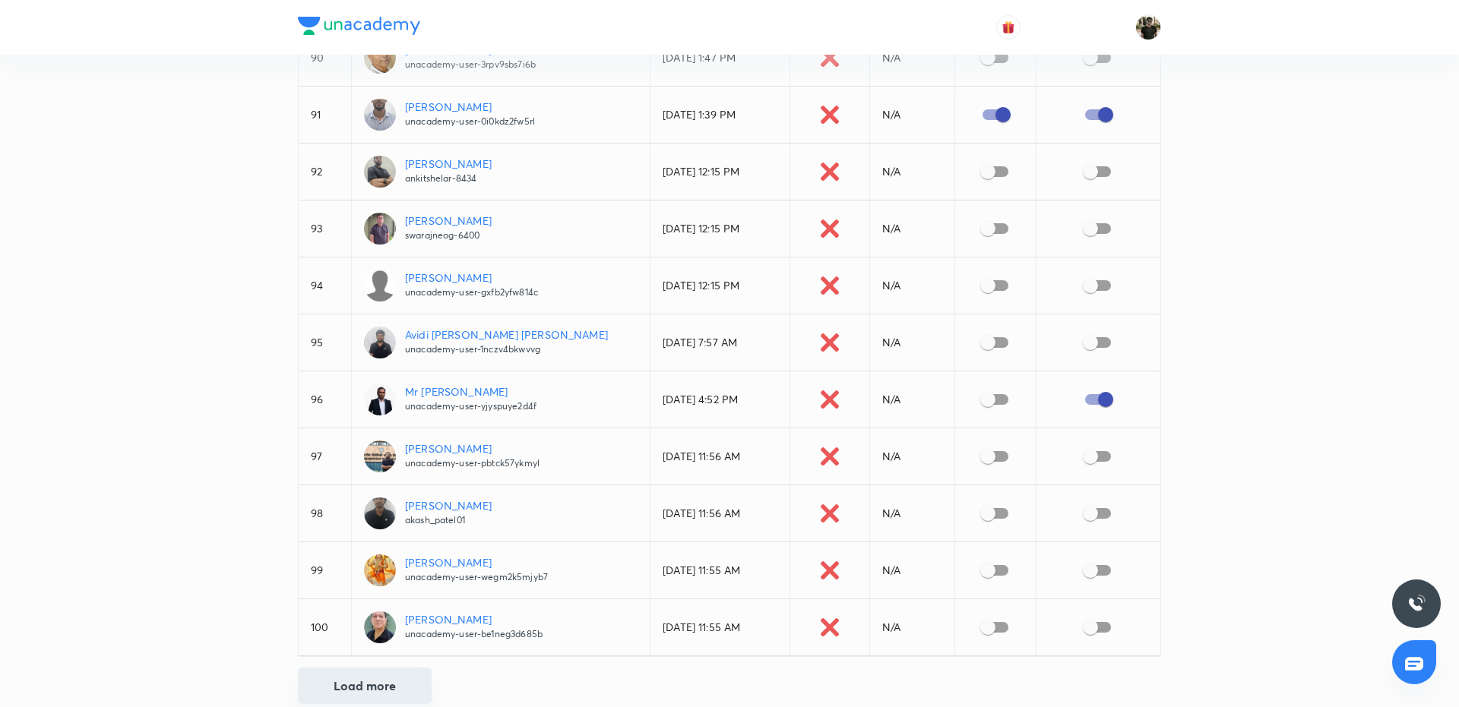
click at [365, 668] on button "Load more" at bounding box center [365, 686] width 134 height 36
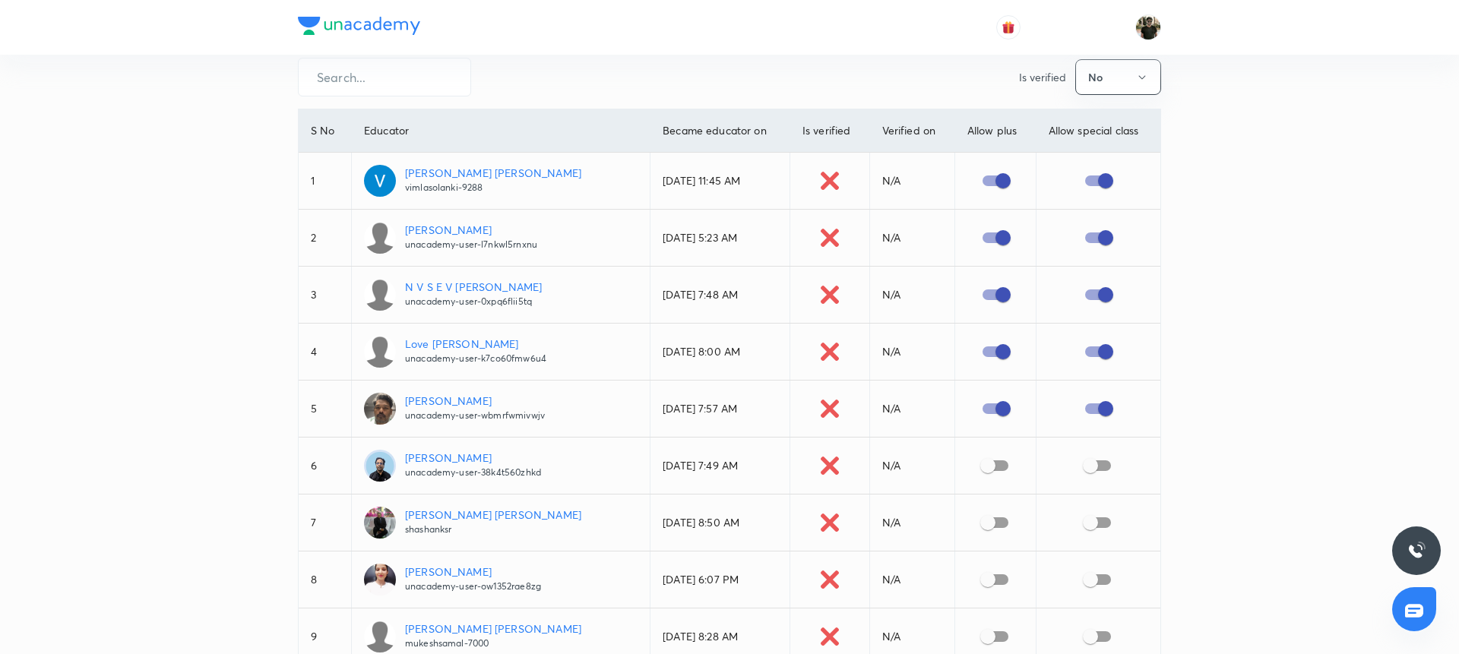
scroll to position [0, 0]
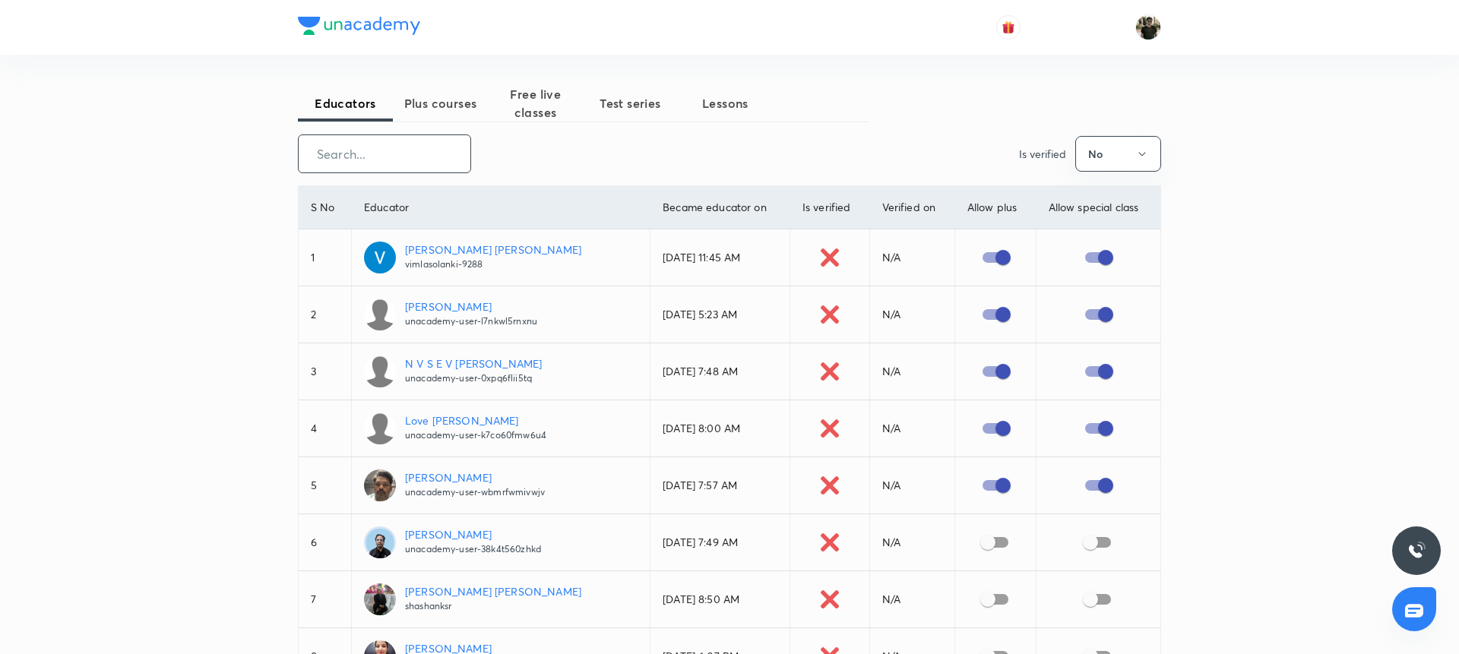
click at [397, 149] on input "text" at bounding box center [385, 153] width 172 height 39
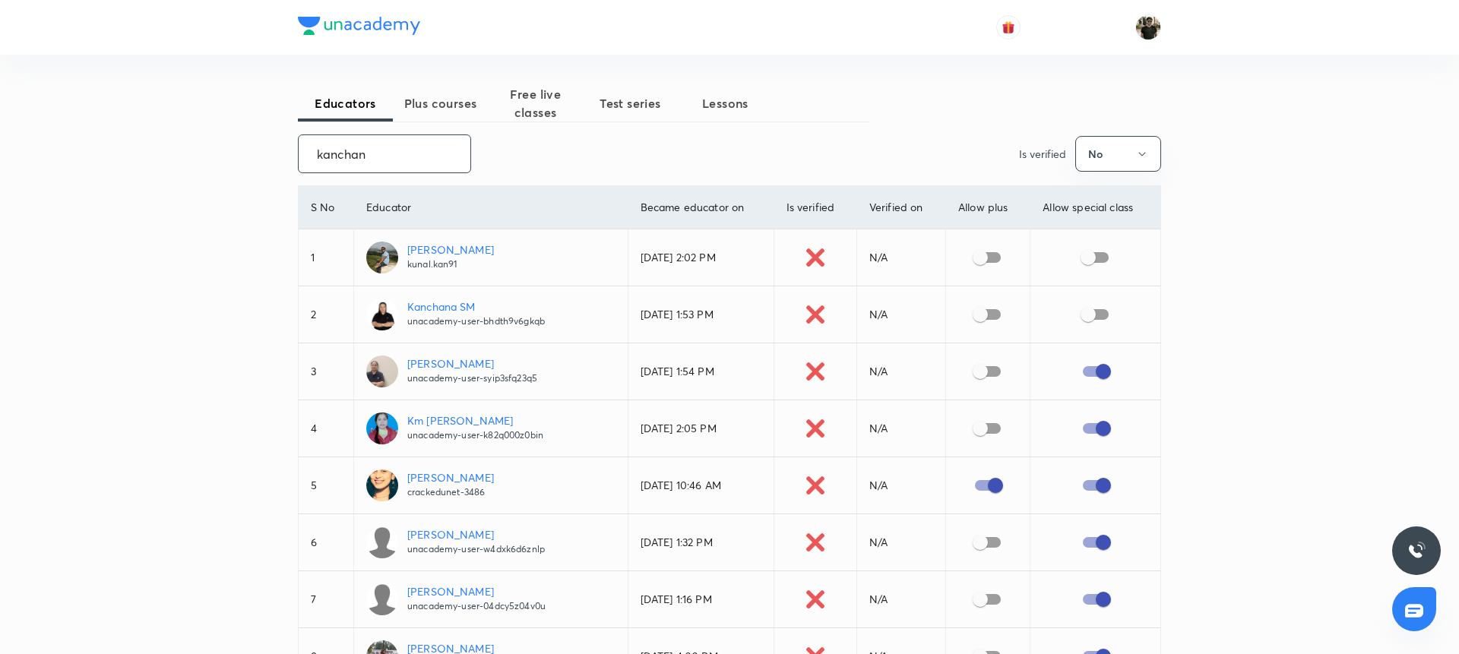
type input "kanchan"
click at [988, 317] on input "checkbox" at bounding box center [980, 314] width 87 height 29
checkbox input "true"
